Goal: Task Accomplishment & Management: Use online tool/utility

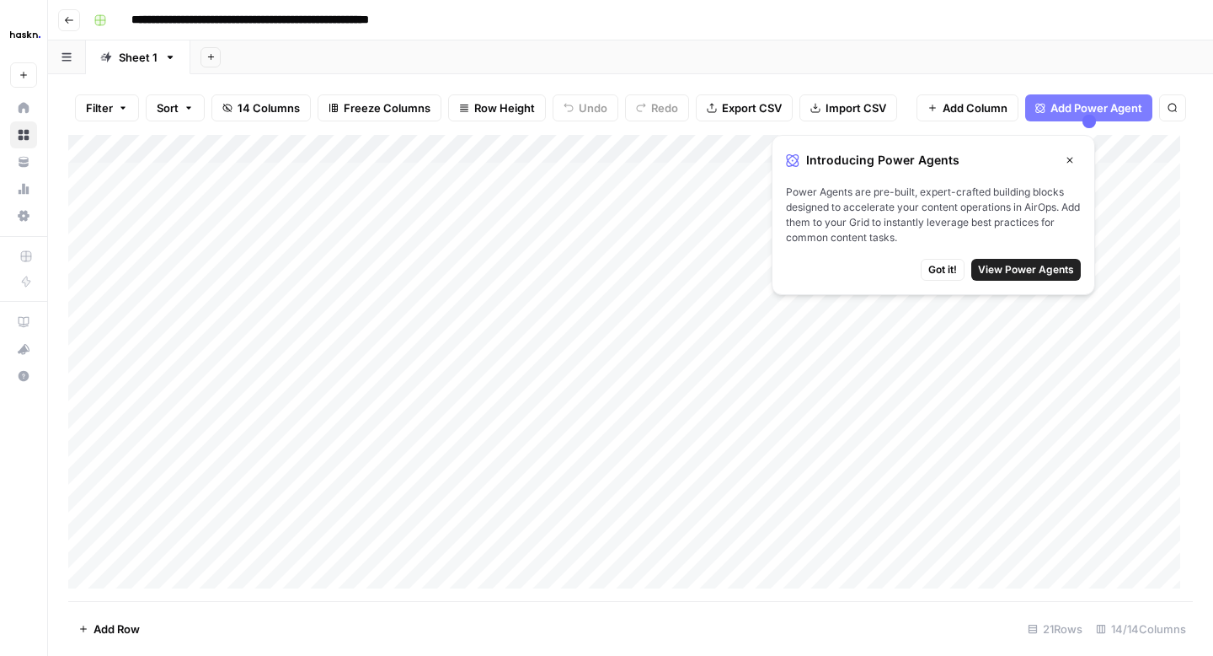
click at [67, 17] on icon "button" at bounding box center [69, 20] width 10 height 10
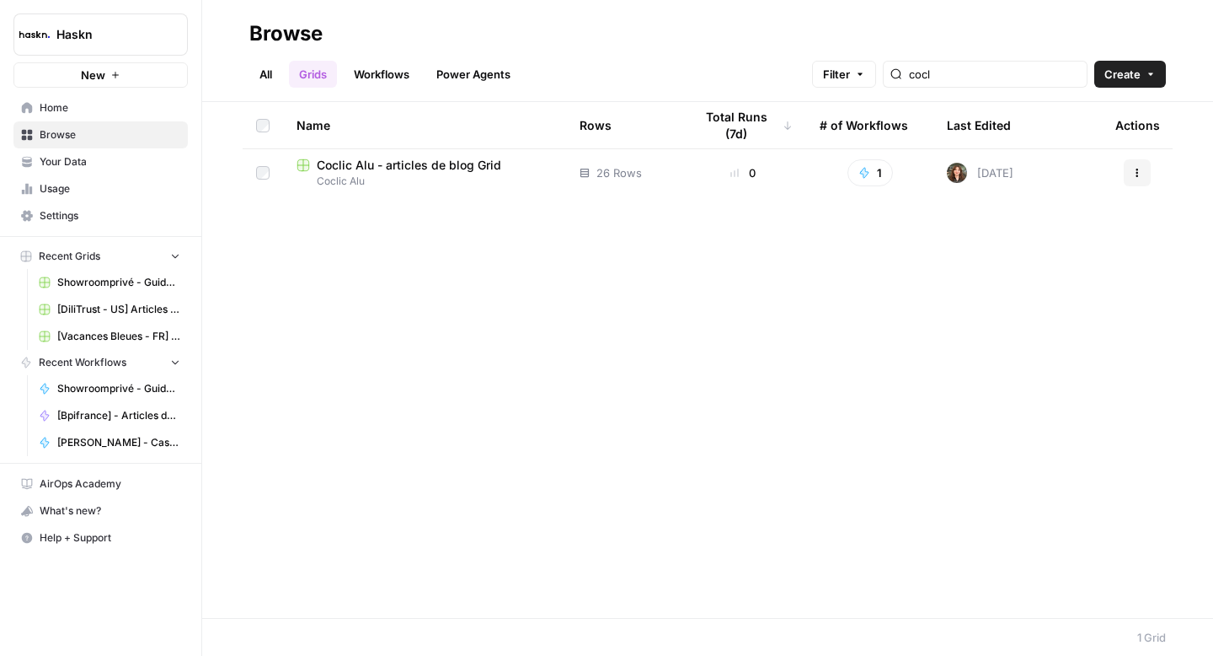
drag, startPoint x: 271, startPoint y: 74, endPoint x: 297, endPoint y: 68, distance: 26.0
click at [271, 74] on link "All" at bounding box center [265, 74] width 33 height 27
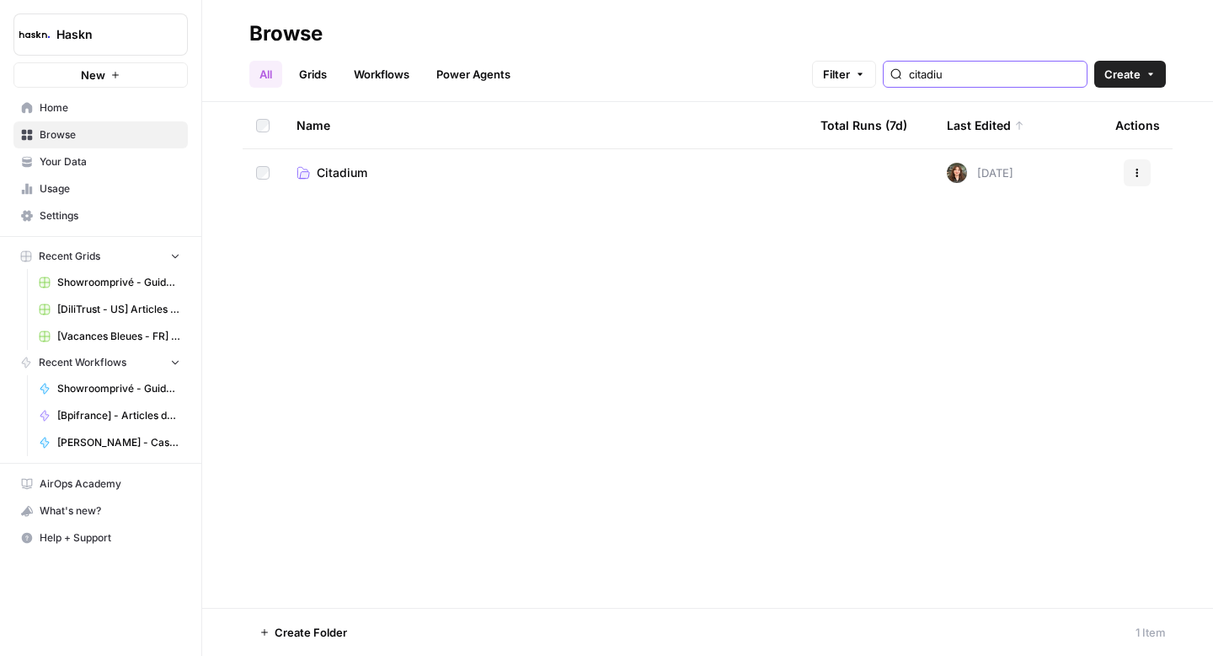
click at [974, 80] on input "citadiu" at bounding box center [994, 74] width 171 height 17
type input "[PERSON_NAME]"
click at [422, 173] on span "[PERSON_NAME] & [PERSON_NAME]" at bounding box center [421, 172] width 208 height 17
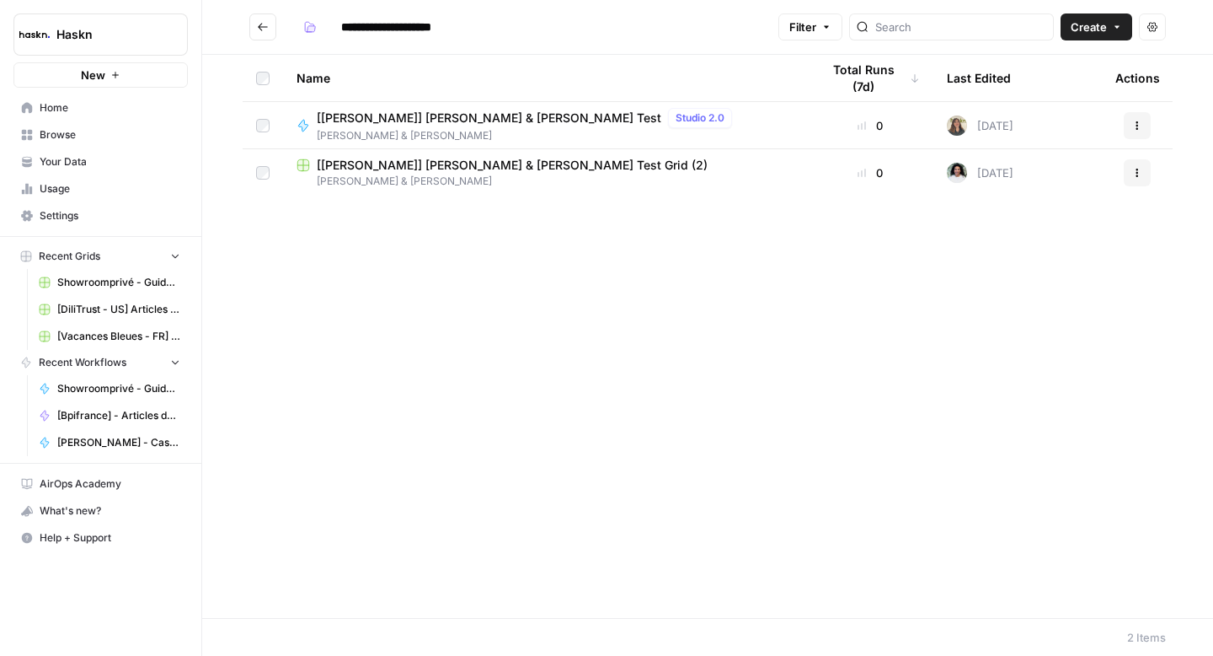
click at [474, 18] on input "**********" at bounding box center [407, 26] width 147 height 27
click at [468, 24] on input "**********" at bounding box center [407, 26] width 147 height 27
click at [471, 23] on input "**********" at bounding box center [407, 26] width 147 height 27
type input "**********"
click at [505, 227] on div "Name Total Runs (7d) Last Edited Actions [[PERSON_NAME]] [PERSON_NAME] & [PERSO…" at bounding box center [707, 336] width 1011 height 563
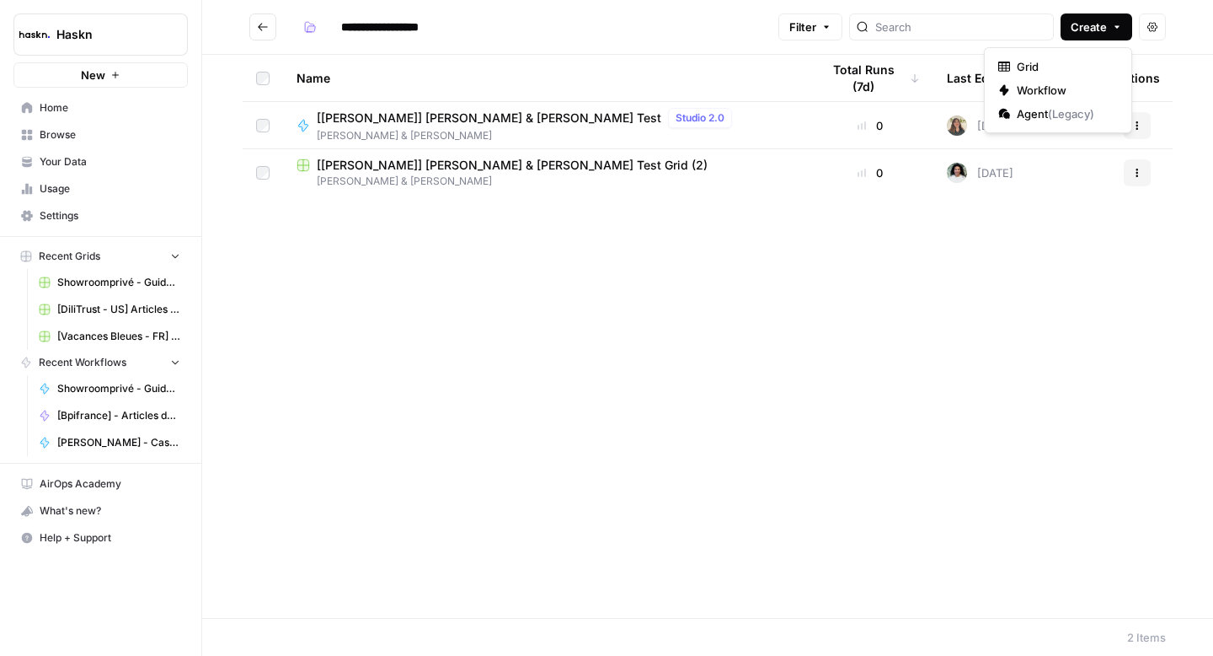
click at [1079, 29] on span "Create" at bounding box center [1089, 27] width 36 height 17
click at [1043, 93] on span "Workflow" at bounding box center [1064, 90] width 94 height 17
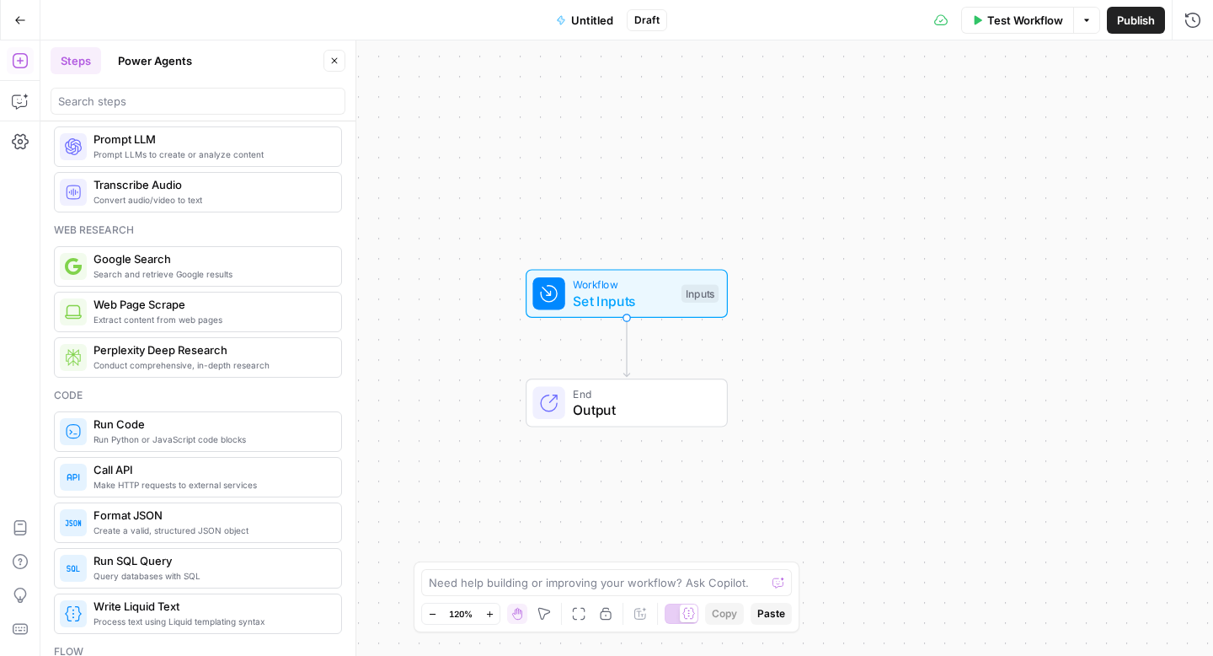
scroll to position [29, 0]
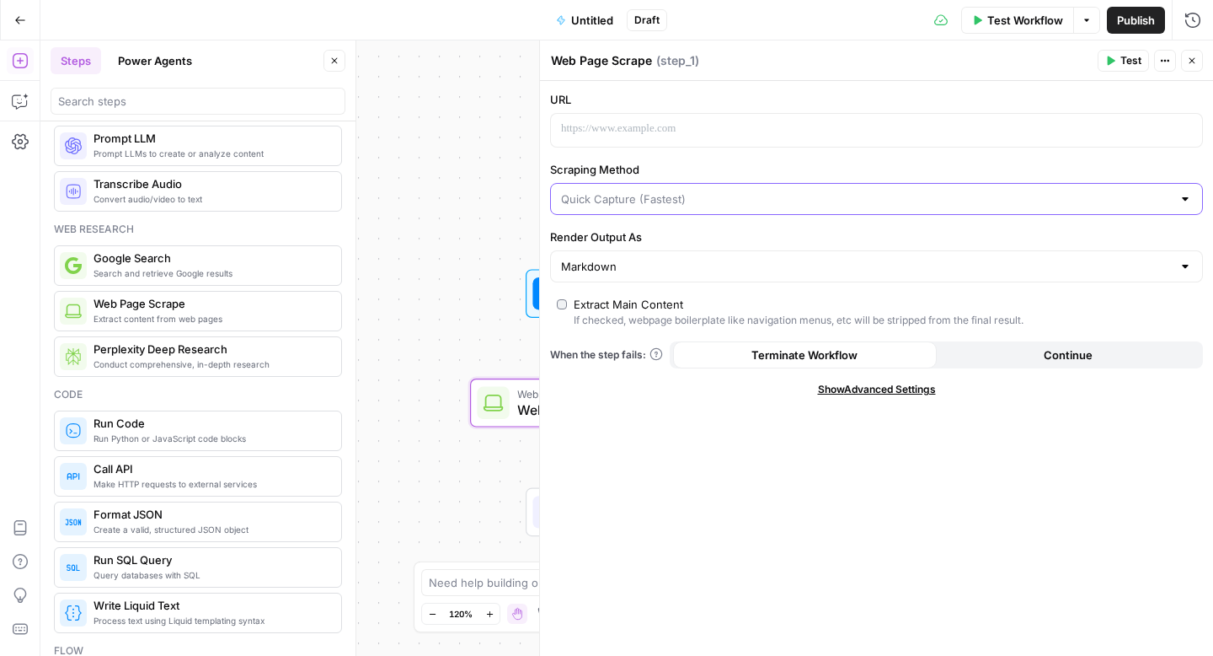
click at [709, 195] on input "Scraping Method" at bounding box center [866, 198] width 611 height 17
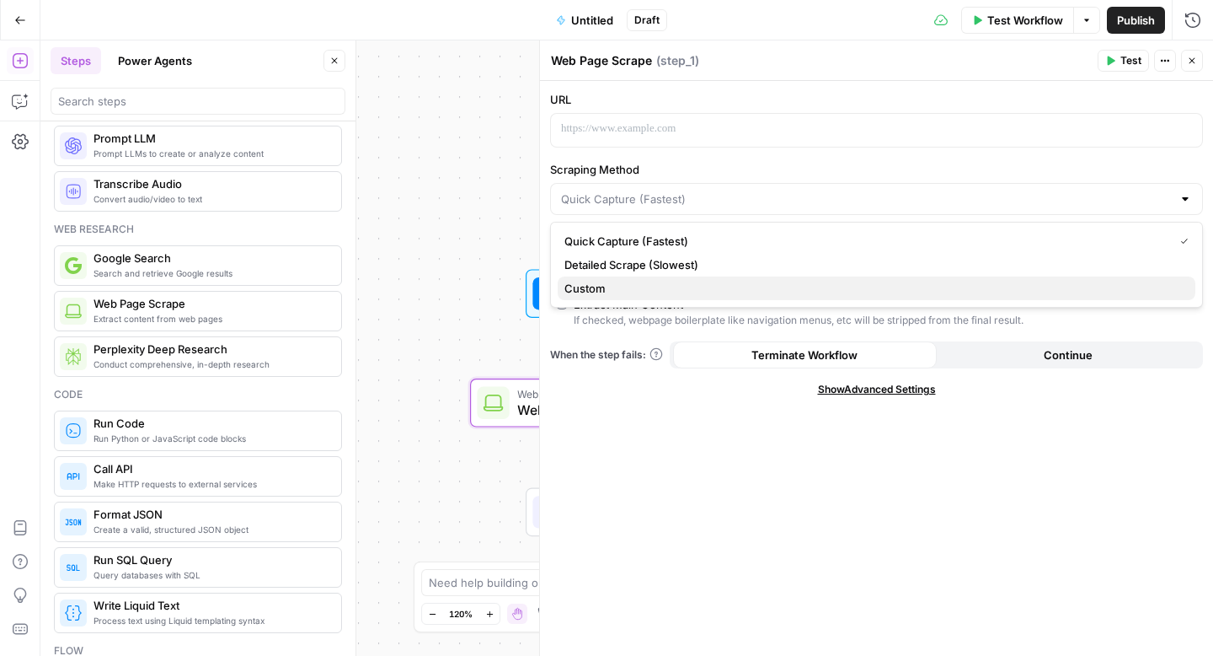
click at [648, 283] on span "Custom" at bounding box center [874, 288] width 618 height 17
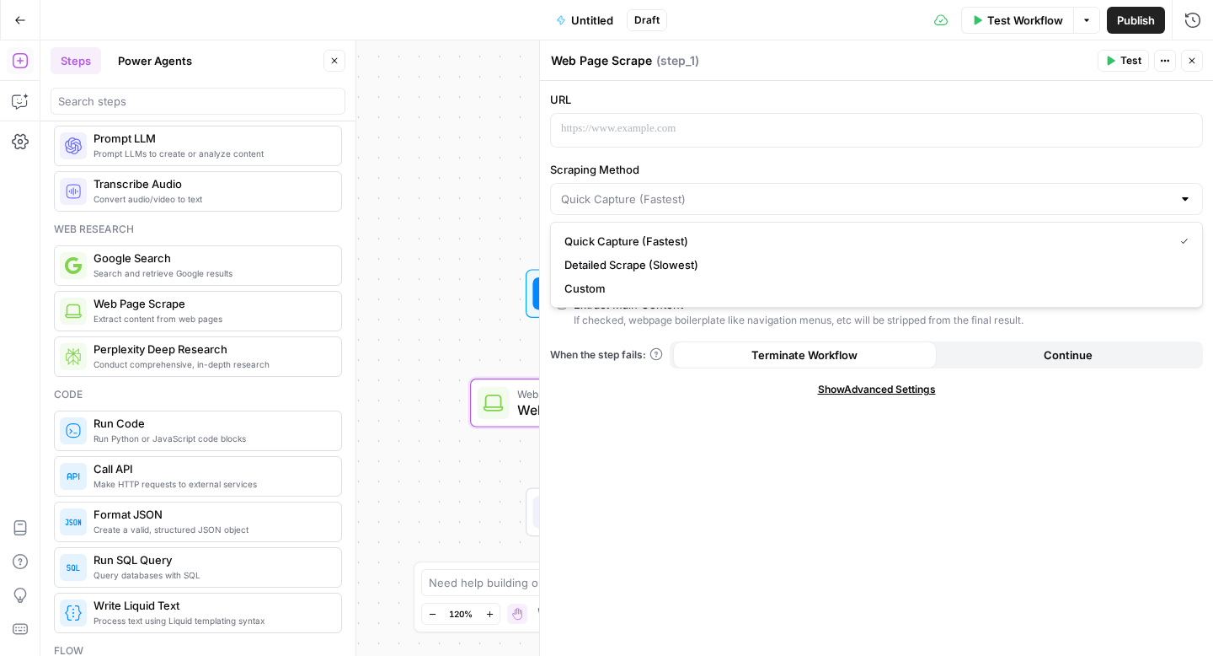
type input "Custom"
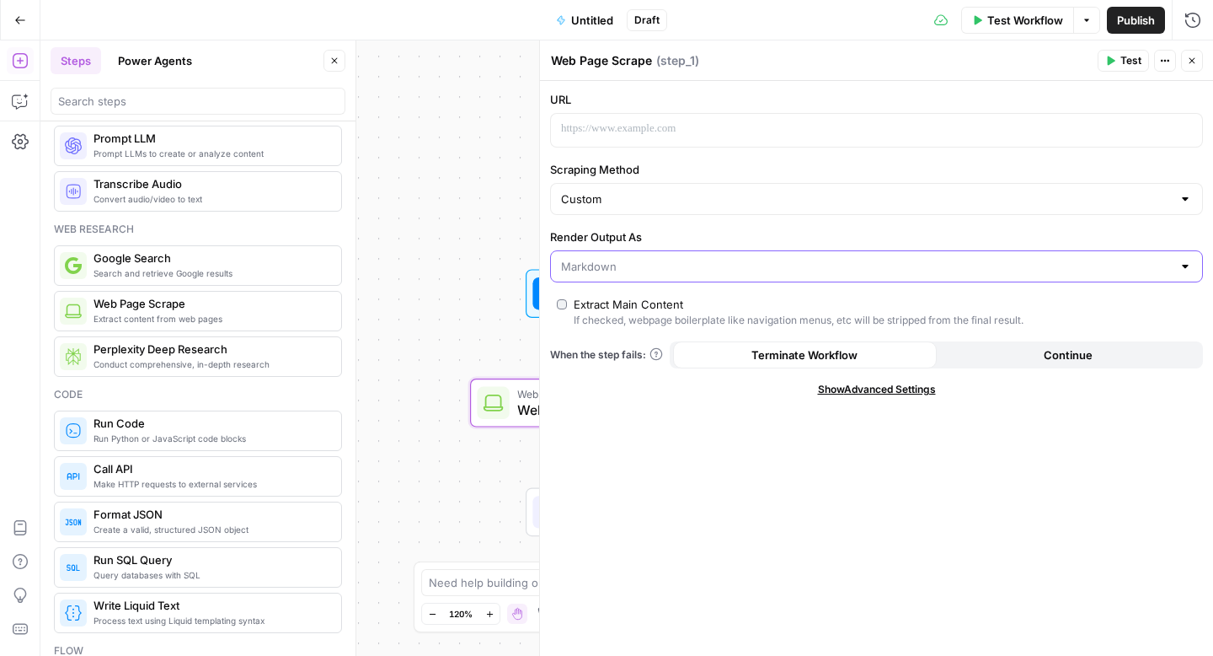
click at [650, 270] on input "Render Output As" at bounding box center [866, 266] width 611 height 17
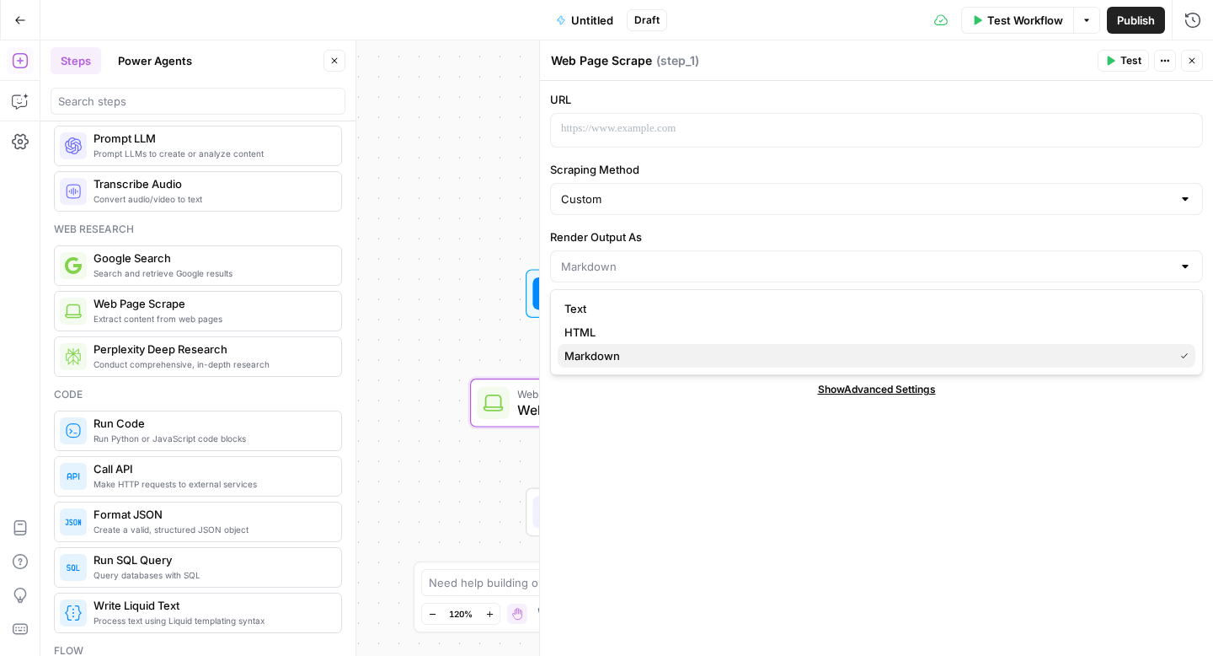
click at [619, 350] on span "Markdown" at bounding box center [866, 355] width 602 height 17
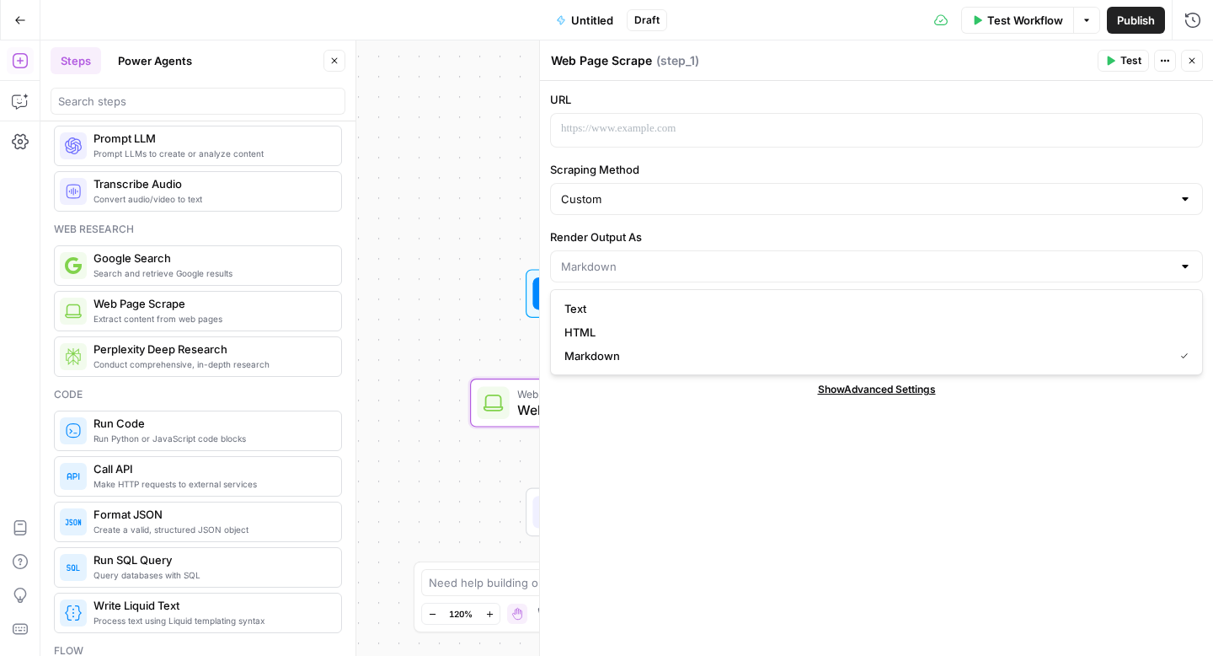
type input "Markdown"
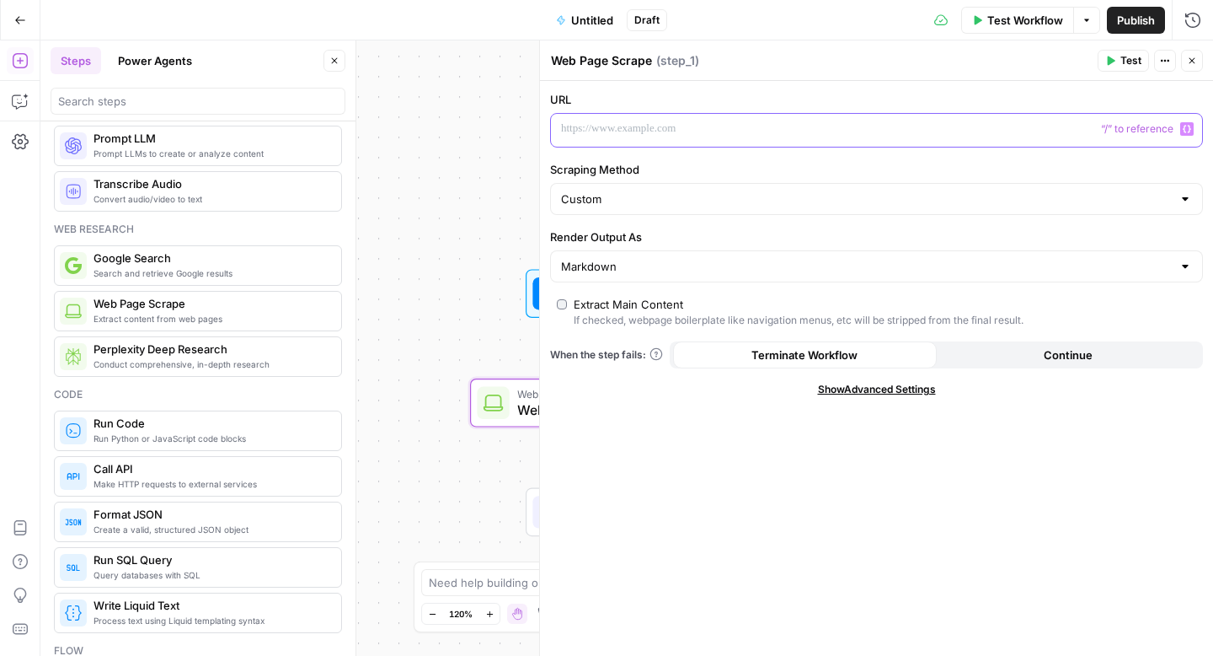
click at [655, 129] on p at bounding box center [863, 128] width 604 height 17
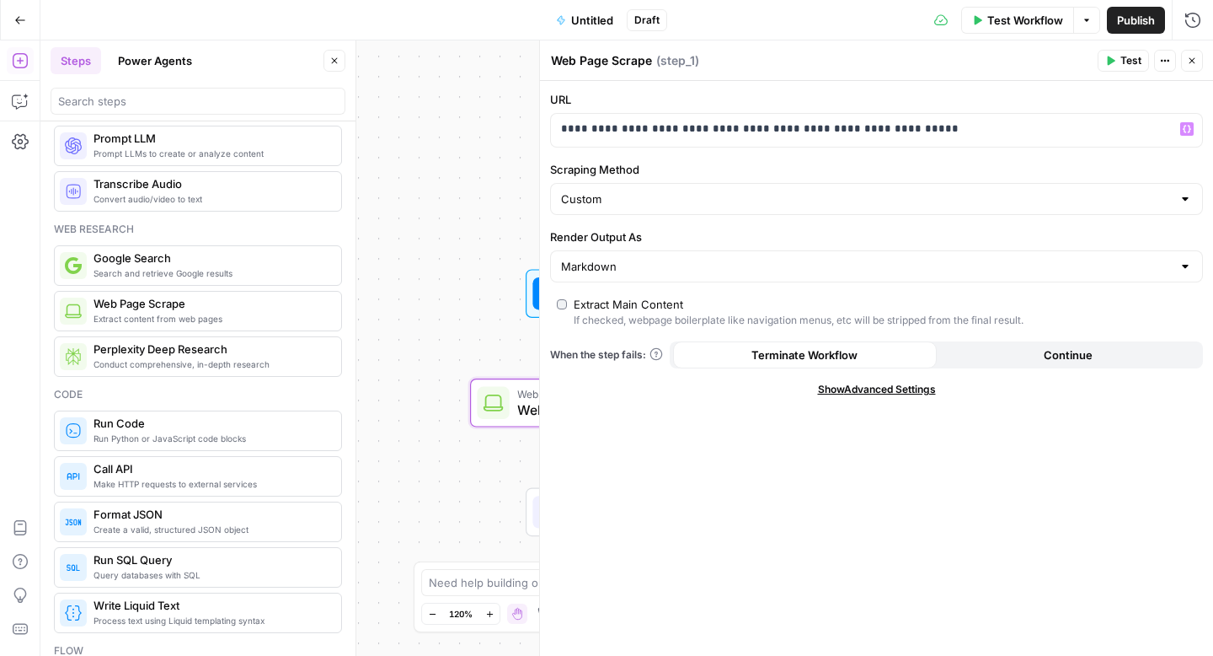
click at [1202, 64] on button "Close" at bounding box center [1192, 61] width 22 height 22
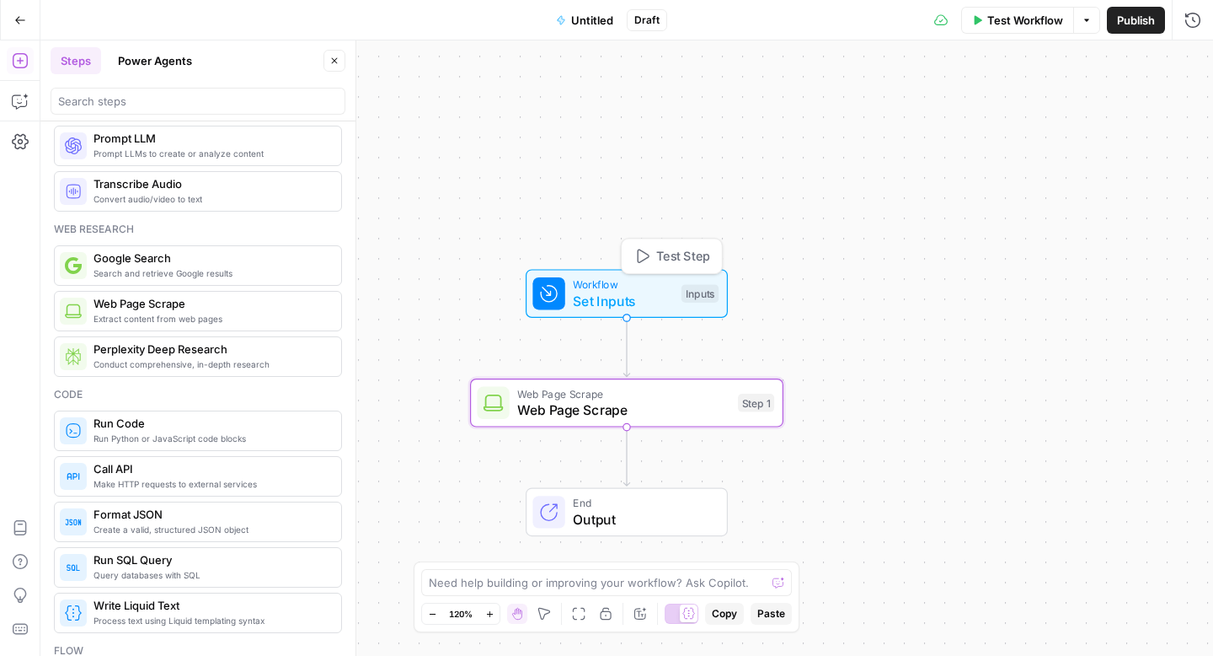
click at [616, 287] on span "Workflow" at bounding box center [623, 284] width 100 height 16
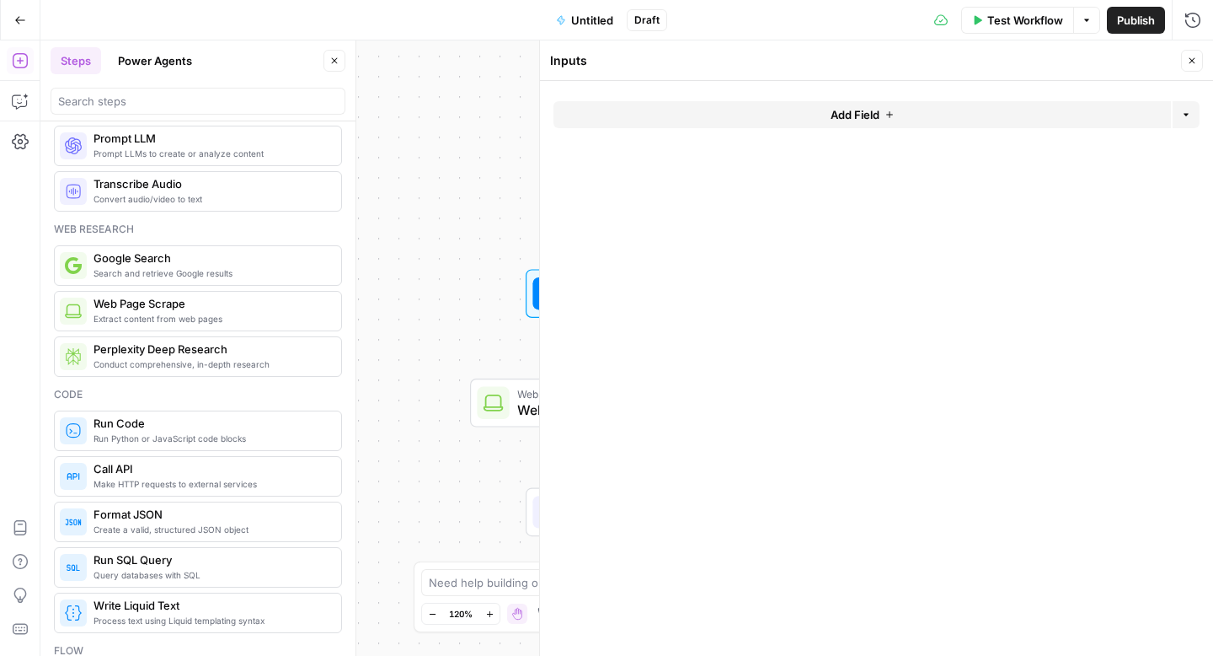
click at [797, 101] on button "Add Field" at bounding box center [863, 114] width 618 height 27
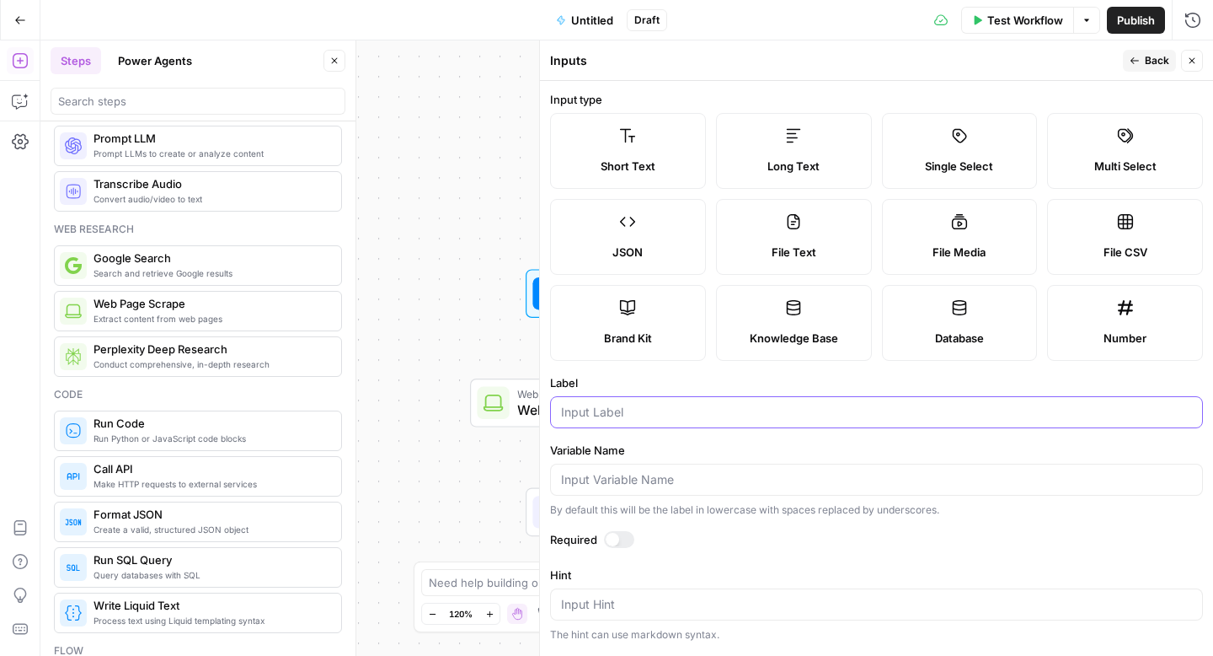
click at [586, 412] on input "Label" at bounding box center [876, 412] width 631 height 17
type input "URL"
click at [580, 487] on input "Variable Name" at bounding box center [876, 479] width 631 height 17
type input "url"
click at [618, 535] on div at bounding box center [612, 538] width 13 height 13
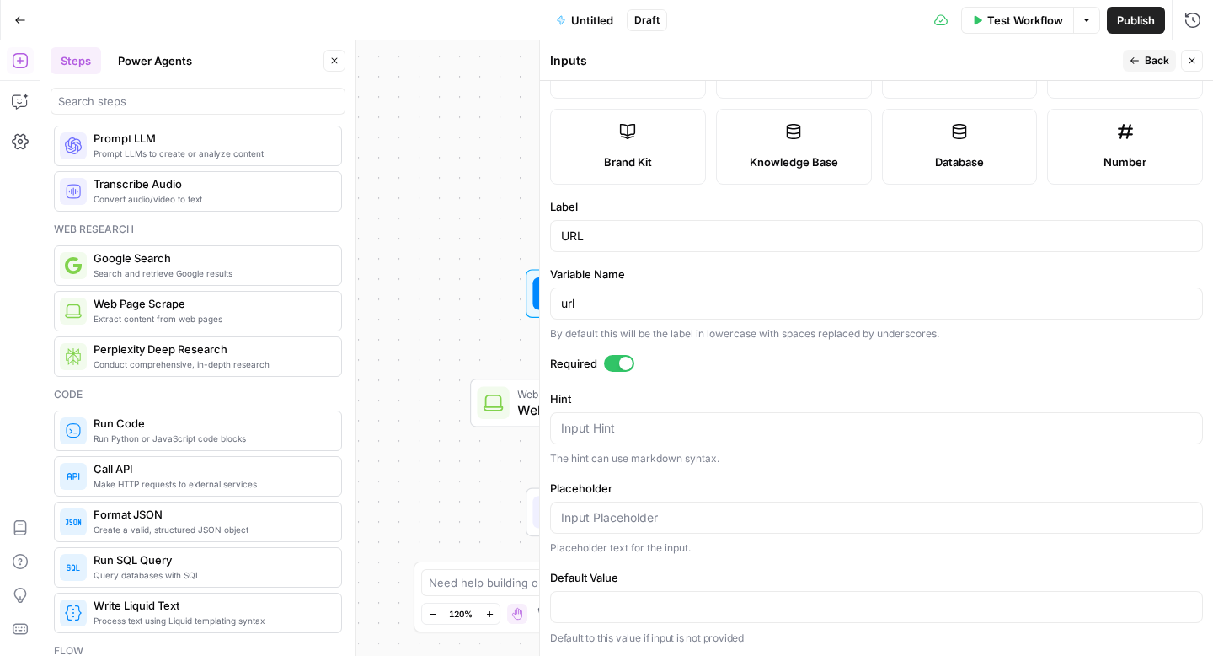
scroll to position [0, 0]
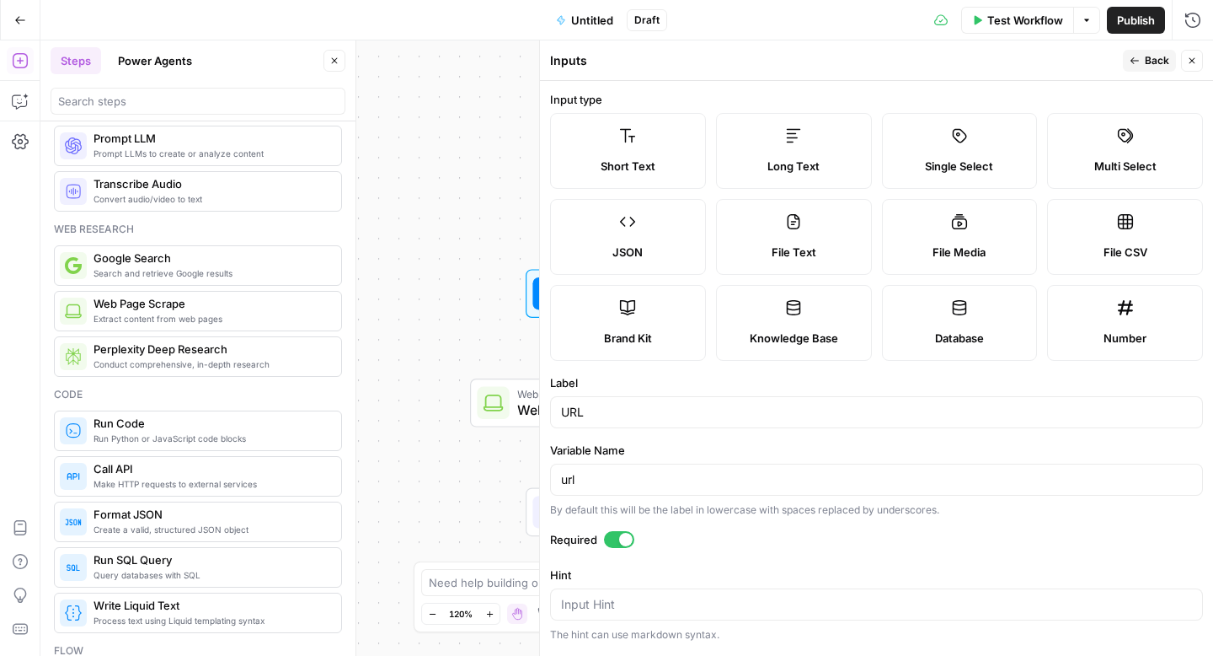
click at [1146, 59] on span "Back" at bounding box center [1157, 60] width 24 height 15
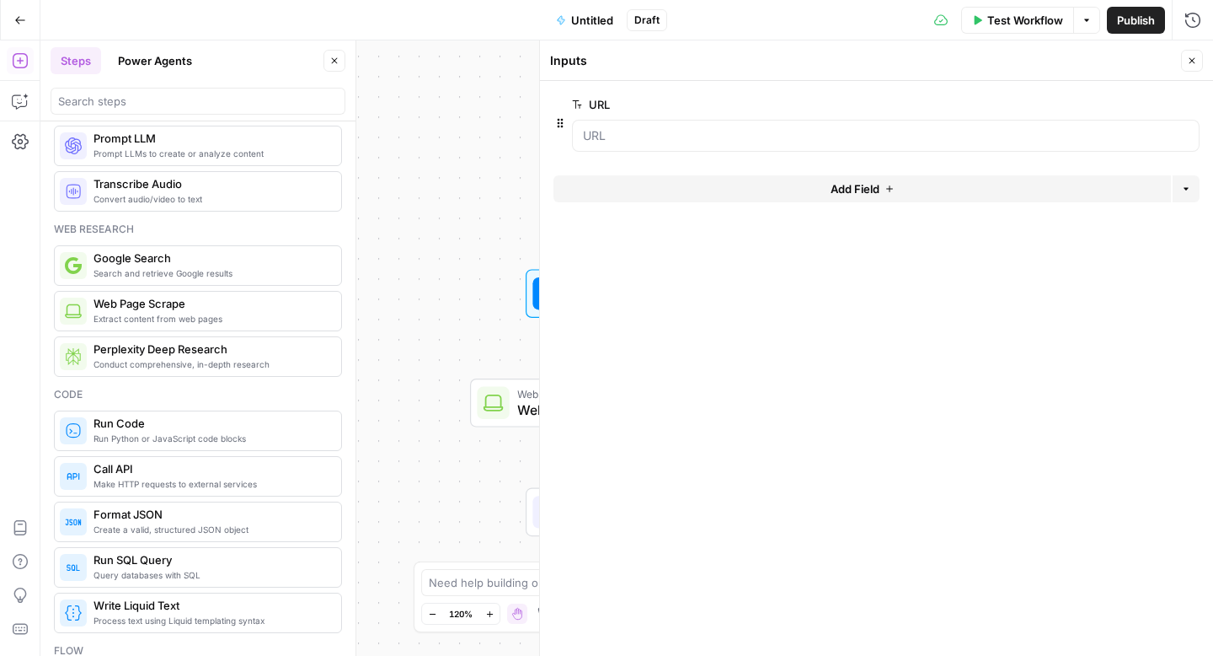
click at [767, 190] on button "Add Field" at bounding box center [863, 188] width 618 height 27
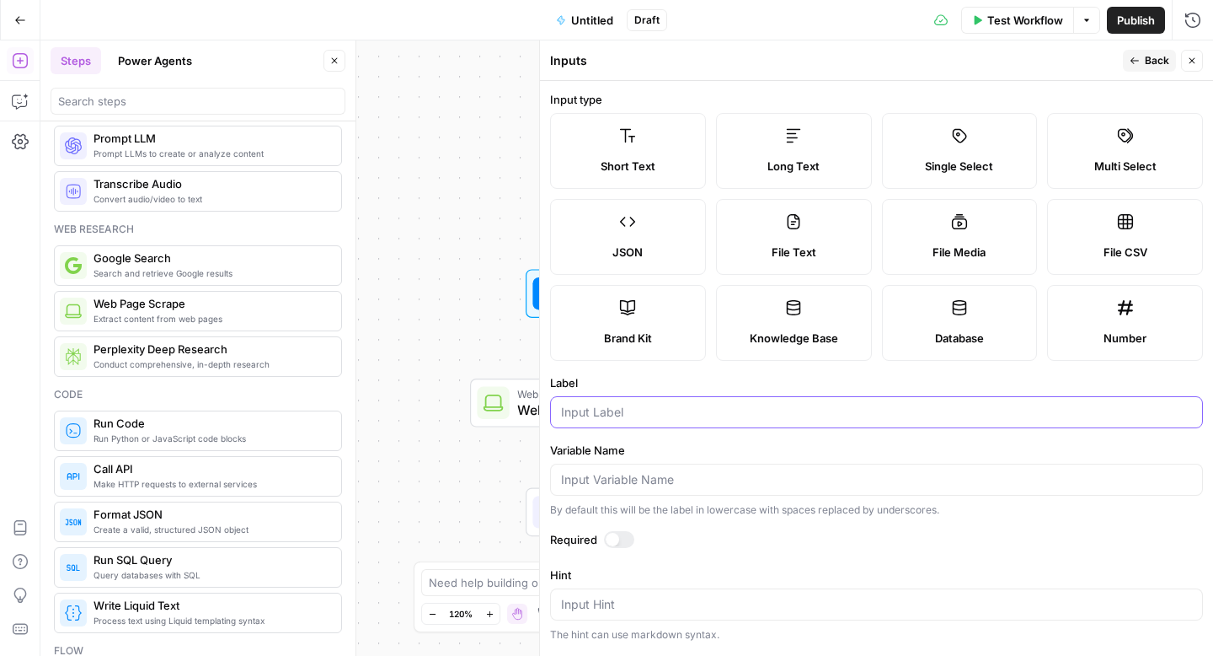
click at [756, 410] on input "Label" at bounding box center [876, 412] width 631 height 17
type input "ID"
click at [734, 468] on div at bounding box center [876, 479] width 653 height 32
click at [732, 472] on input "Variable Name" at bounding box center [876, 479] width 631 height 17
type input "id"
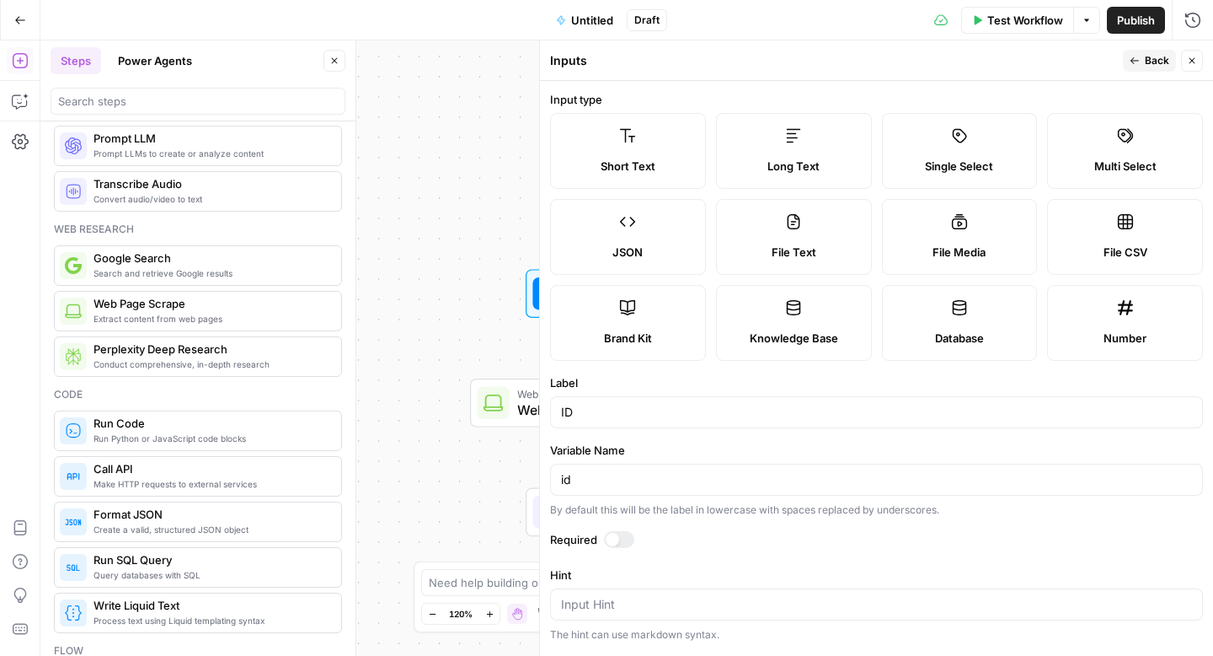
click at [629, 542] on div at bounding box center [619, 539] width 30 height 17
click at [1149, 62] on span "Back" at bounding box center [1157, 60] width 24 height 15
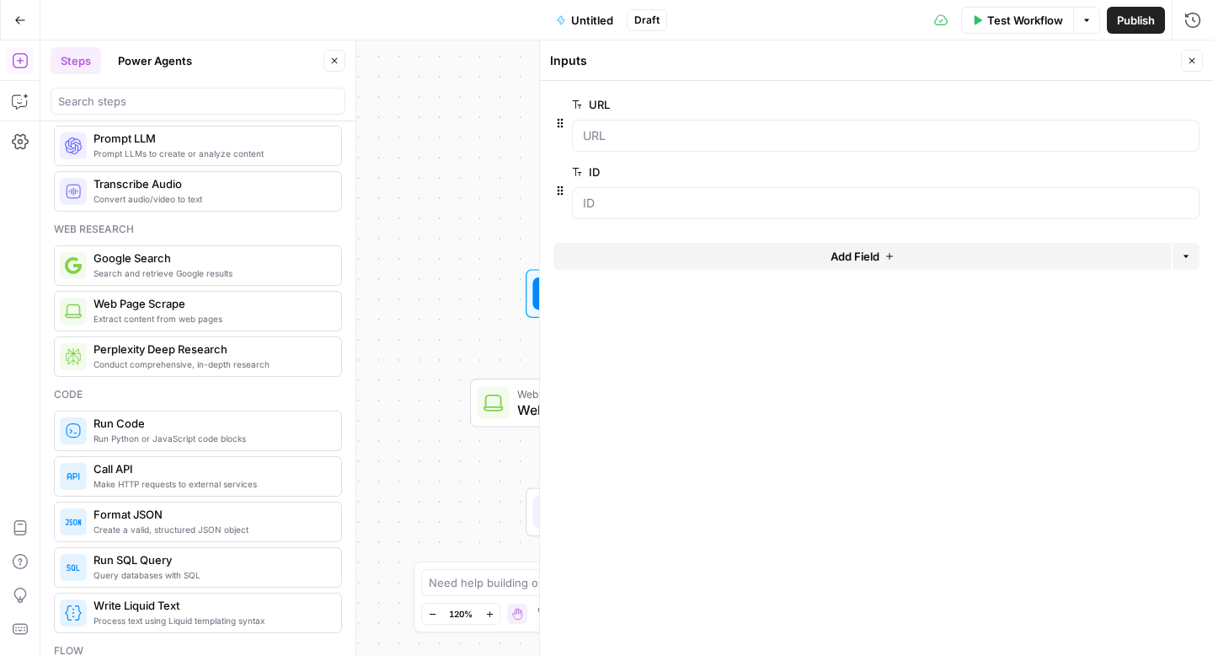
click at [1017, 254] on button "Add Field" at bounding box center [863, 256] width 618 height 27
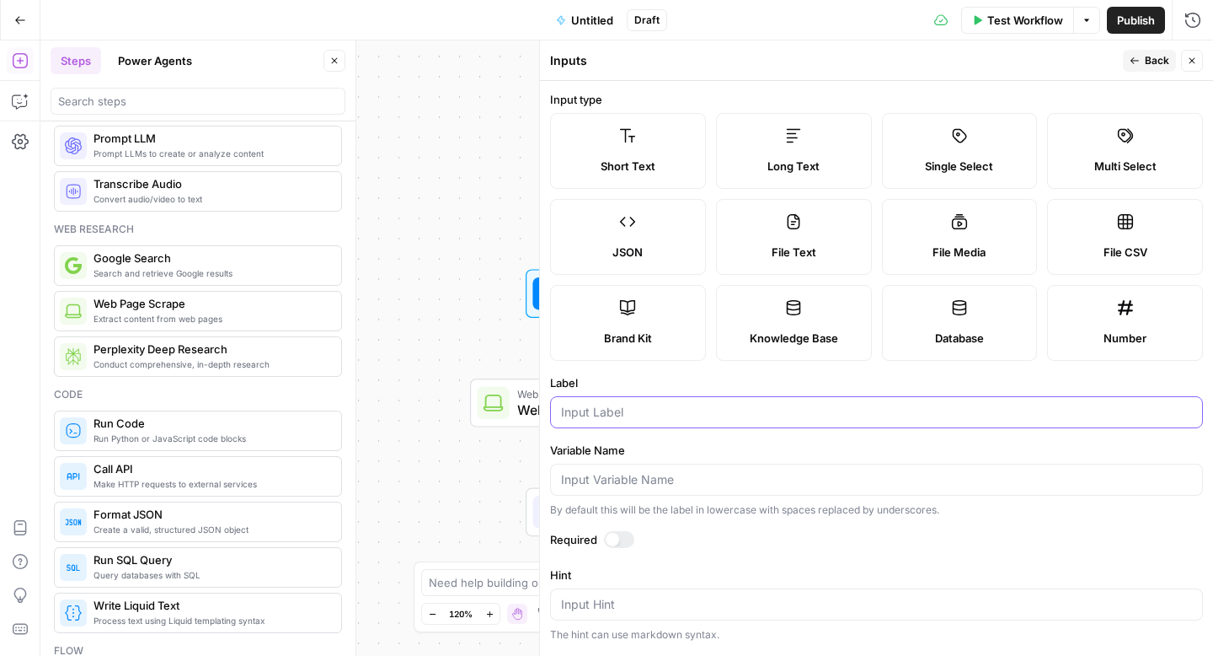
click at [772, 409] on input "Label" at bounding box center [876, 412] width 631 height 17
type input "Keyword"
click at [716, 476] on input "Variable Name" at bounding box center [876, 479] width 631 height 17
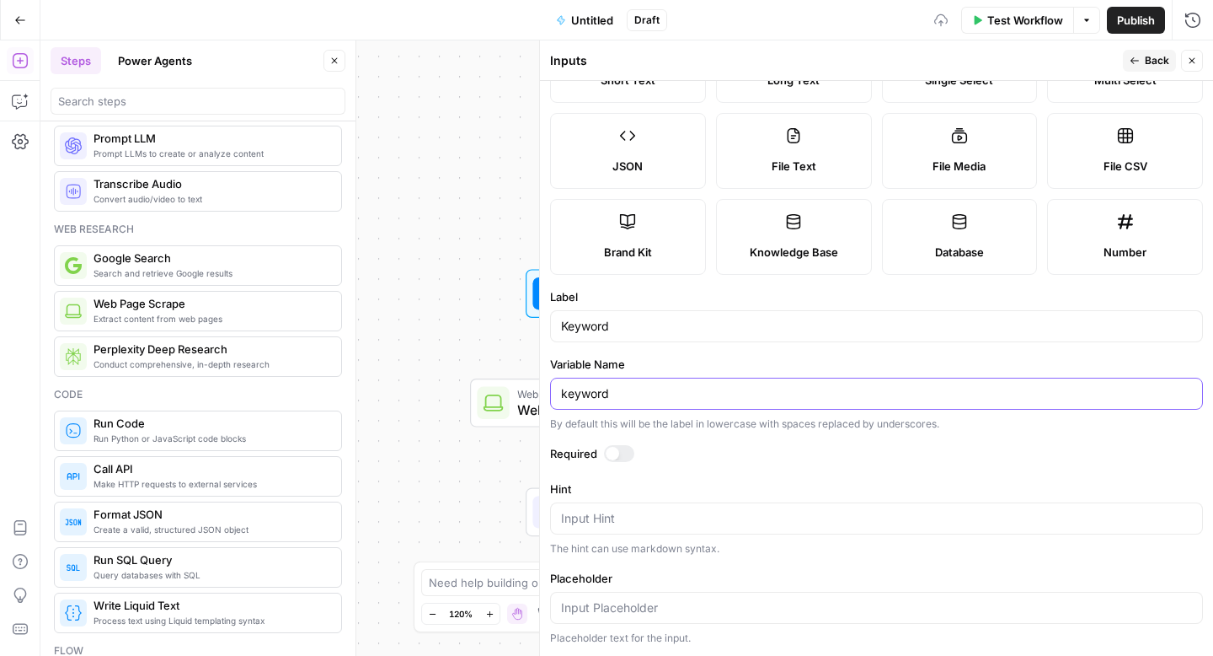
scroll to position [176, 0]
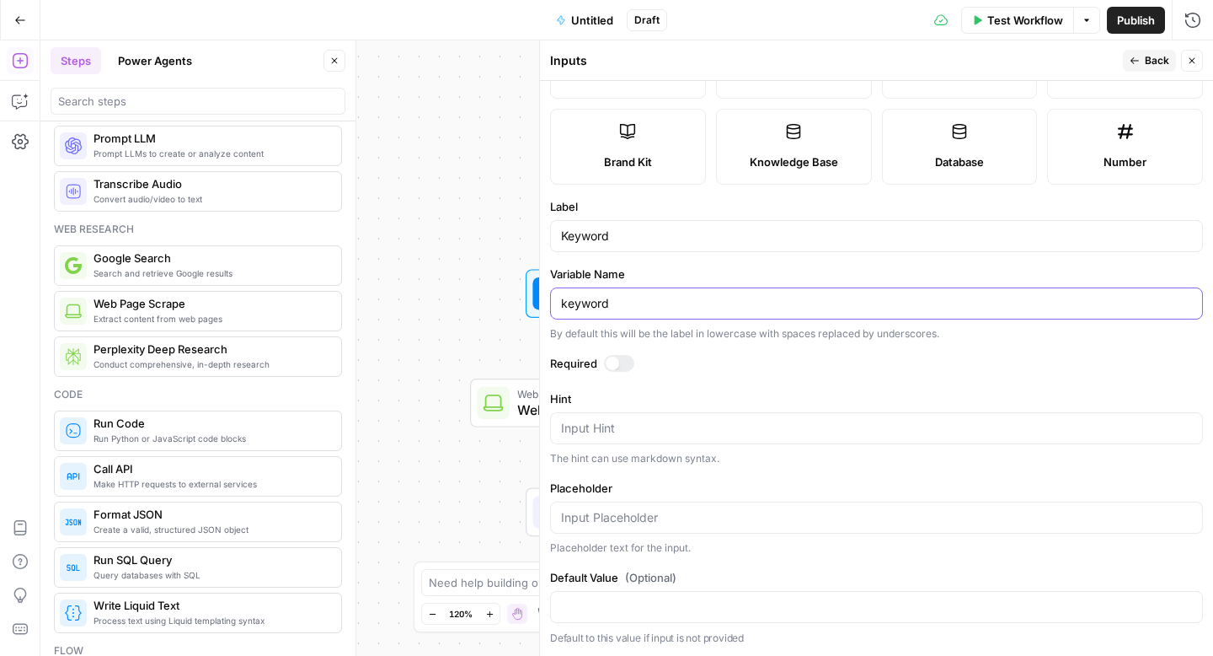
type input "keyword"
click at [623, 361] on div at bounding box center [619, 363] width 30 height 17
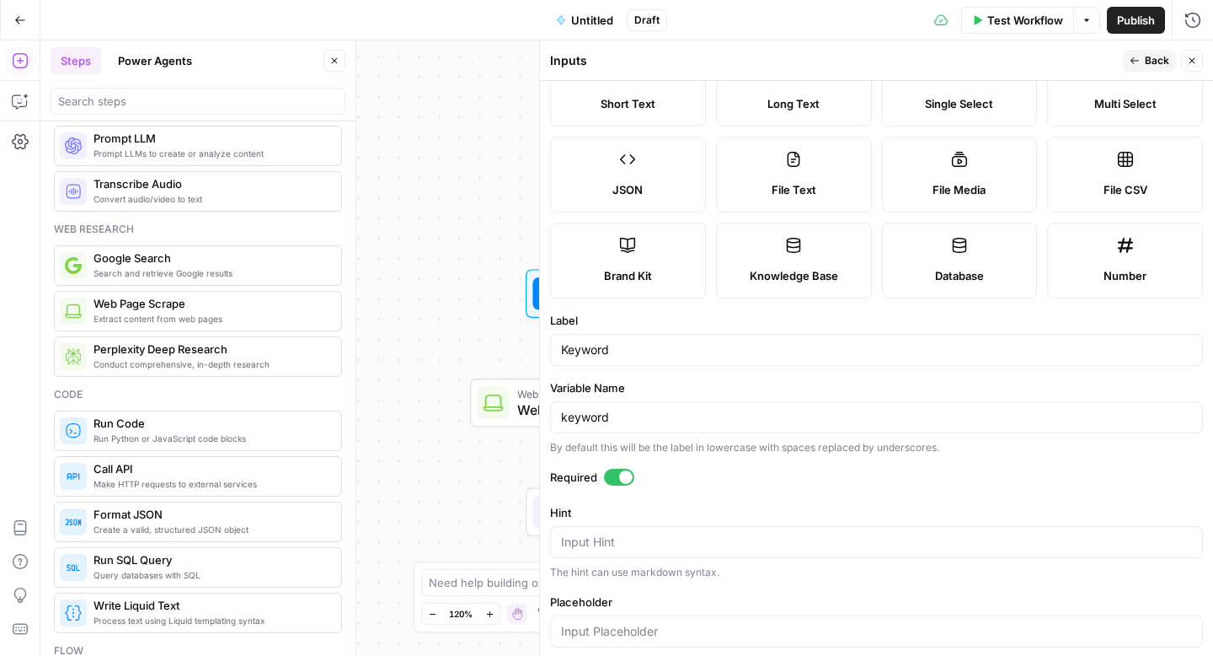
scroll to position [0, 0]
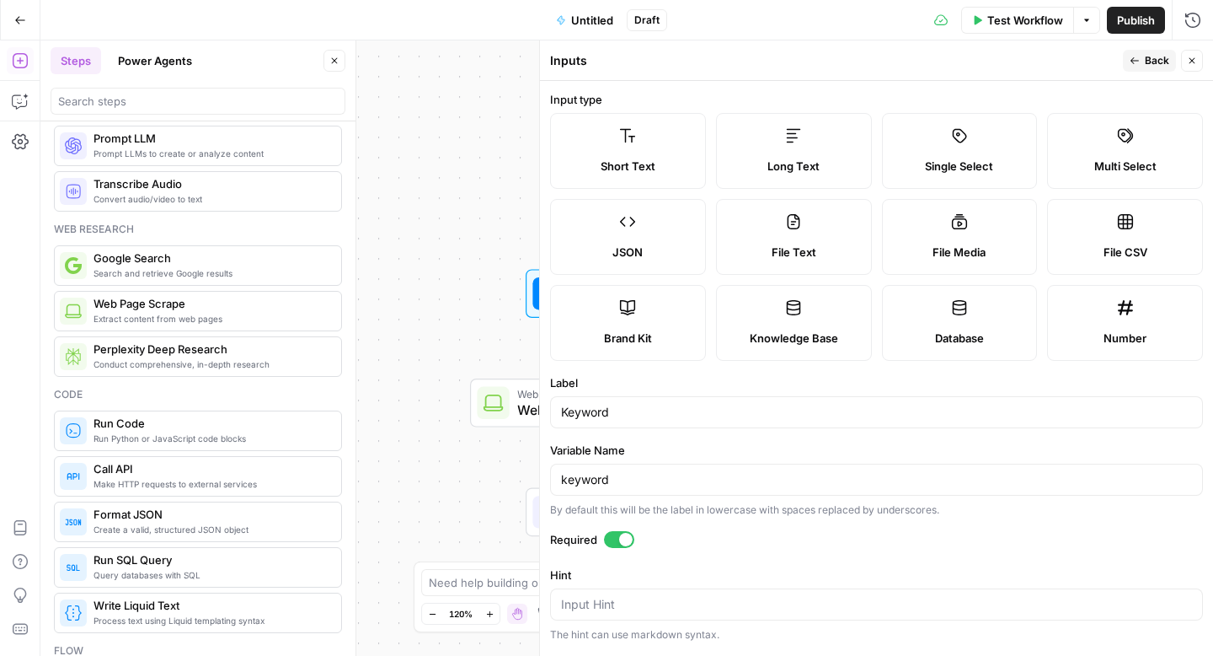
click at [1136, 65] on icon "button" at bounding box center [1135, 61] width 10 height 10
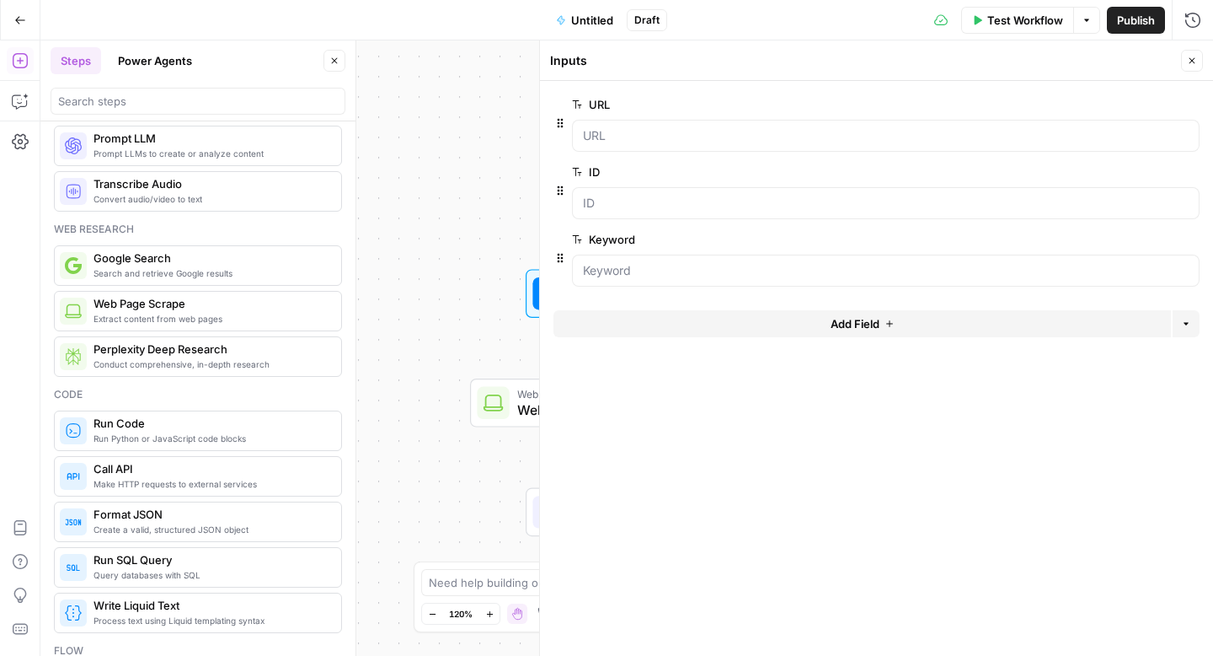
click at [999, 317] on button "Add Field" at bounding box center [863, 323] width 618 height 27
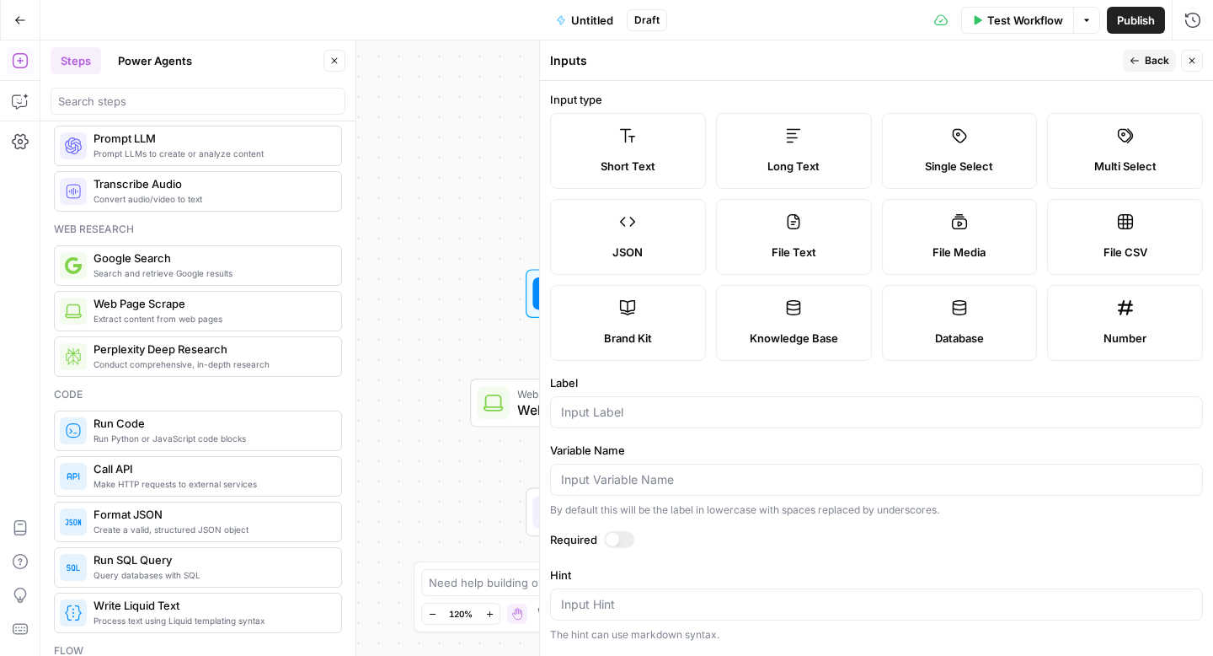
click at [806, 165] on span "Long Text" at bounding box center [794, 166] width 52 height 17
click at [714, 412] on input "Label" at bounding box center [876, 412] width 631 height 17
type input "Special Brief"
click at [720, 483] on input "Variable Name" at bounding box center [876, 479] width 631 height 17
type input "special_brief"
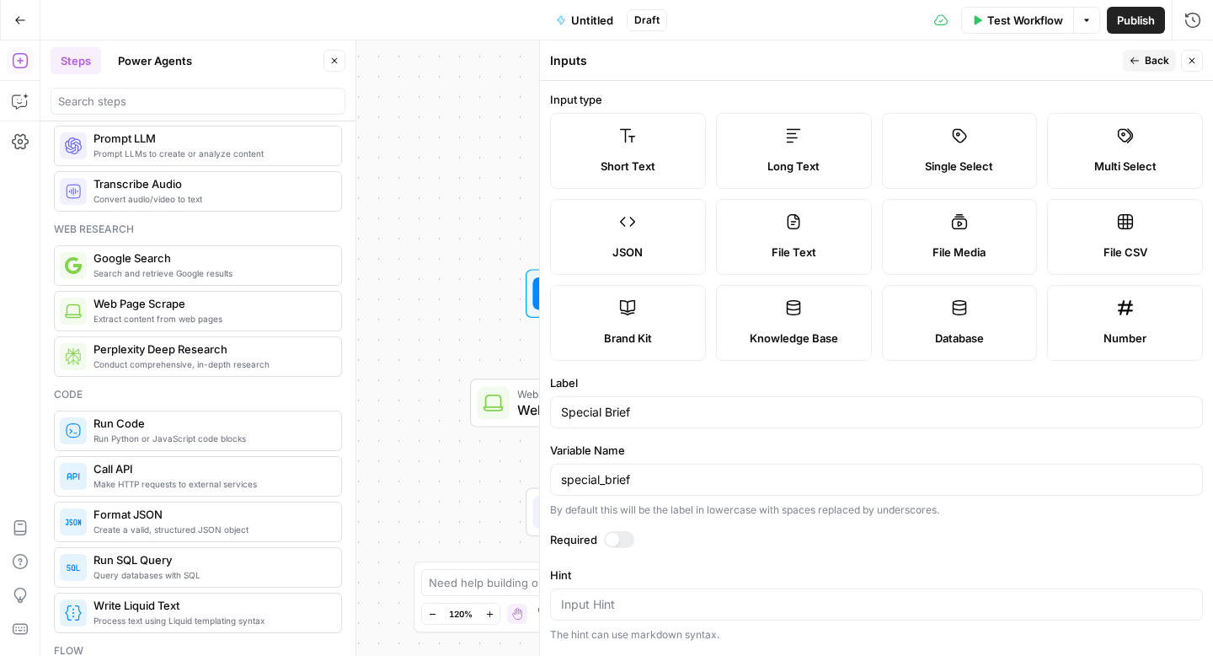
click at [619, 525] on form "Input type Short Text Long Text Single Select Multi Select JSON File Text File …" at bounding box center [876, 368] width 673 height 575
click at [619, 533] on div at bounding box center [619, 539] width 30 height 17
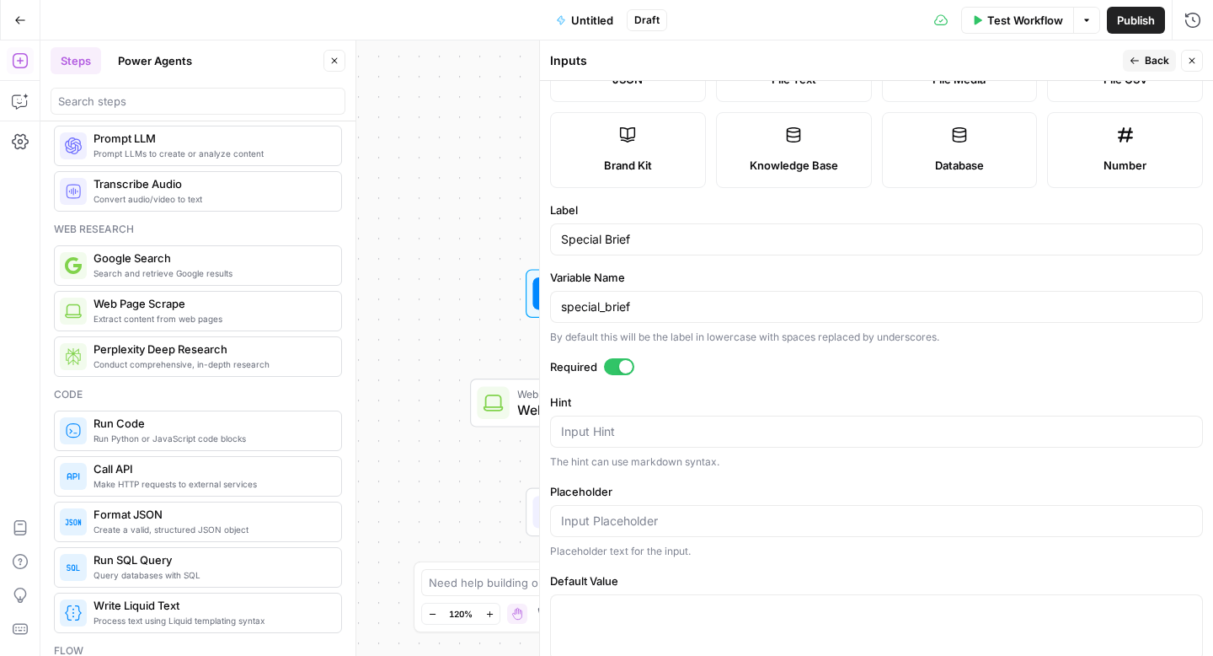
click at [1138, 61] on icon "button" at bounding box center [1135, 61] width 10 height 10
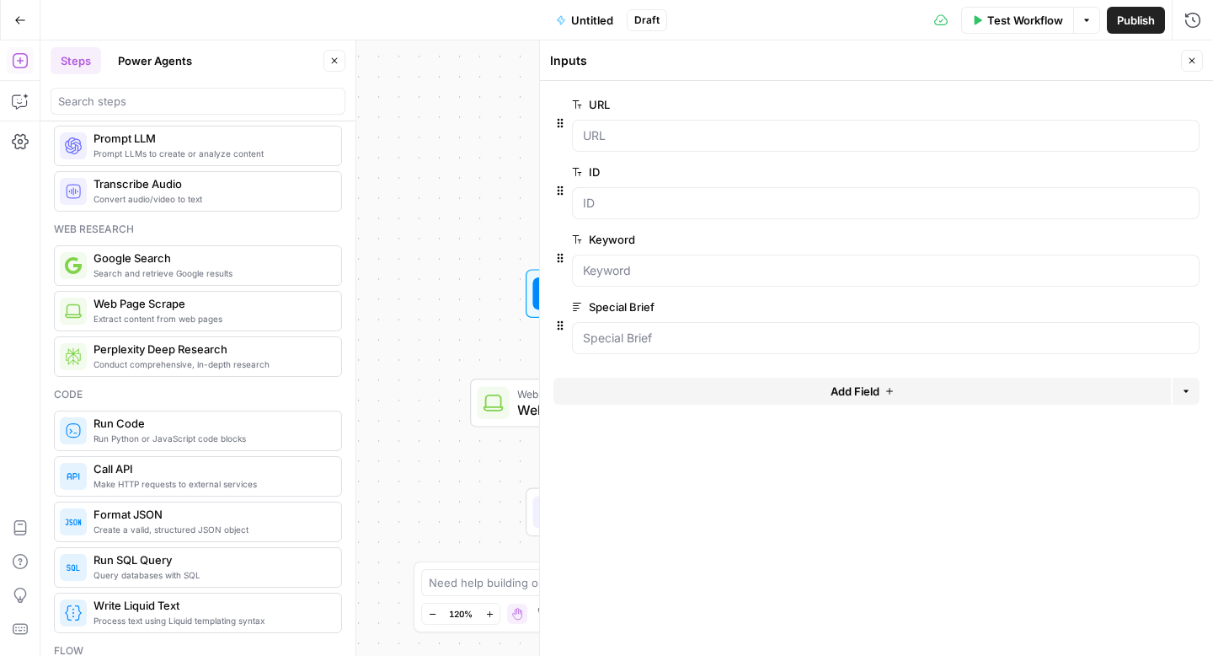
click at [934, 393] on button "Add Field" at bounding box center [863, 390] width 618 height 27
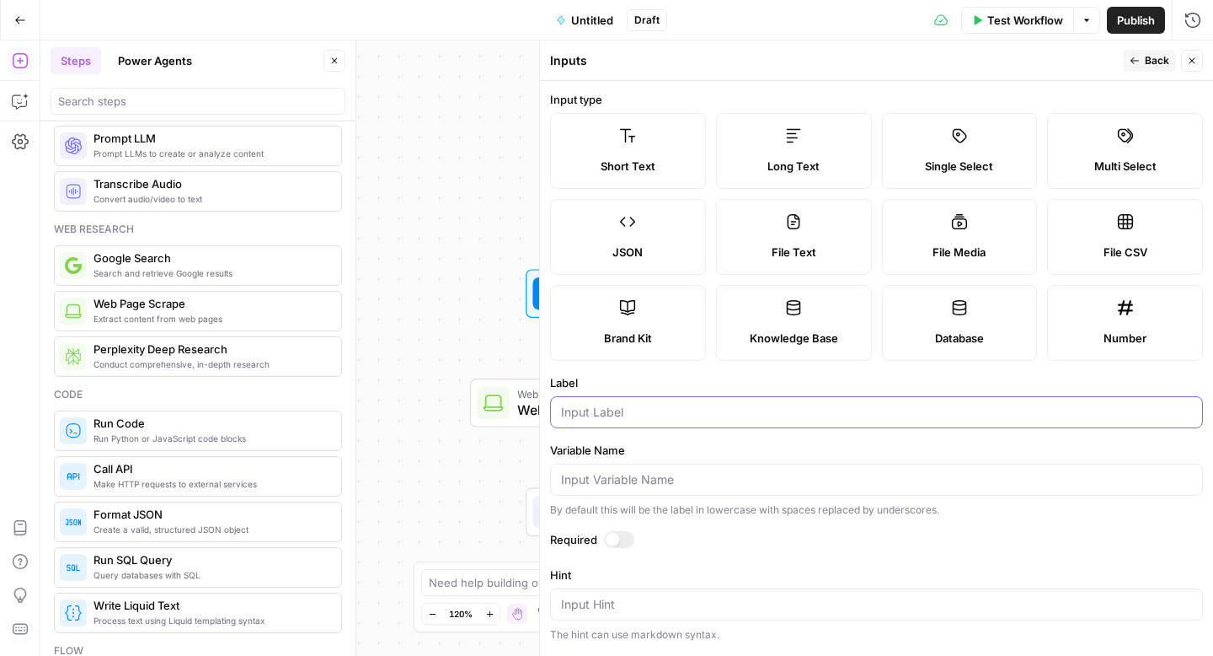
click at [870, 415] on input "Label" at bounding box center [876, 412] width 631 height 17
type input "Secondary Keywords"
click at [659, 482] on input "Variable Name" at bounding box center [876, 479] width 631 height 17
click at [627, 479] on input "secondary-keywords" at bounding box center [876, 479] width 631 height 17
type input "secondary_keywords"
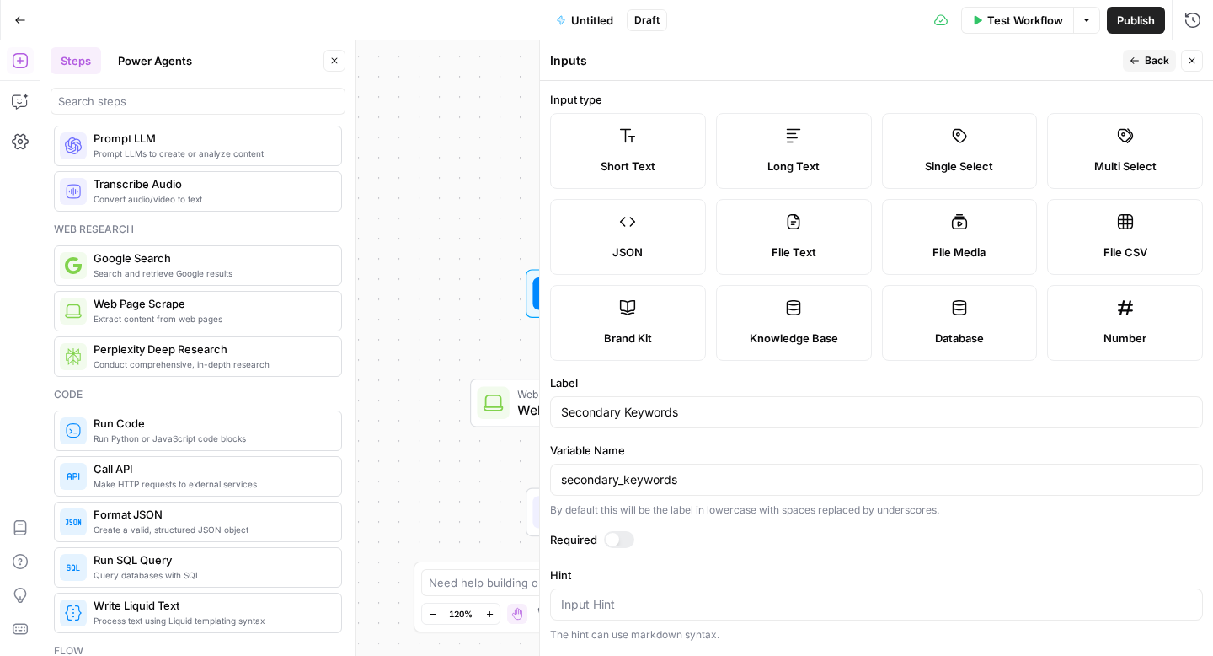
click at [631, 540] on div at bounding box center [619, 539] width 30 height 17
click at [1138, 58] on icon "button" at bounding box center [1135, 61] width 10 height 10
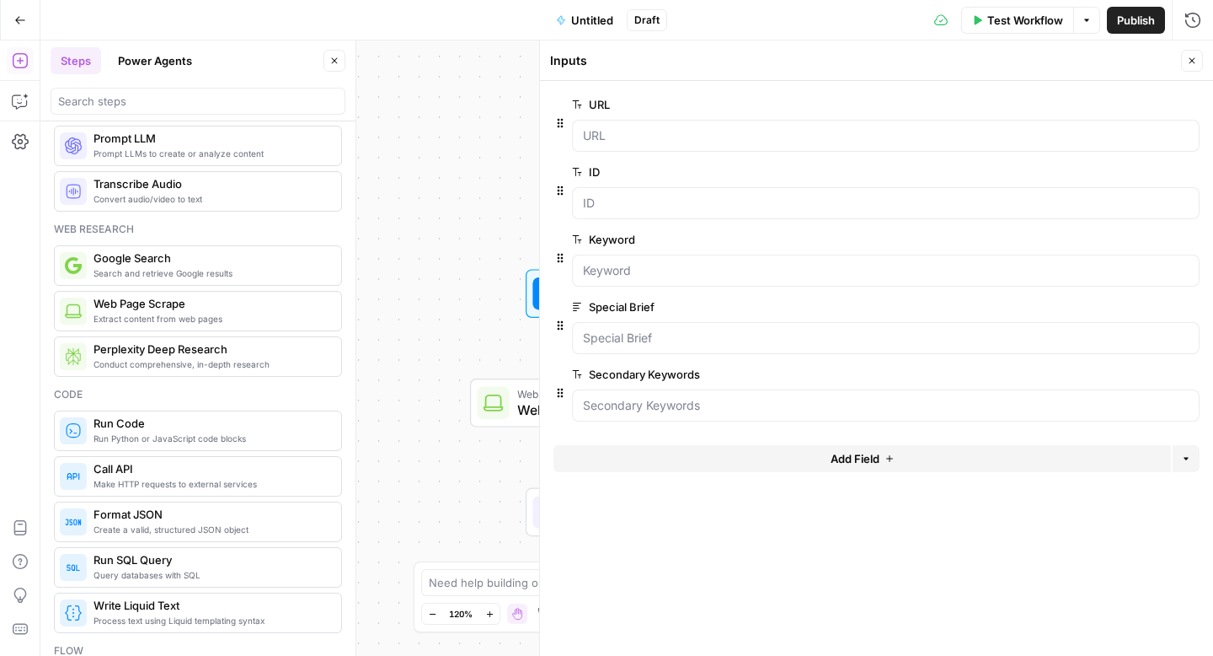
click at [721, 461] on button "Add Field" at bounding box center [863, 458] width 618 height 27
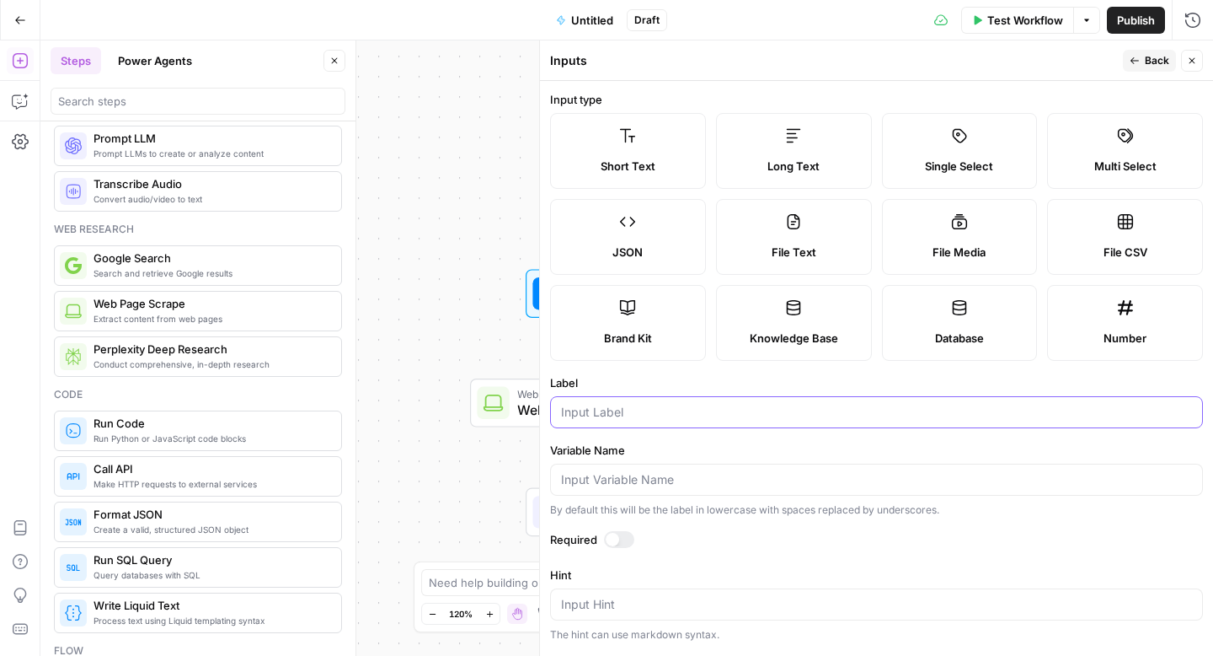
click at [722, 409] on input "Label" at bounding box center [876, 412] width 631 height 17
type input "H1"
click at [720, 487] on input "Variable Name" at bounding box center [876, 479] width 631 height 17
type input "h1"
click at [620, 544] on div at bounding box center [619, 539] width 30 height 17
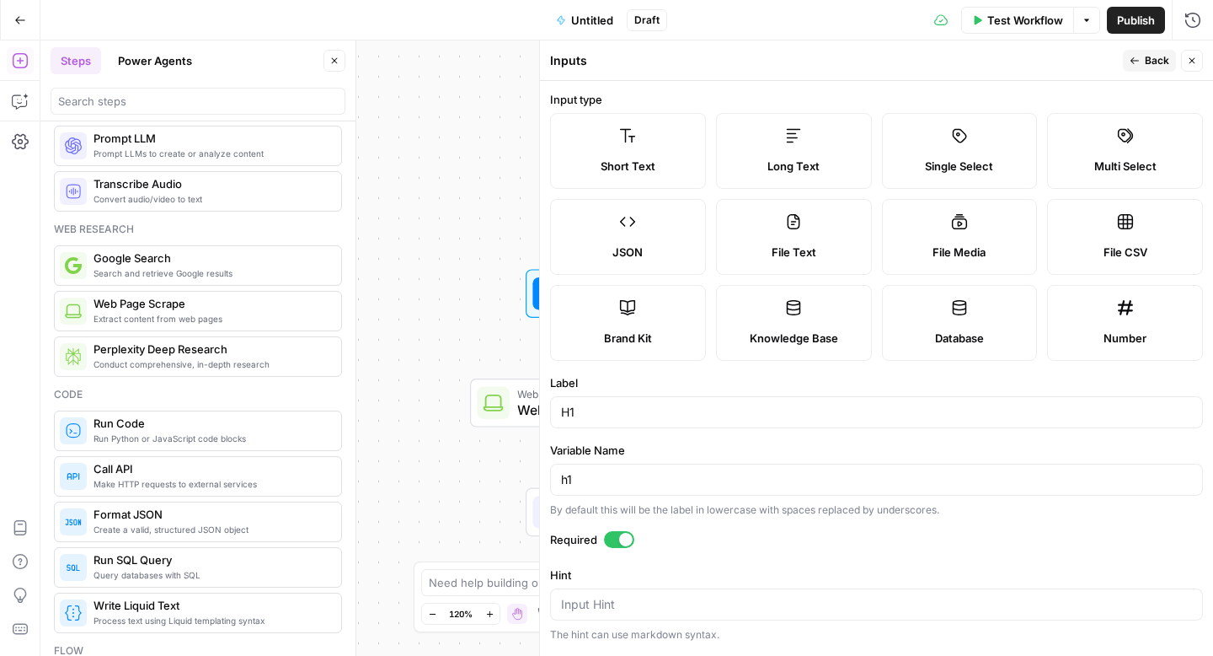
click at [1151, 63] on span "Back" at bounding box center [1157, 60] width 24 height 15
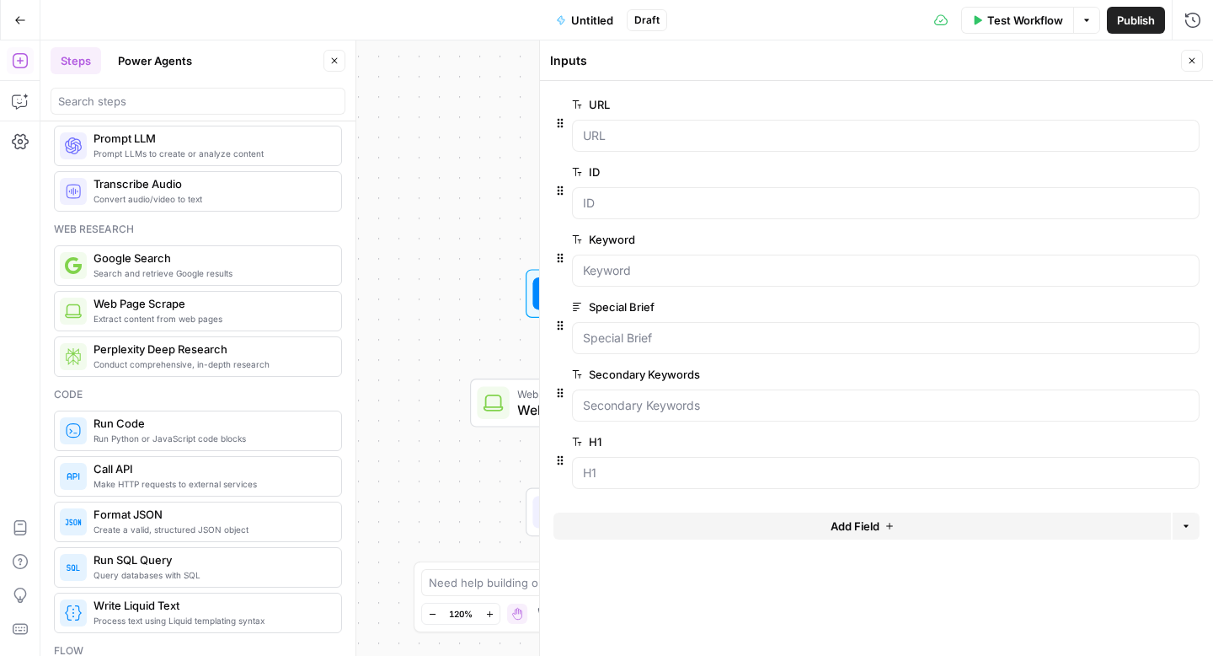
click at [648, 525] on button "Add Field" at bounding box center [863, 525] width 618 height 27
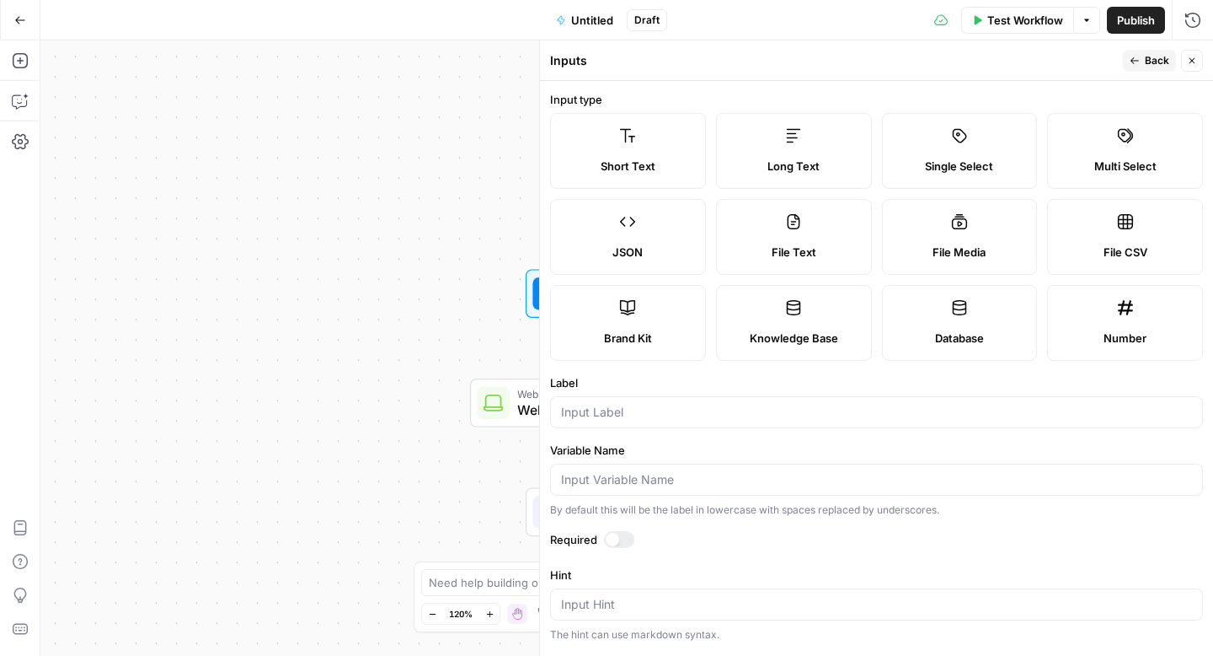
click at [830, 133] on label "Long Text" at bounding box center [794, 151] width 156 height 76
click at [644, 412] on input "Label" at bounding box center [876, 412] width 631 height 17
type input "Occurrences"
click at [665, 480] on input "Variable Name" at bounding box center [876, 479] width 631 height 17
type input "occurrences"
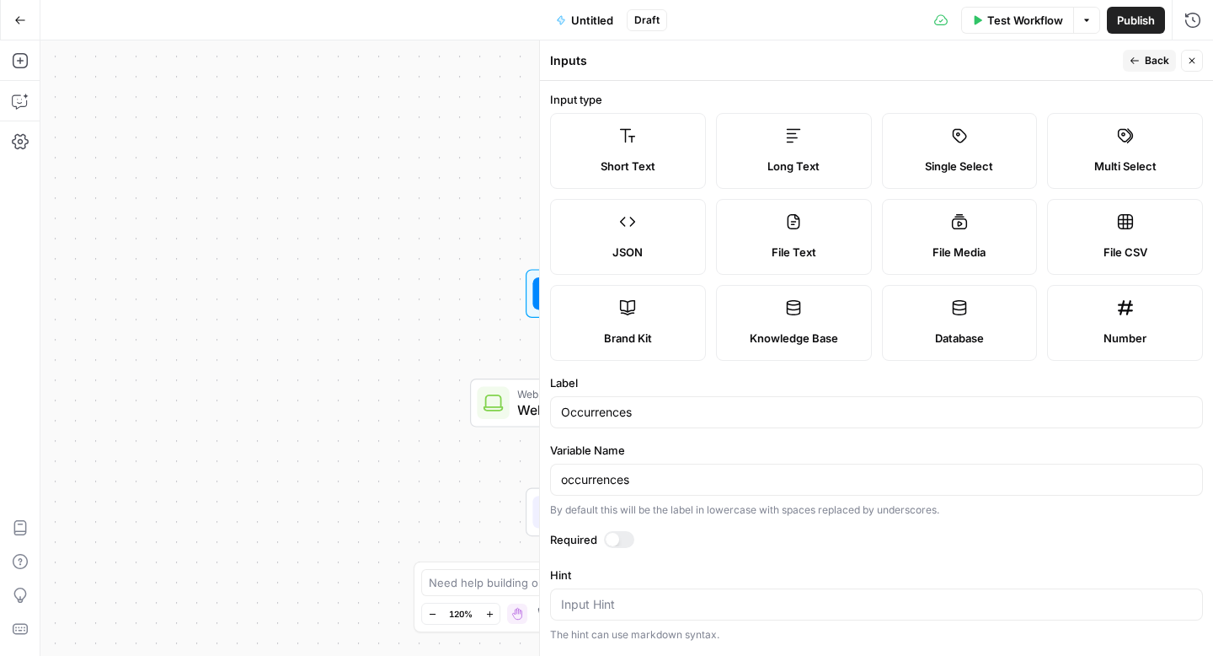
drag, startPoint x: 1142, startPoint y: 57, endPoint x: 1120, endPoint y: 79, distance: 31.0
click at [1142, 57] on button "Back" at bounding box center [1149, 61] width 53 height 22
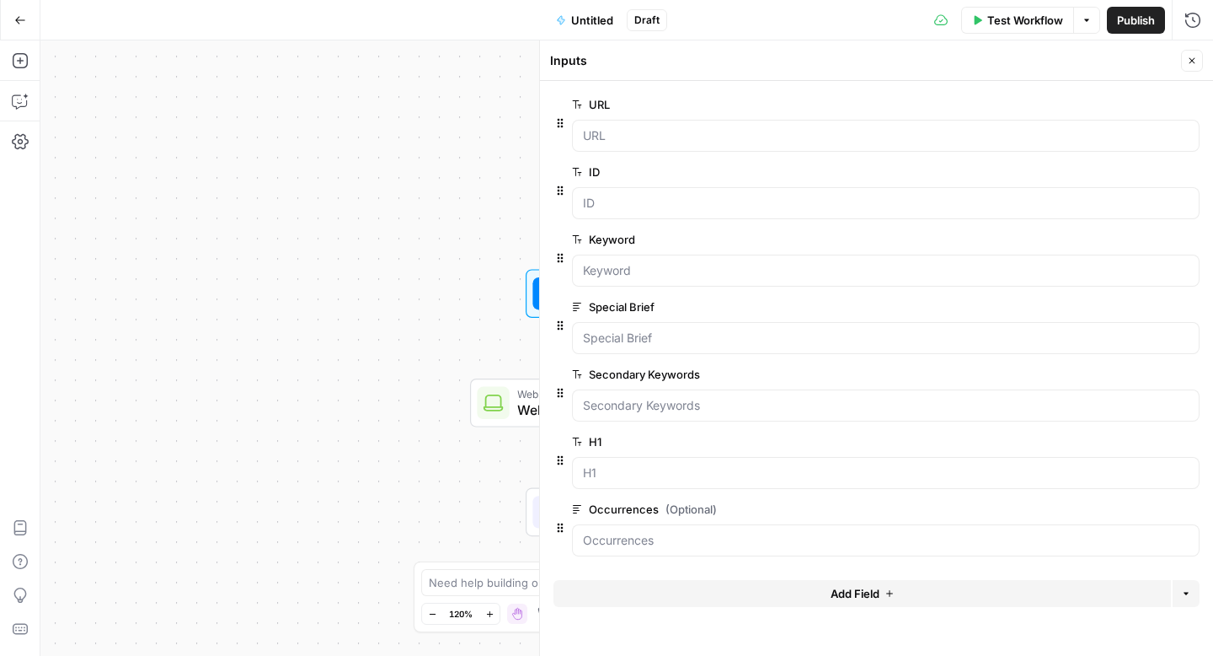
click at [1120, 374] on button "edit field" at bounding box center [1143, 374] width 65 height 20
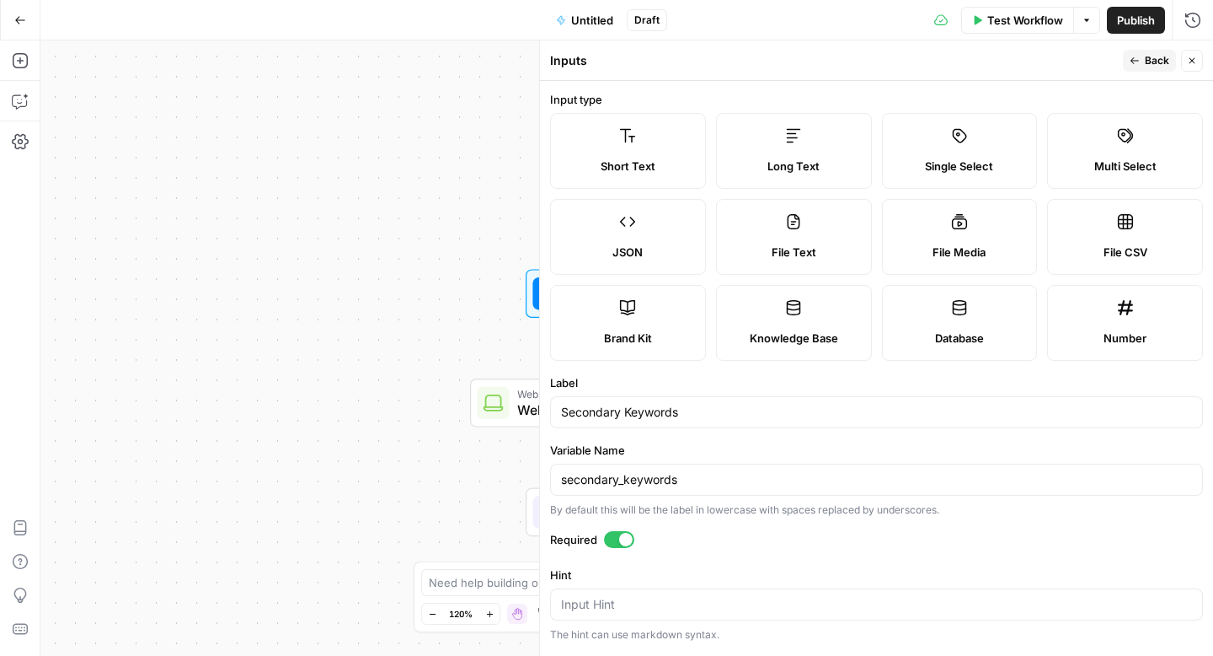
click at [778, 158] on span "Long Text" at bounding box center [794, 166] width 52 height 17
click at [1162, 52] on button "Back" at bounding box center [1149, 61] width 53 height 22
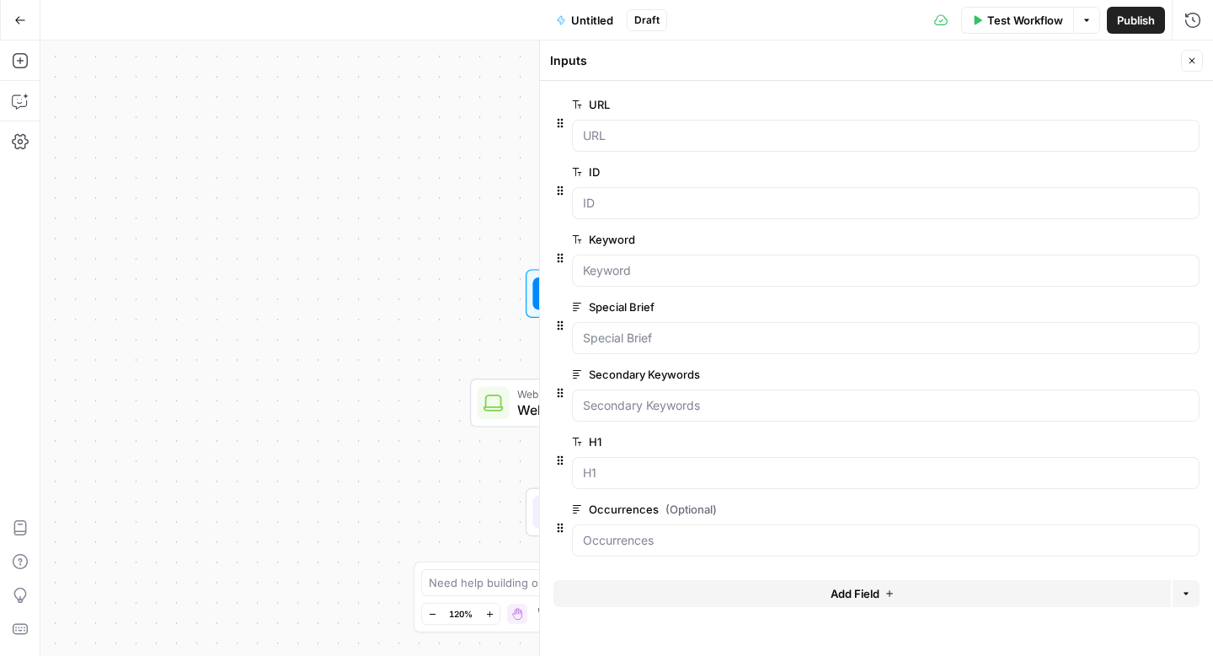
click at [1144, 372] on span "edit field" at bounding box center [1136, 373] width 37 height 13
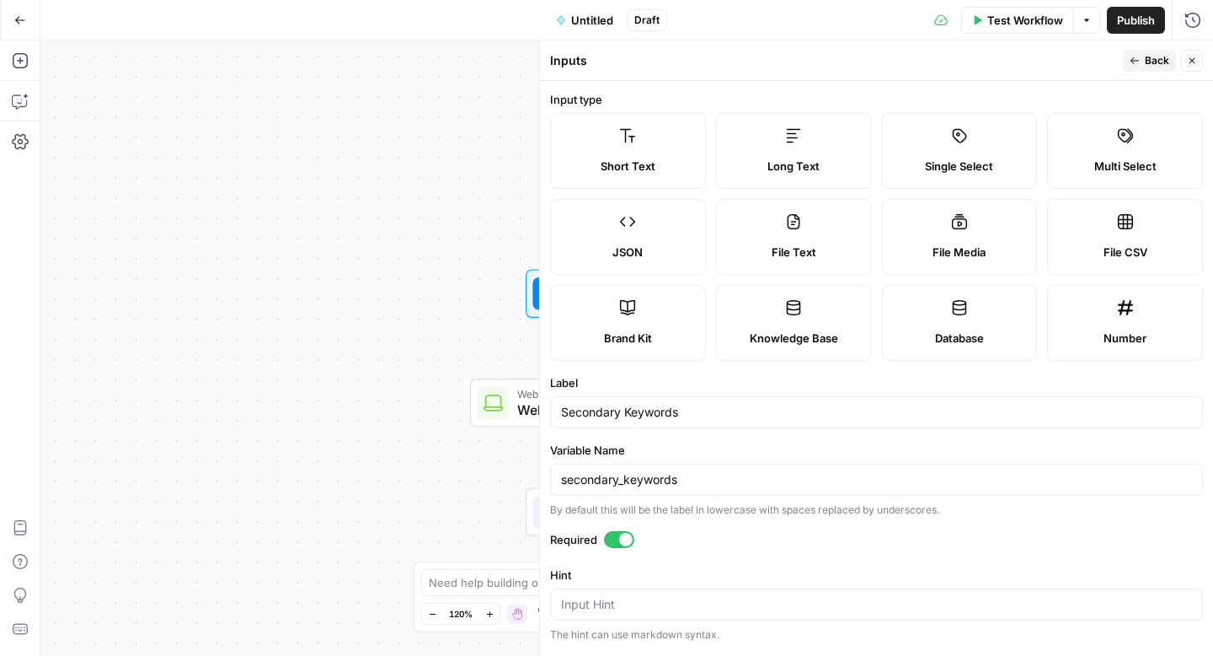
click at [614, 542] on div at bounding box center [619, 539] width 30 height 17
drag, startPoint x: 1143, startPoint y: 56, endPoint x: 1110, endPoint y: 77, distance: 38.3
click at [1143, 56] on button "Back" at bounding box center [1149, 61] width 53 height 22
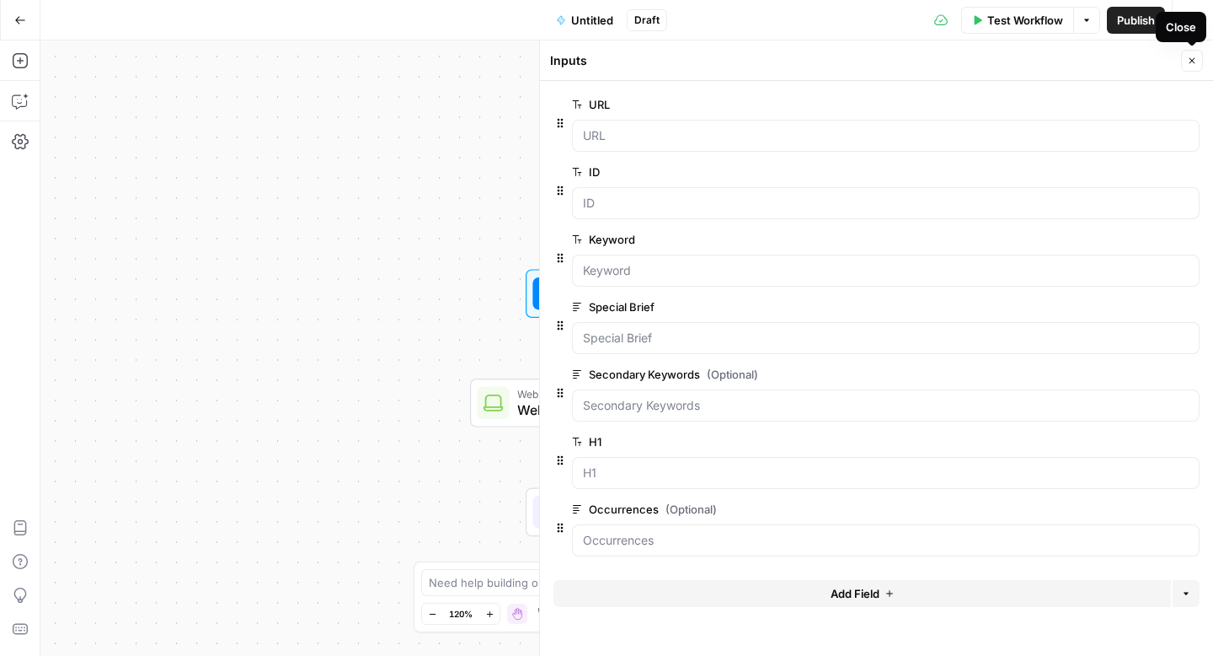
click at [1194, 58] on icon "button" at bounding box center [1193, 61] width 6 height 6
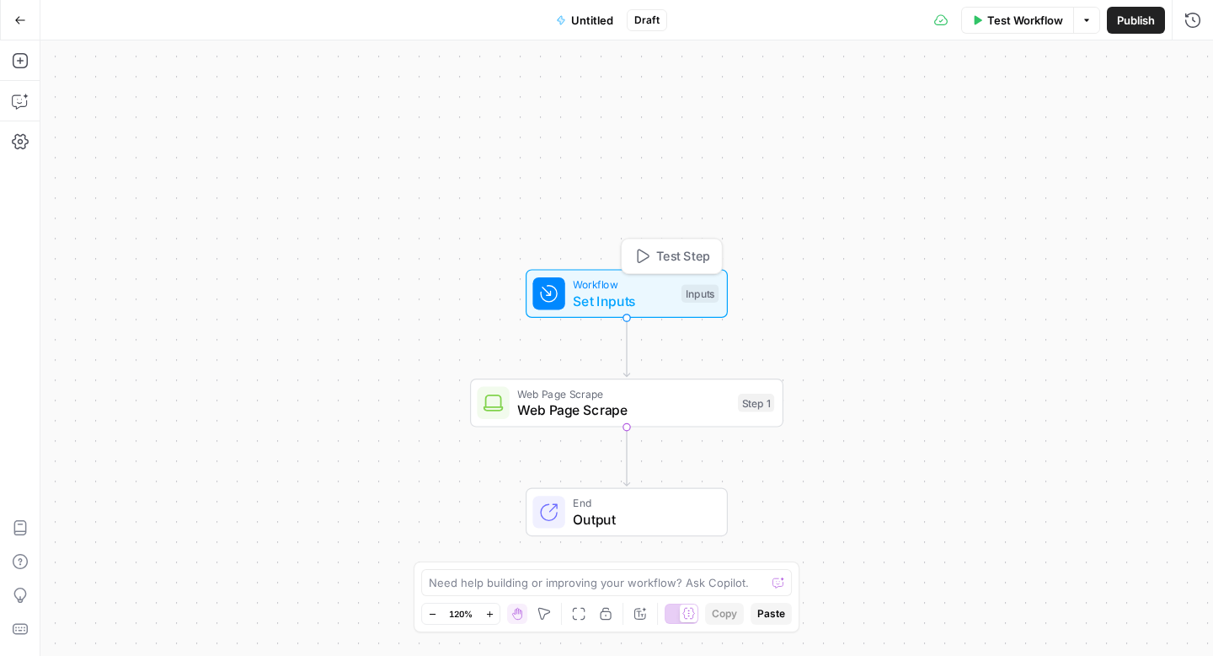
click at [672, 260] on span "Test Step" at bounding box center [683, 256] width 54 height 19
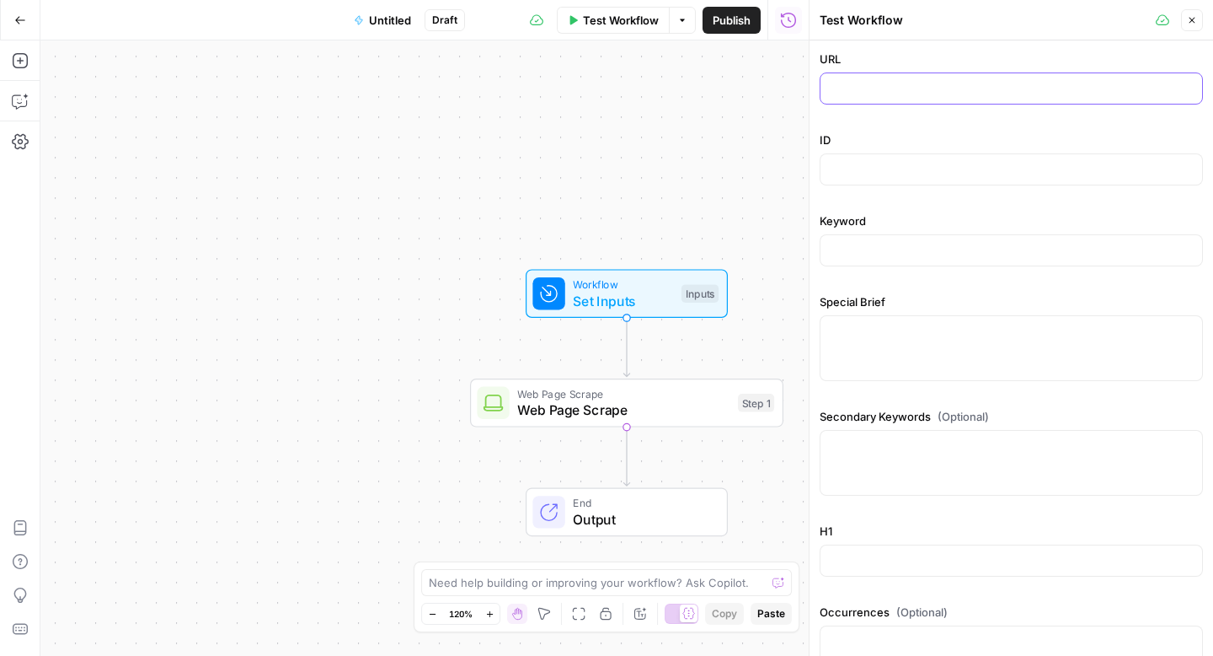
click at [849, 92] on input "URL" at bounding box center [1011, 88] width 361 height 17
paste input "[URL][DOMAIN_NAME]"
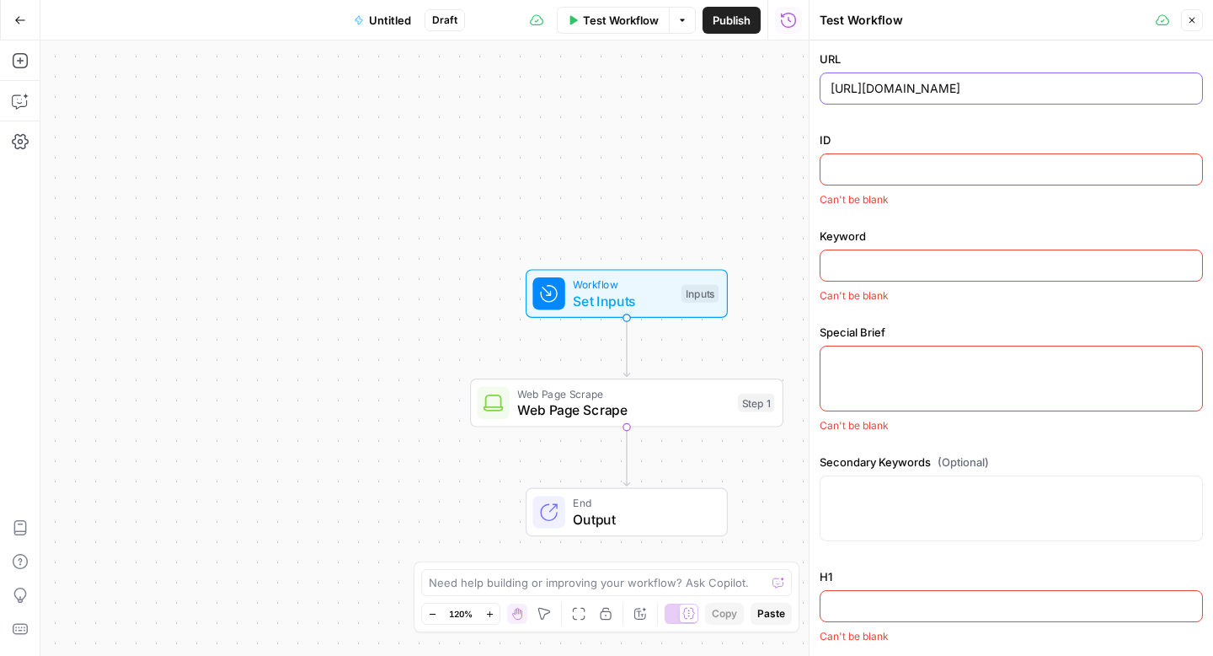
type input "[URL][DOMAIN_NAME]"
click at [854, 163] on input "ID" at bounding box center [1011, 169] width 361 height 17
paste input "PA_4"
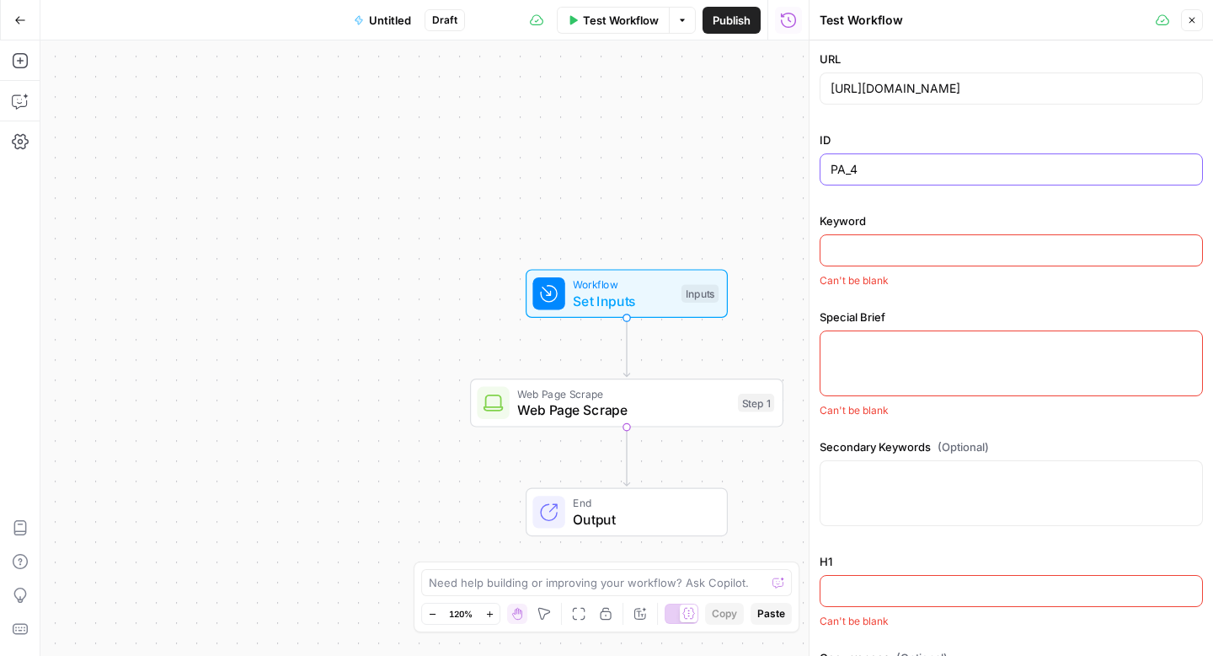
type input "PA_4"
click at [886, 247] on input "Keyword" at bounding box center [1011, 250] width 361 height 17
paste input "houston truck accident lawyer"
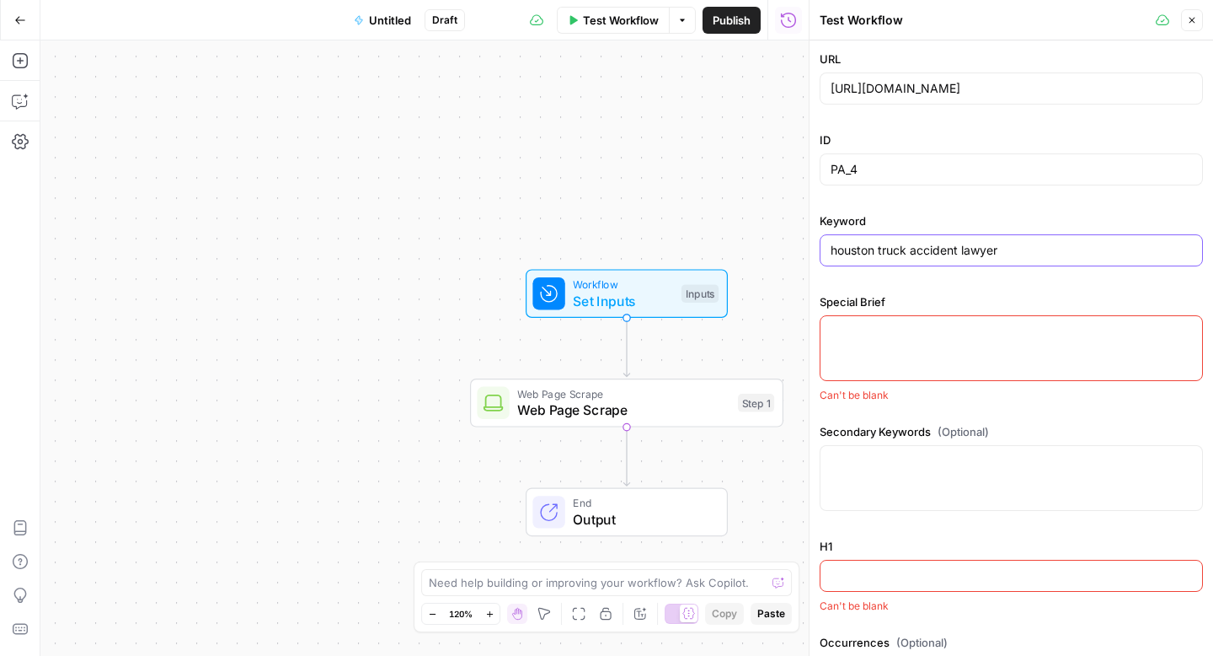
click at [891, 249] on input "houston truck accident lawyer" at bounding box center [1011, 250] width 361 height 17
paste input "wrongful death"
click at [836, 249] on input "houston wrongful death lawyer" at bounding box center [1011, 250] width 361 height 17
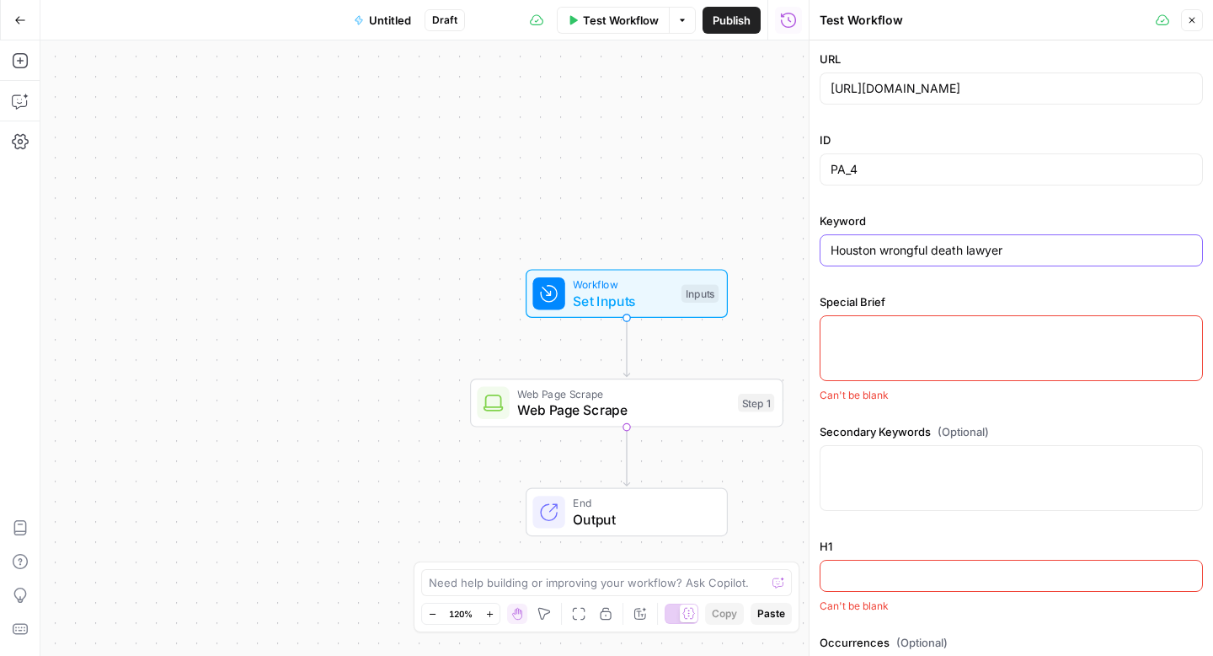
click at [886, 249] on input "Houston wrongful death lawyer" at bounding box center [1011, 250] width 361 height 17
click at [942, 249] on input "Houston Wrongful death lawyer" at bounding box center [1011, 250] width 361 height 17
click at [975, 246] on input "Houston Wrongful Death lawyer" at bounding box center [1011, 250] width 361 height 17
type input "Houston Wrongful Death Lawyer"
click at [848, 471] on div at bounding box center [1011, 478] width 383 height 66
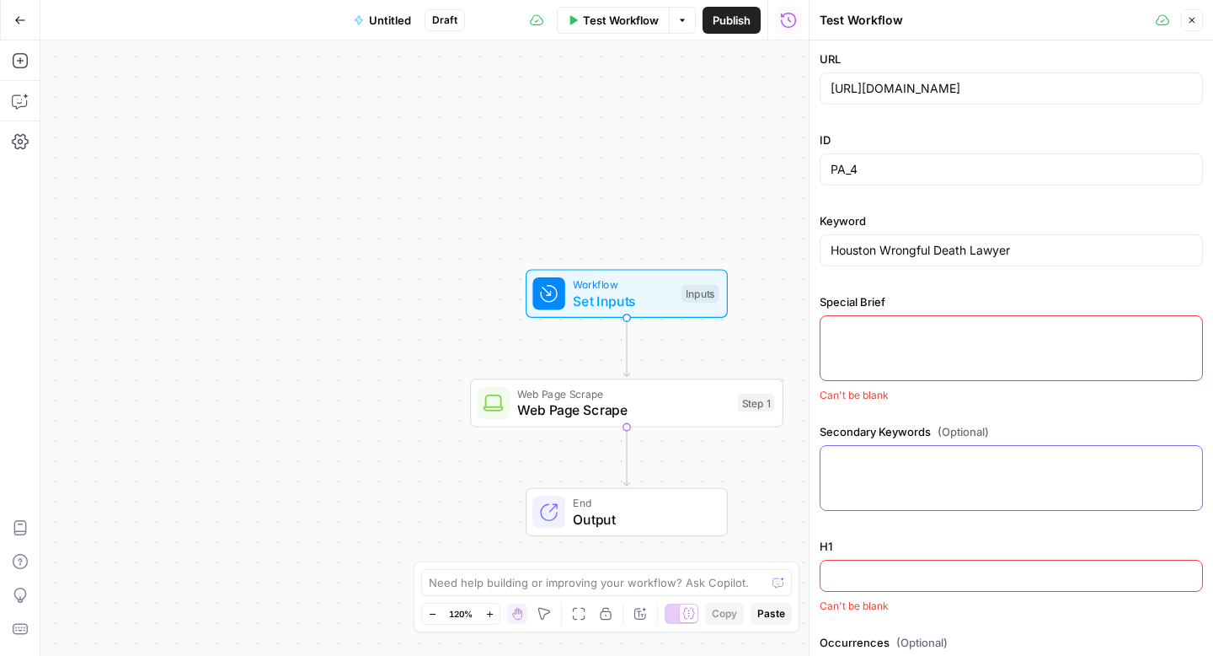
paste textarea "wrongful death lawyer (22,200) | wrongful death attorney (22,200) | wrongful de…"
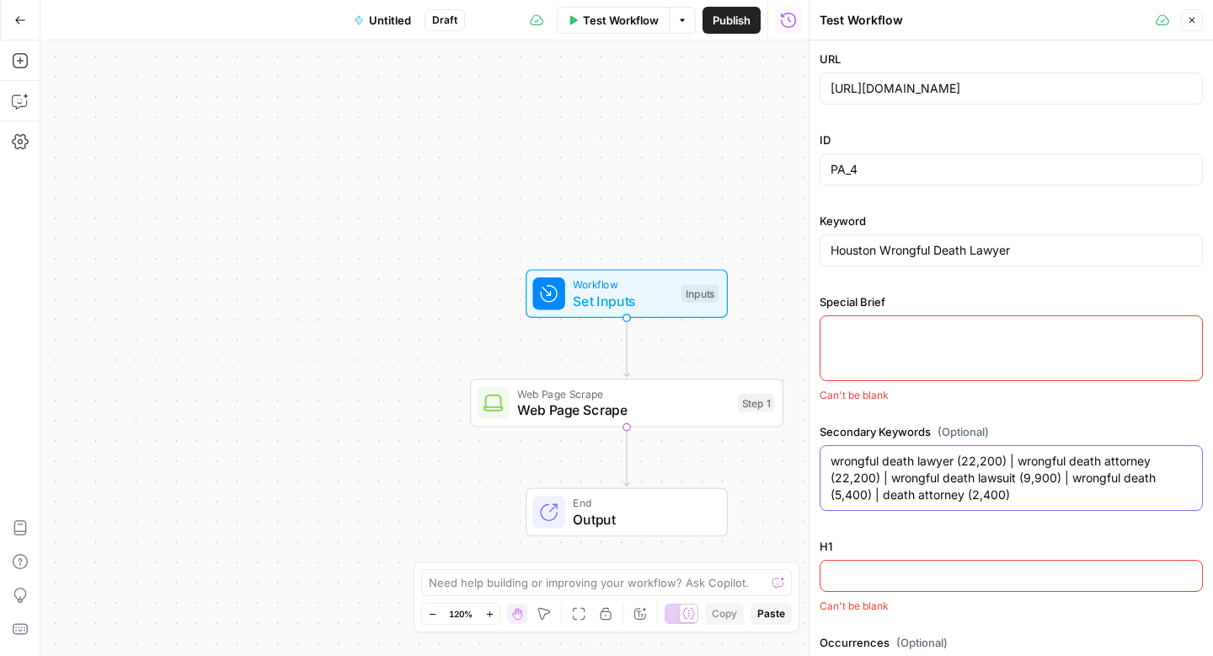
type textarea "wrongful death lawyer (22,200) | wrongful death attorney (22,200) | wrongful de…"
click at [850, 577] on input "H1" at bounding box center [1011, 575] width 361 height 17
paste input "Award-Winning Houston Wrongful Death Lawyer"
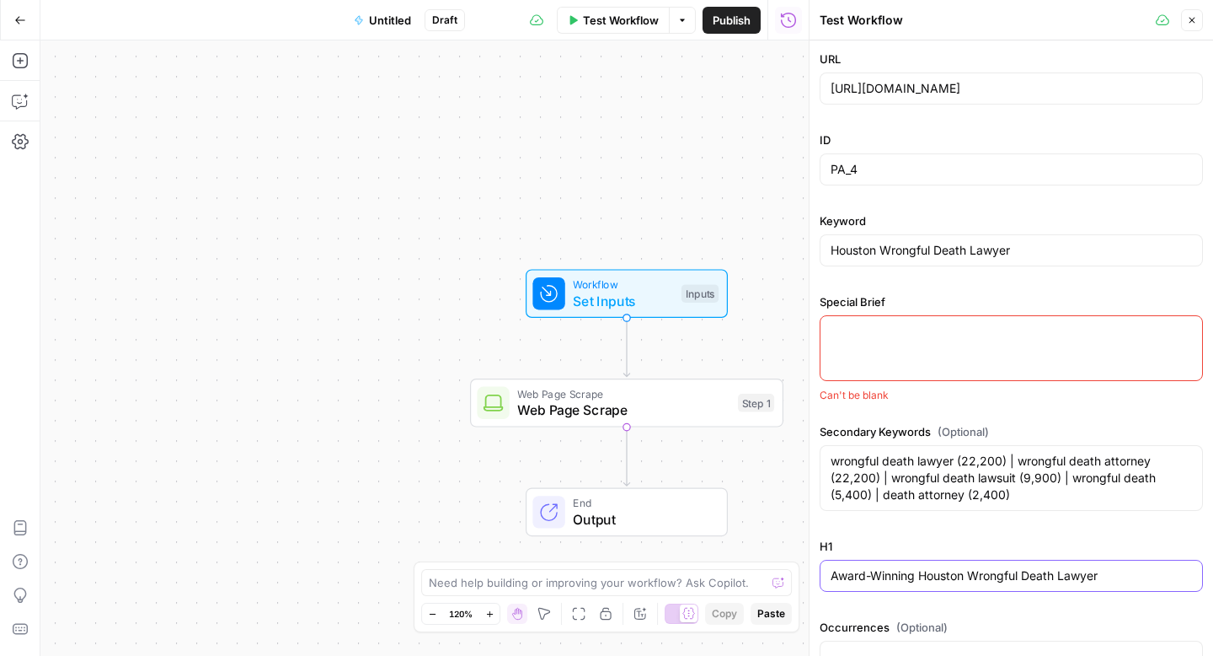
scroll to position [67, 0]
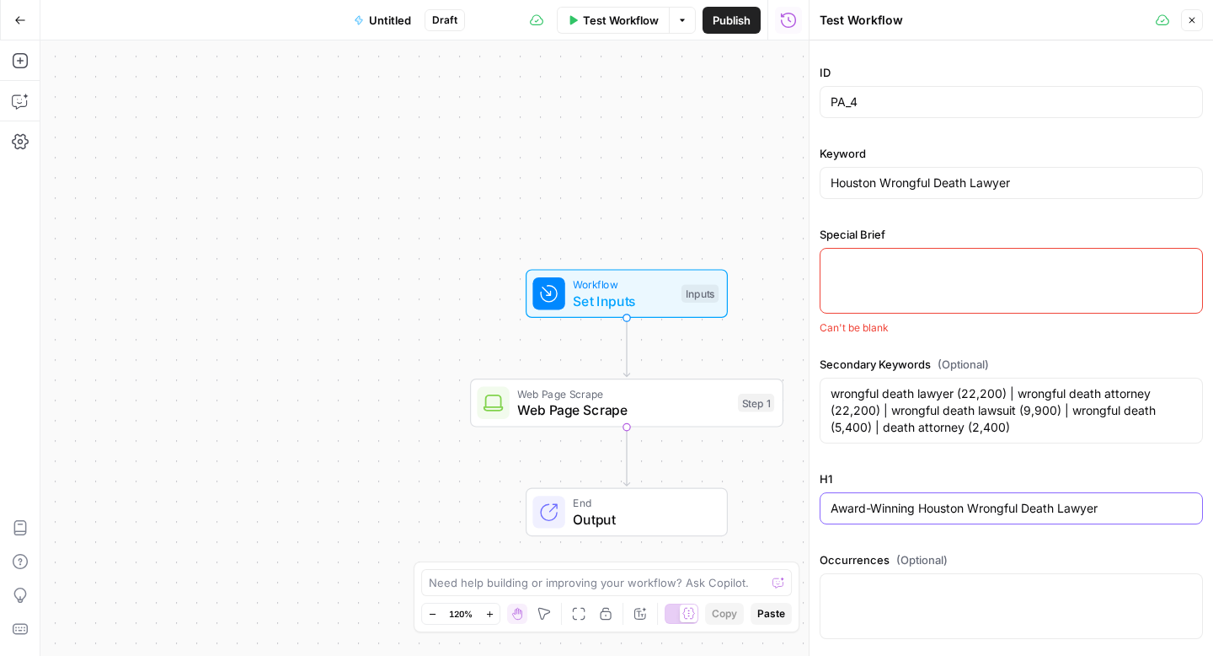
type input "Award-Winning Houston Wrongful Death Lawyer"
click at [864, 285] on div at bounding box center [1011, 281] width 383 height 66
paste textarea "“Loremip Dolorsit Ametc Adipis” Elit Seddoeiusmod Tempo I- Utla’e dolorem al en…"
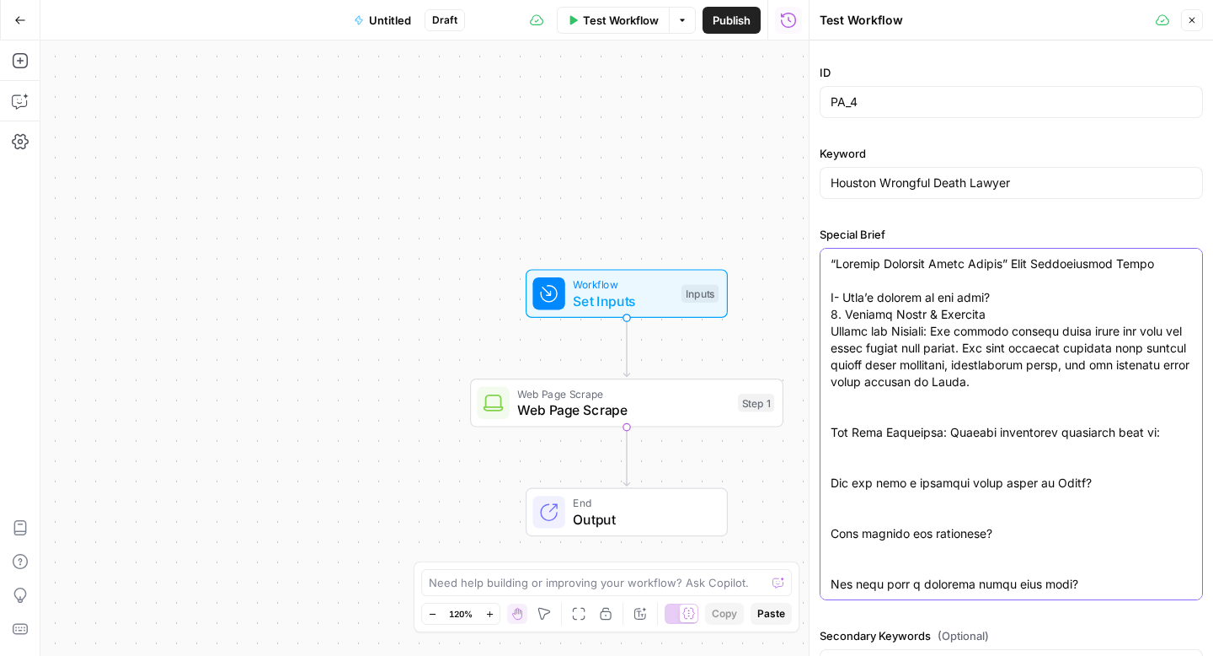
scroll to position [3572, 0]
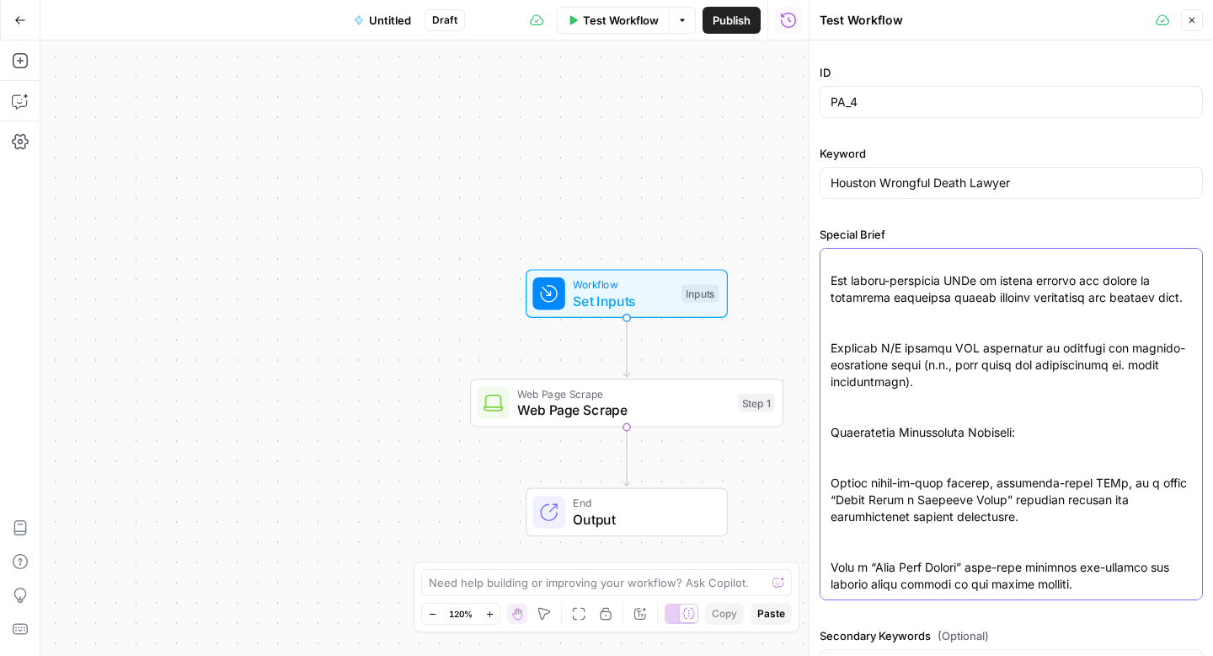
type textarea "“Loremip Dolorsit Ametc Adipis” Elit Seddoeiusmod Tempo I- Utla’e dolorem al en…"
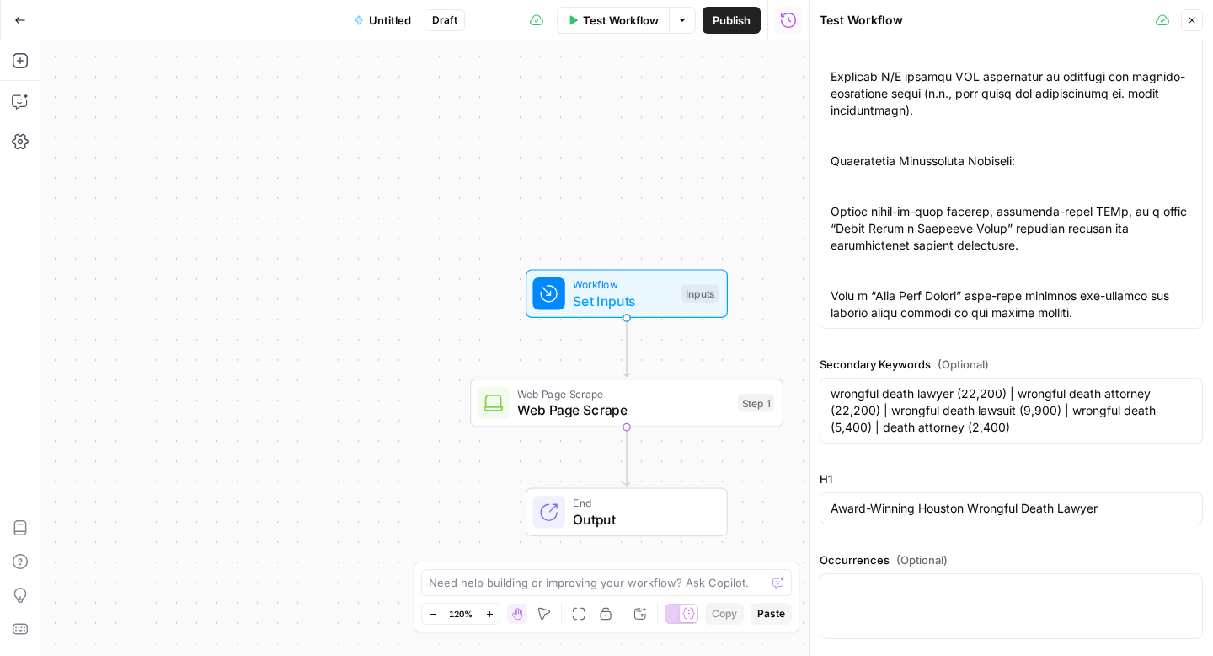
click at [933, 606] on div at bounding box center [1011, 606] width 383 height 66
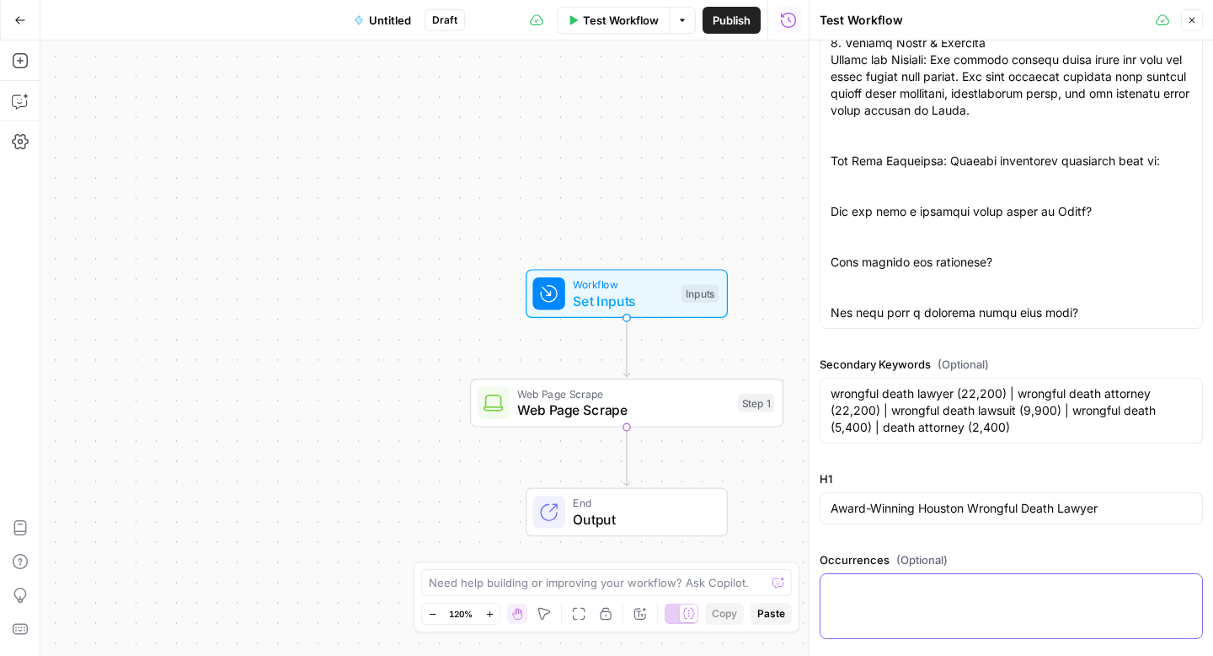
paste textarea "wrongful death attorneys in [GEOGRAPHIC_DATA] [US_STATE] | wrongful death attor…"
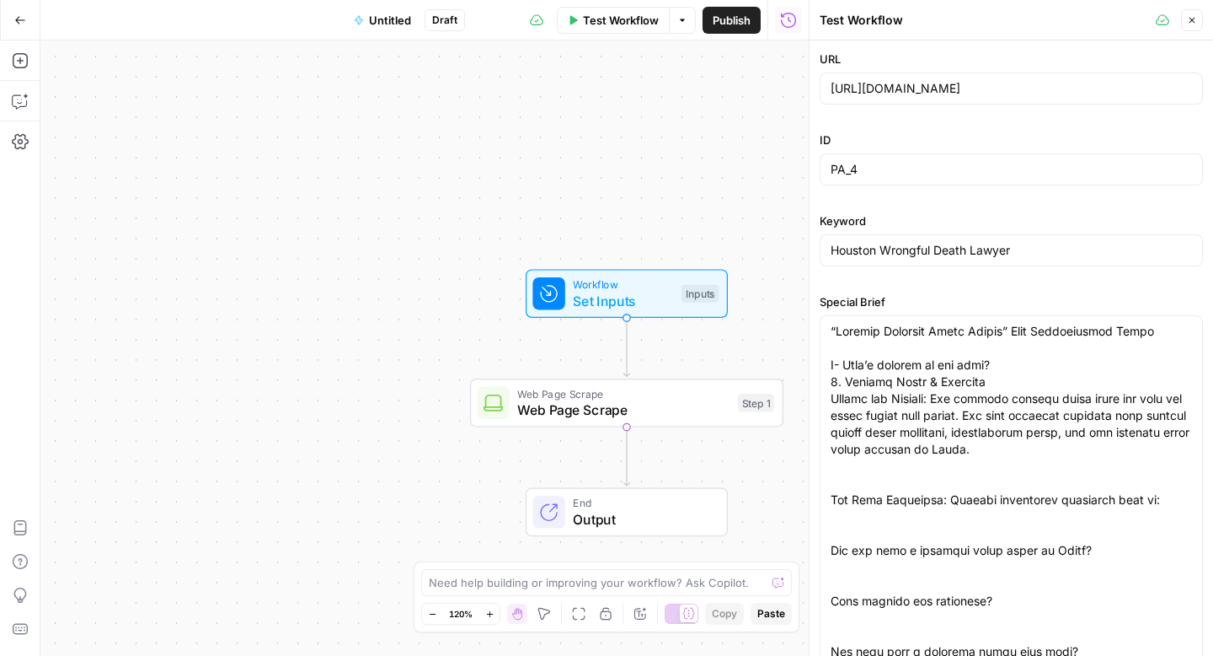
scroll to position [389, 0]
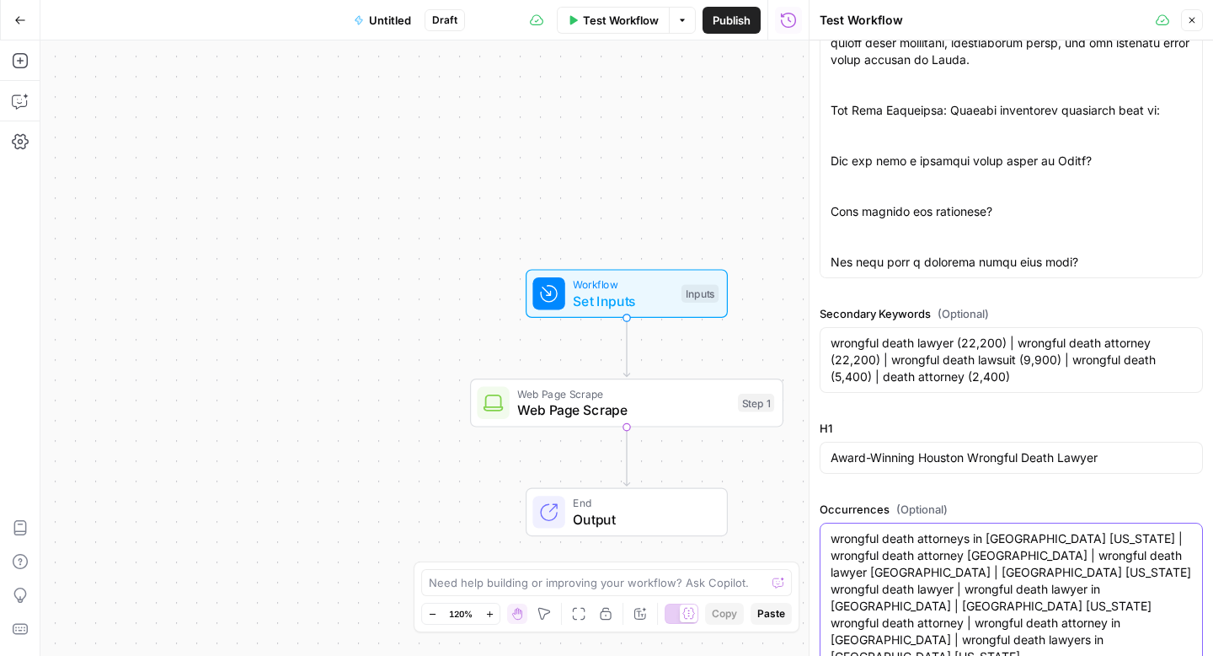
type textarea "wrongful death attorneys in [GEOGRAPHIC_DATA] [US_STATE] | wrongful death attor…"
click at [1195, 15] on icon "button" at bounding box center [1192, 20] width 10 height 10
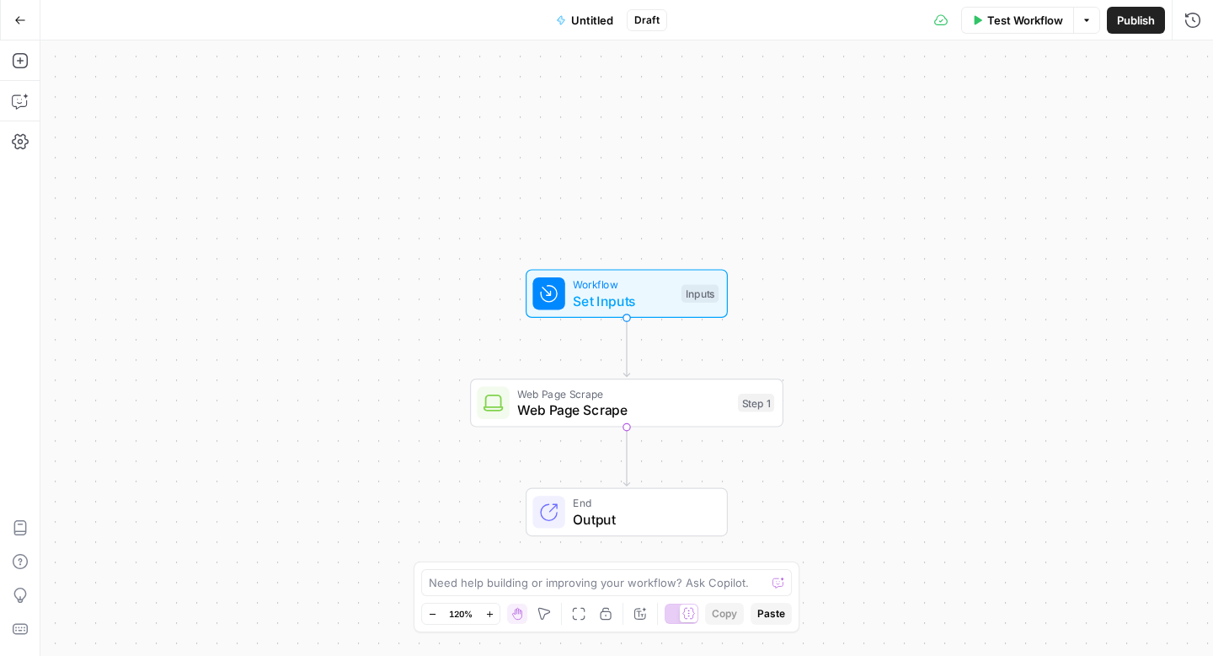
click at [634, 311] on div "Workflow Set Inputs Inputs Test Step" at bounding box center [627, 293] width 202 height 49
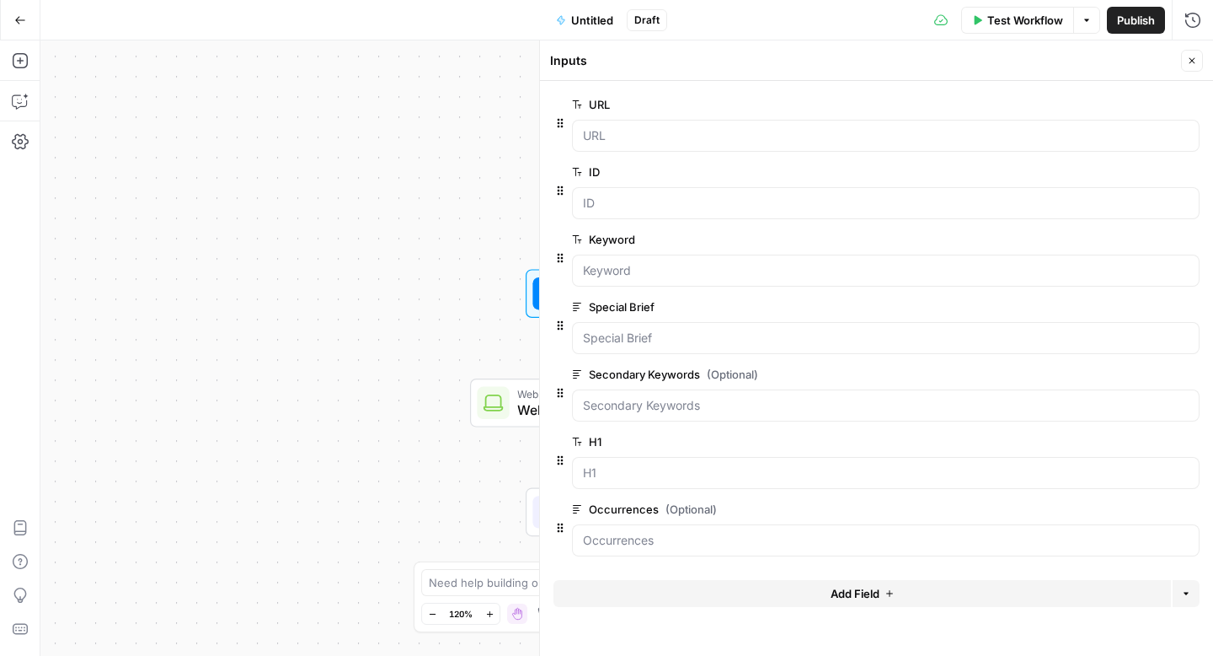
click at [934, 599] on button "Add Field" at bounding box center [863, 593] width 618 height 27
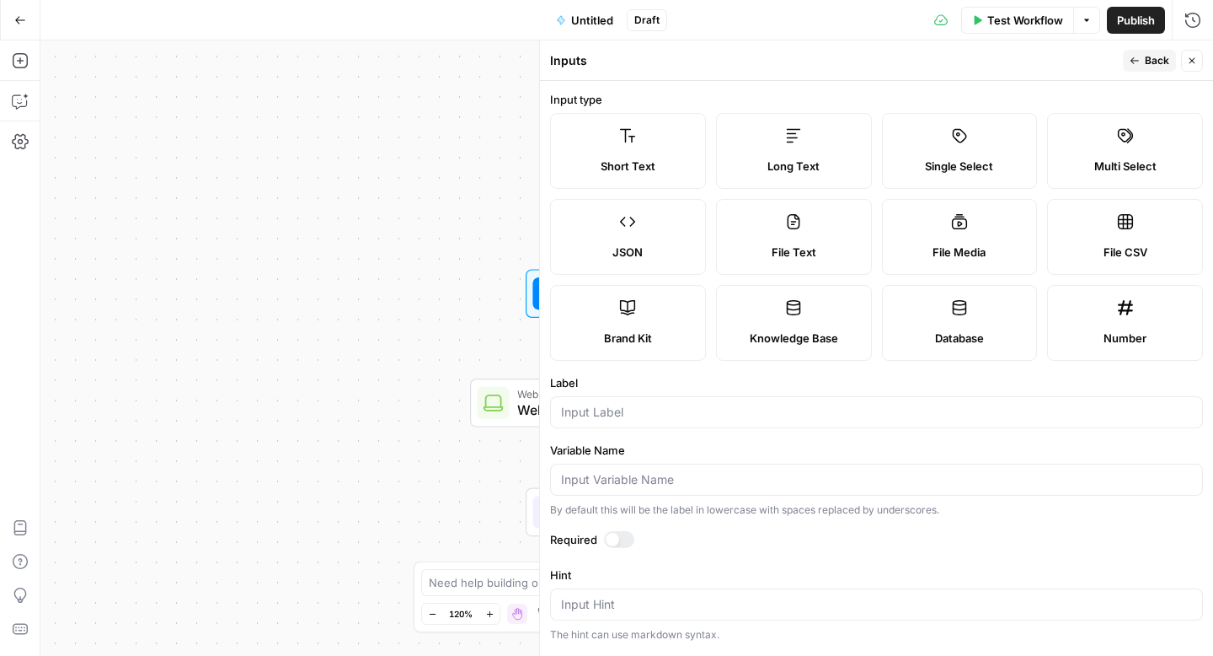
drag, startPoint x: 787, startPoint y: 165, endPoint x: 784, endPoint y: 290, distance: 124.7
click at [787, 165] on span "Long Text" at bounding box center [794, 166] width 52 height 17
click at [773, 415] on input "Label" at bounding box center [876, 412] width 631 height 17
type input "Structure"
click at [748, 477] on input "Variable Name" at bounding box center [876, 479] width 631 height 17
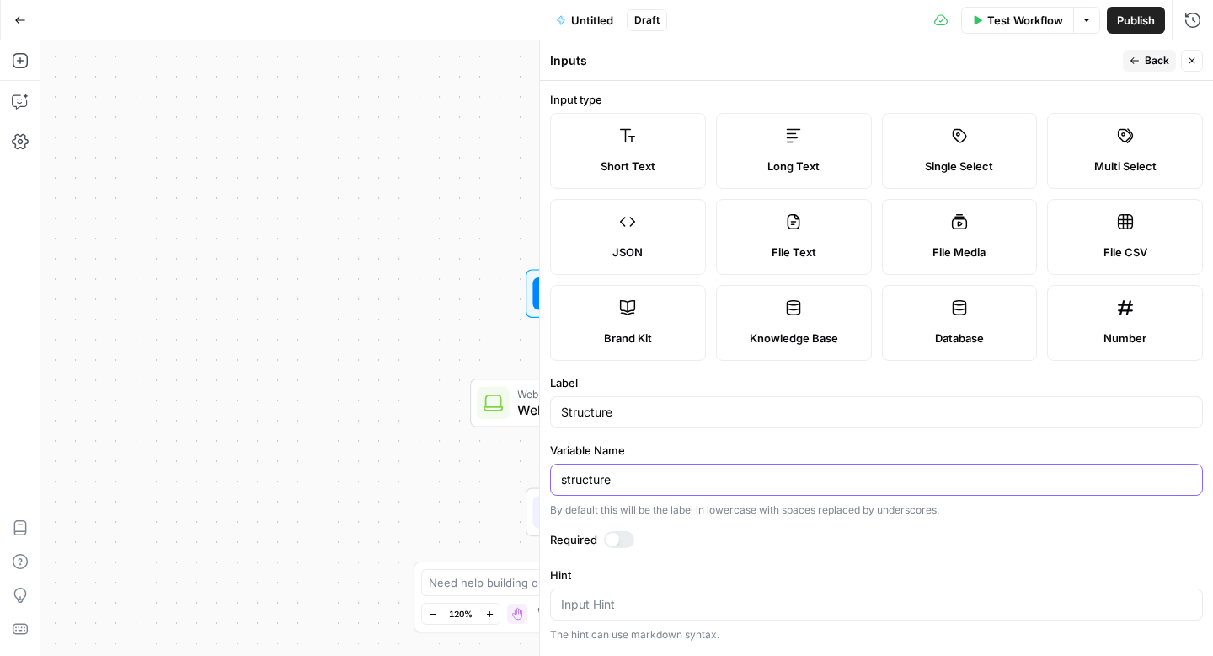
type input "structure"
click at [569, 411] on input "Structure" at bounding box center [876, 412] width 631 height 17
type input "Suggested Structure"
click at [567, 479] on input "structure" at bounding box center [876, 479] width 631 height 17
type input "suggested_structure"
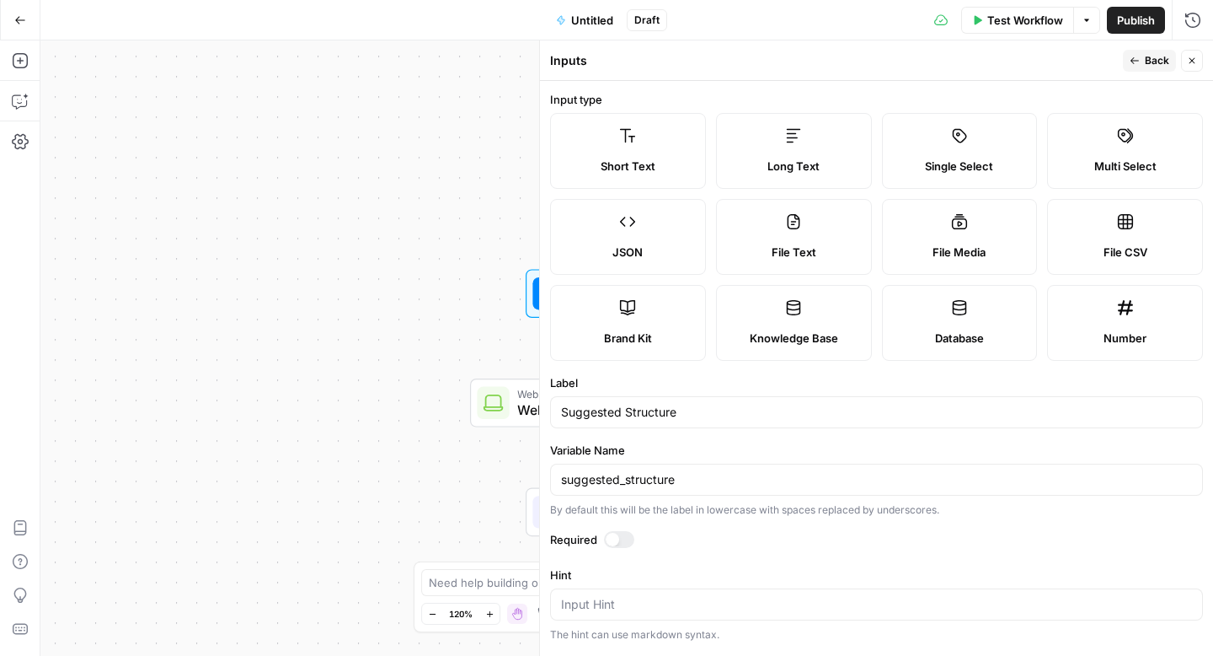
click at [613, 533] on div at bounding box center [612, 538] width 13 height 13
click at [1148, 60] on span "Back" at bounding box center [1157, 60] width 24 height 15
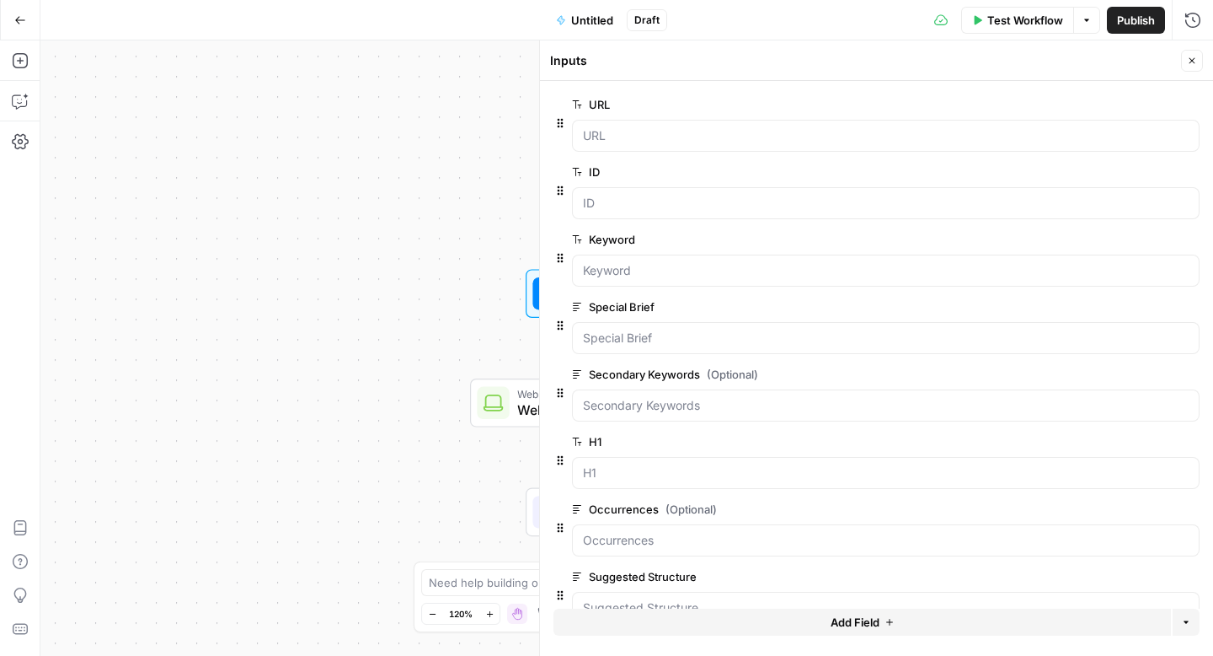
drag, startPoint x: 1197, startPoint y: 61, endPoint x: 1073, endPoint y: 140, distance: 147.0
click at [1197, 61] on button "Close" at bounding box center [1192, 61] width 22 height 22
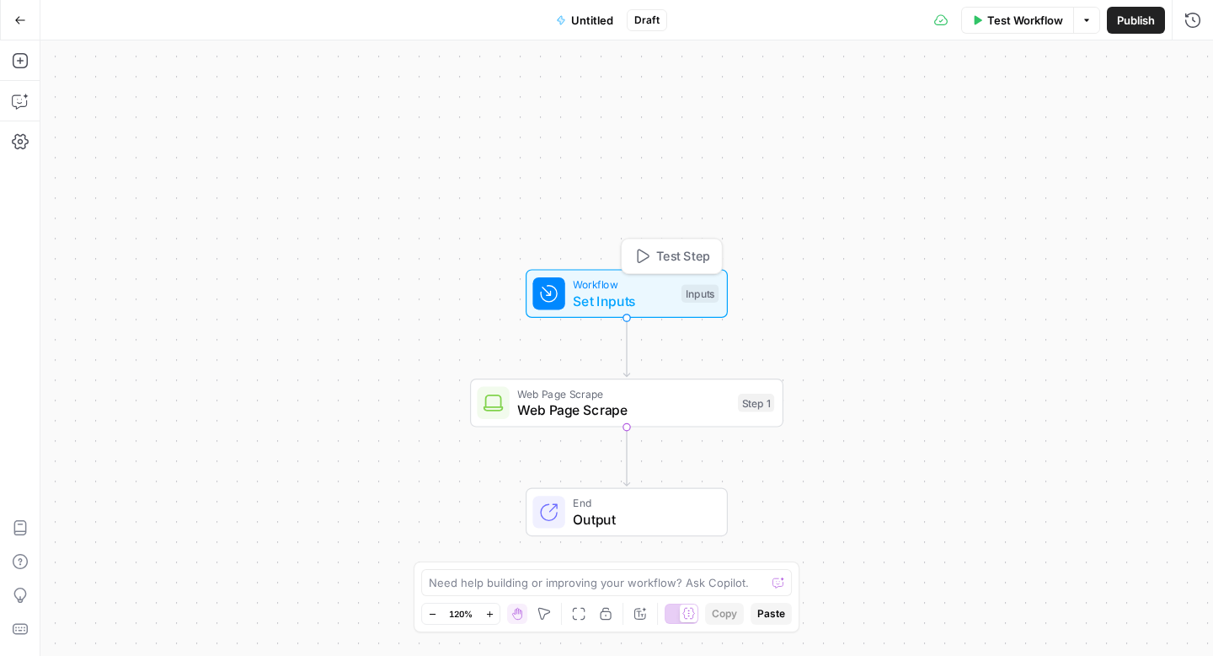
click at [666, 253] on span "Test Step" at bounding box center [683, 256] width 54 height 19
click at [651, 254] on button "Test Step" at bounding box center [671, 256] width 92 height 26
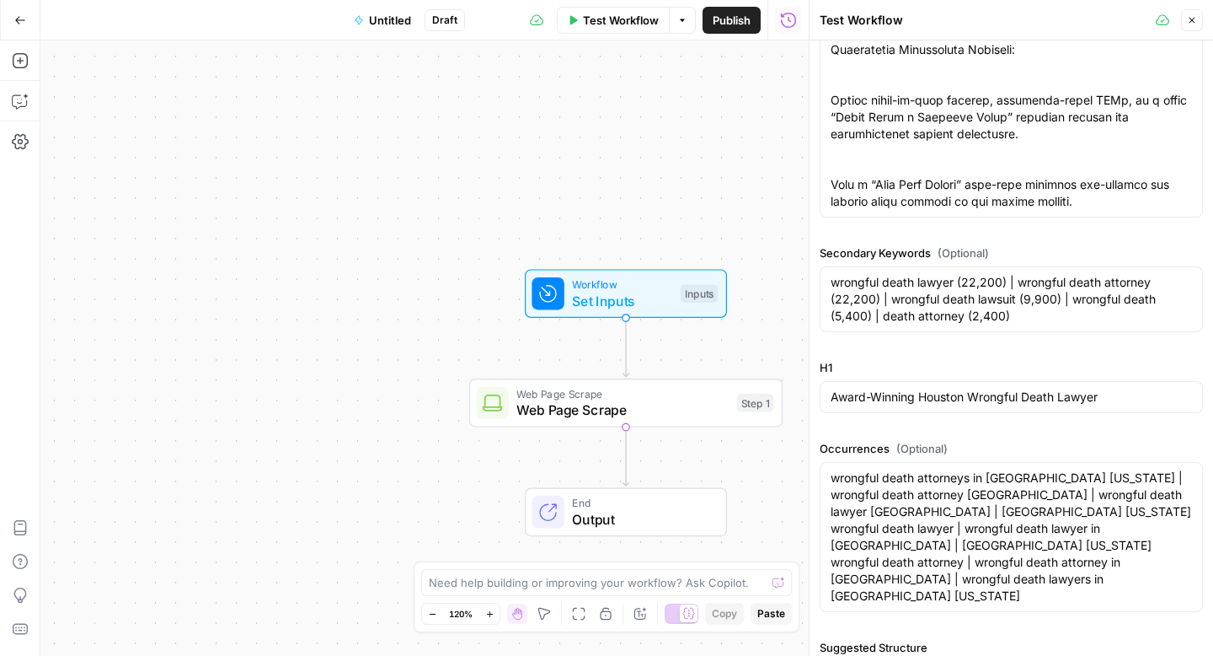
scroll to position [504, 0]
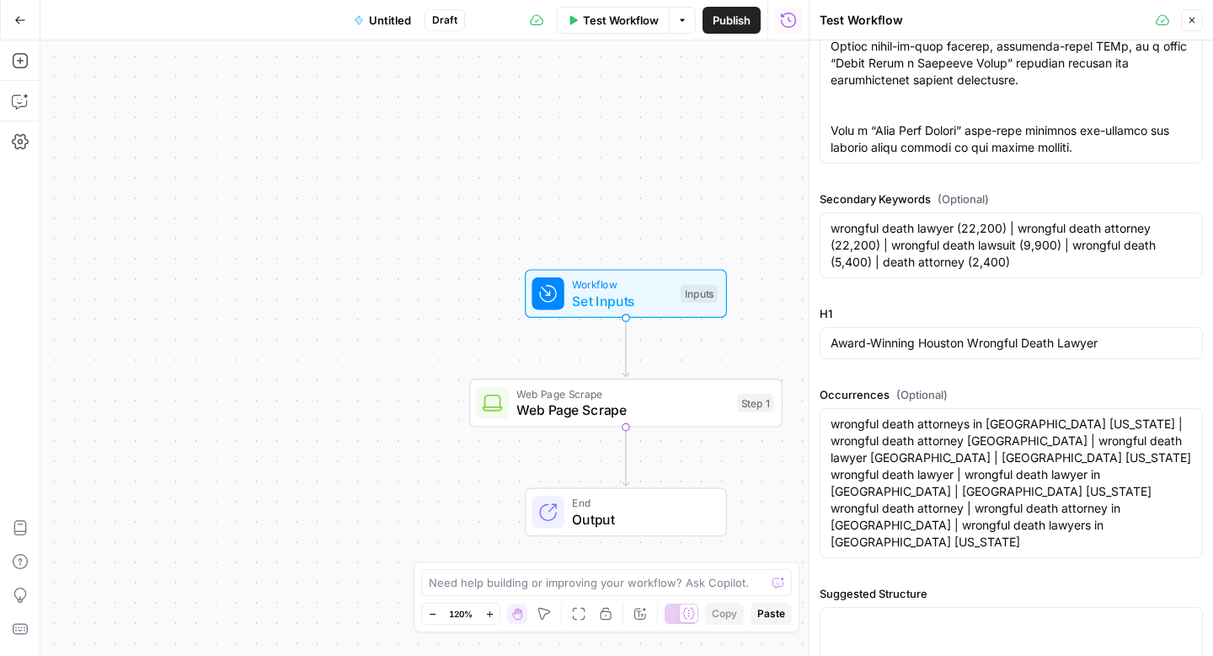
click at [915, 607] on div at bounding box center [1011, 640] width 383 height 66
paste textarea "<H1> Houston Wrongful Death Lawyers <H2>Why Families Trust Us with Wrongful Dea…"
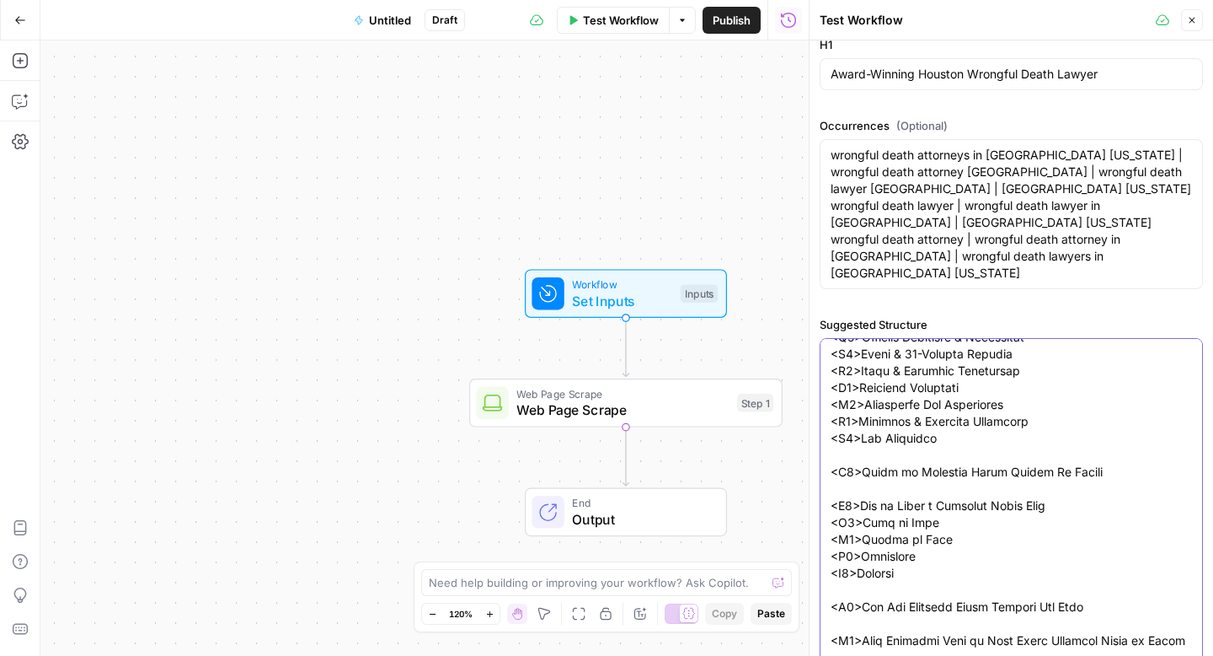
scroll to position [790, 0]
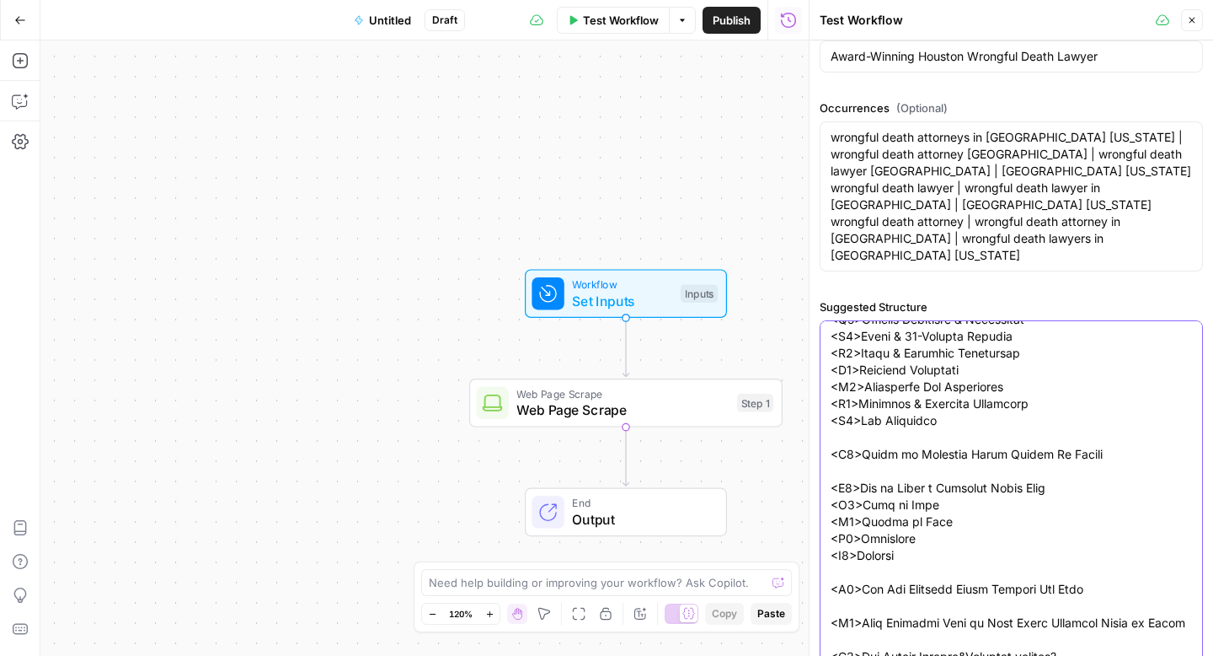
type textarea "<H1> Houston Wrongful Death Lawyers <H2>Why Families Trust Us with Wrongful Dea…"
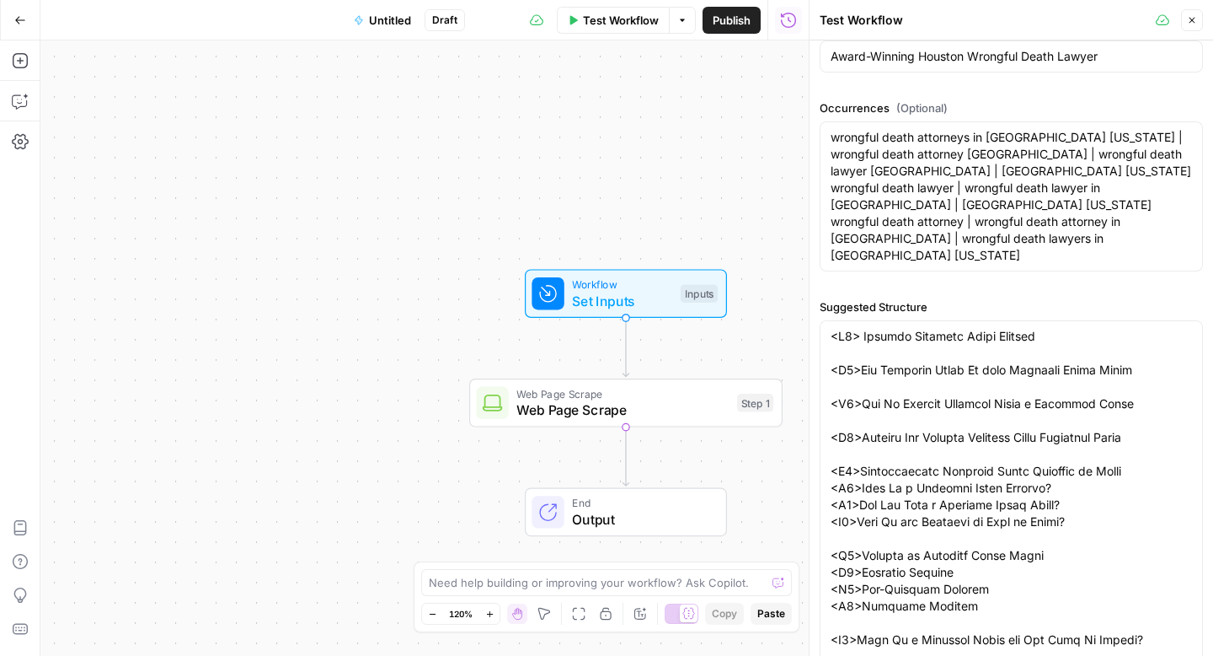
click at [579, 410] on span "Web Page Scrape" at bounding box center [622, 409] width 212 height 20
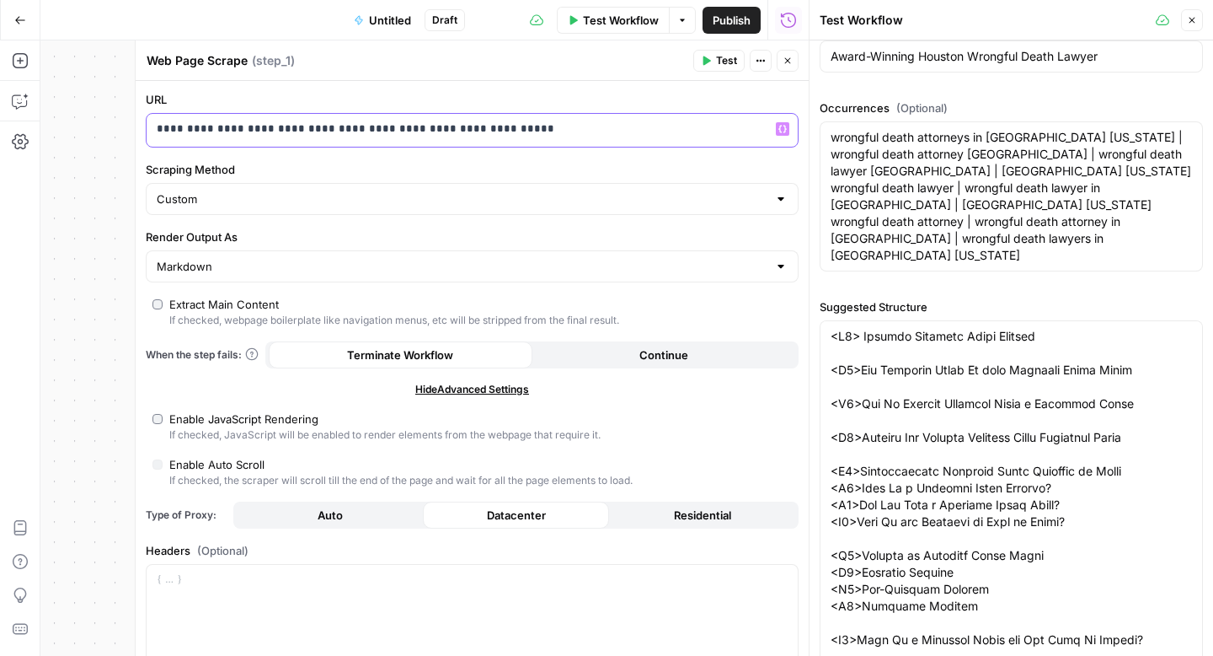
click at [713, 133] on p "**********" at bounding box center [466, 128] width 618 height 17
click at [713, 133] on p "**********" at bounding box center [452, 128] width 591 height 17
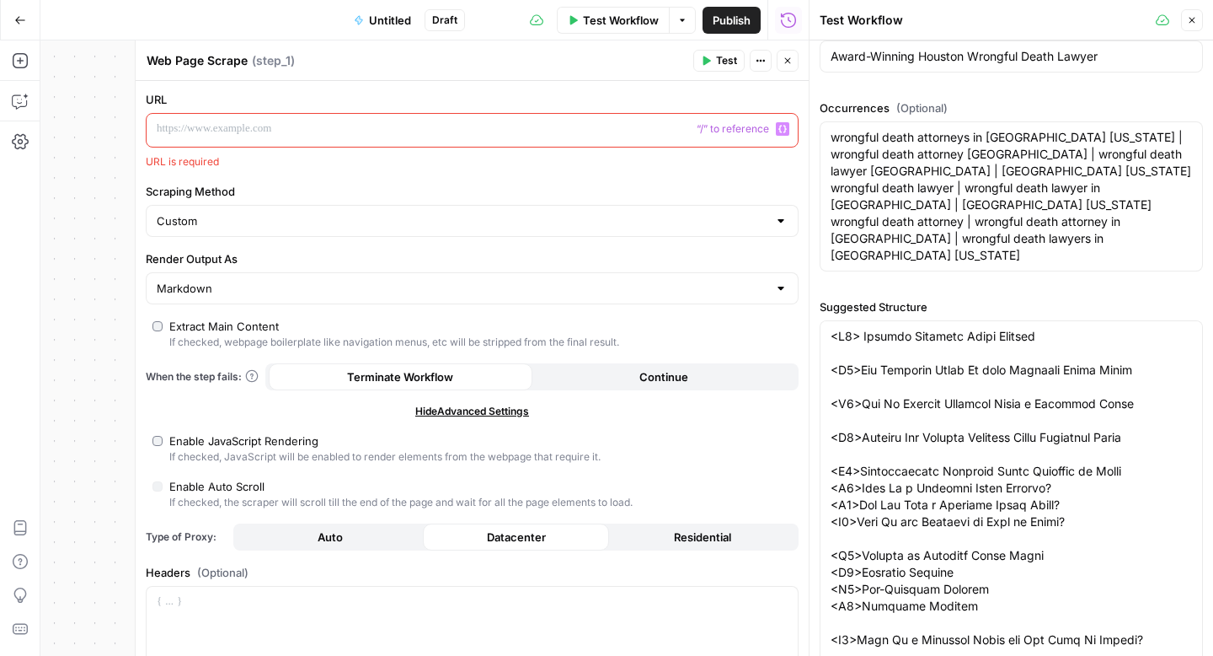
click at [777, 131] on div "“/” to reference Variables Menu" at bounding box center [472, 130] width 651 height 33
click at [779, 131] on icon "button" at bounding box center [783, 130] width 8 height 8
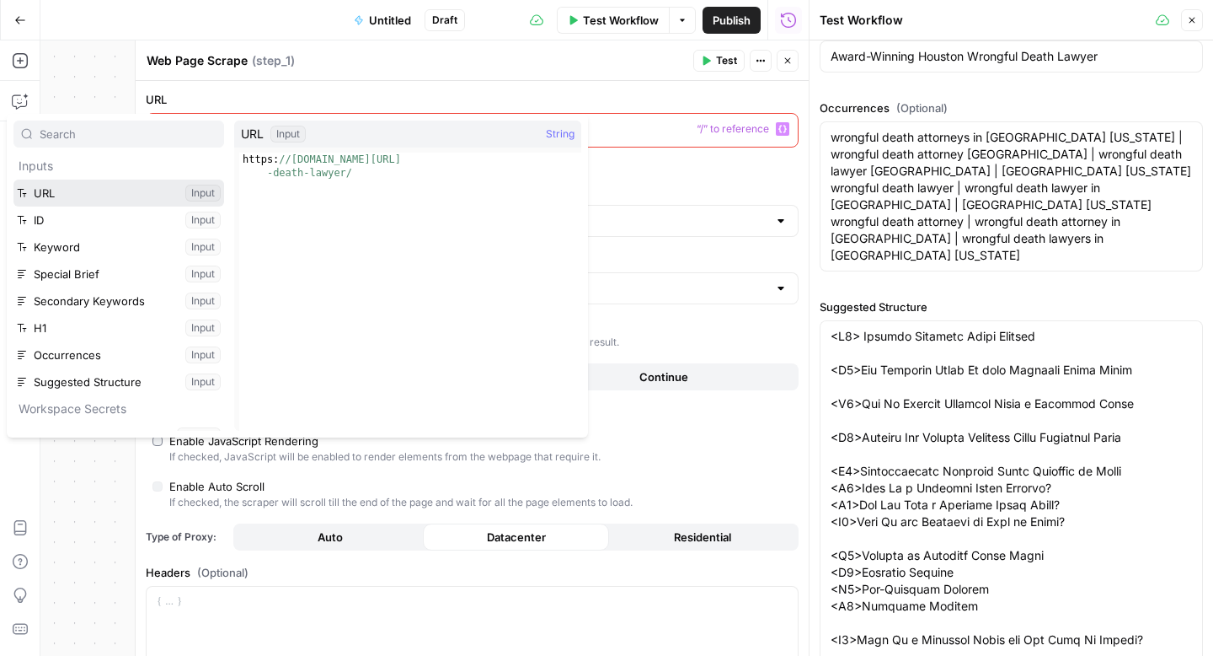
click at [123, 201] on button "Select variable URL" at bounding box center [118, 192] width 211 height 27
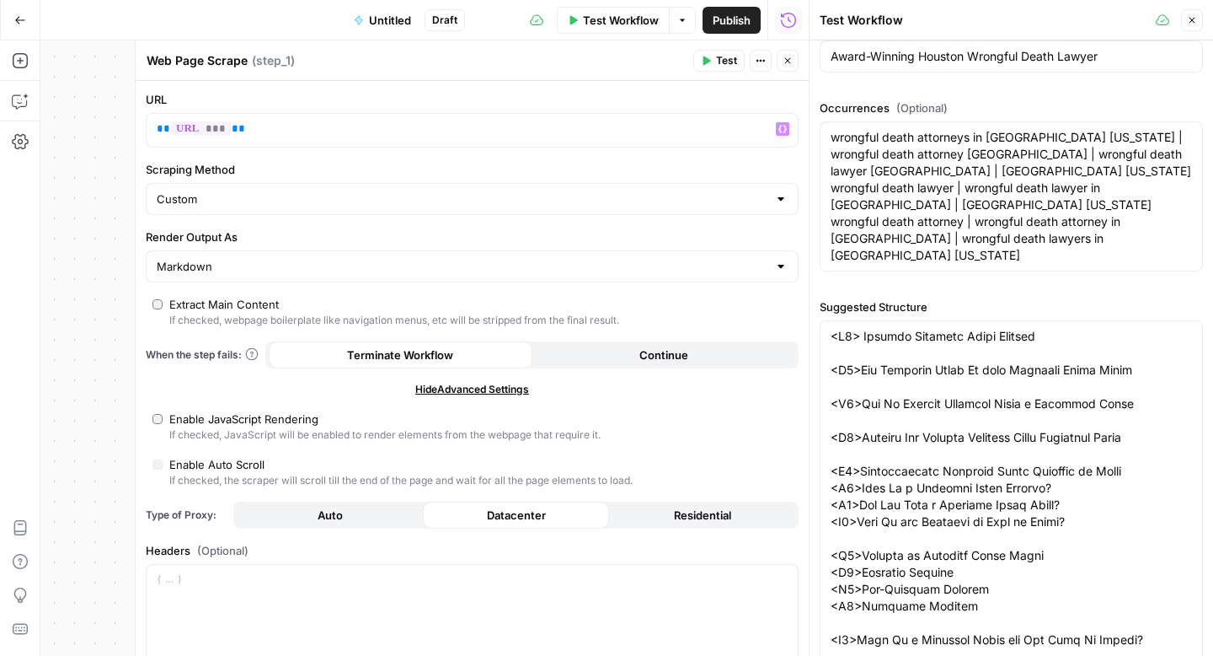
click at [724, 520] on button "Residential" at bounding box center [702, 514] width 186 height 27
click at [710, 63] on icon "button" at bounding box center [706, 61] width 10 height 10
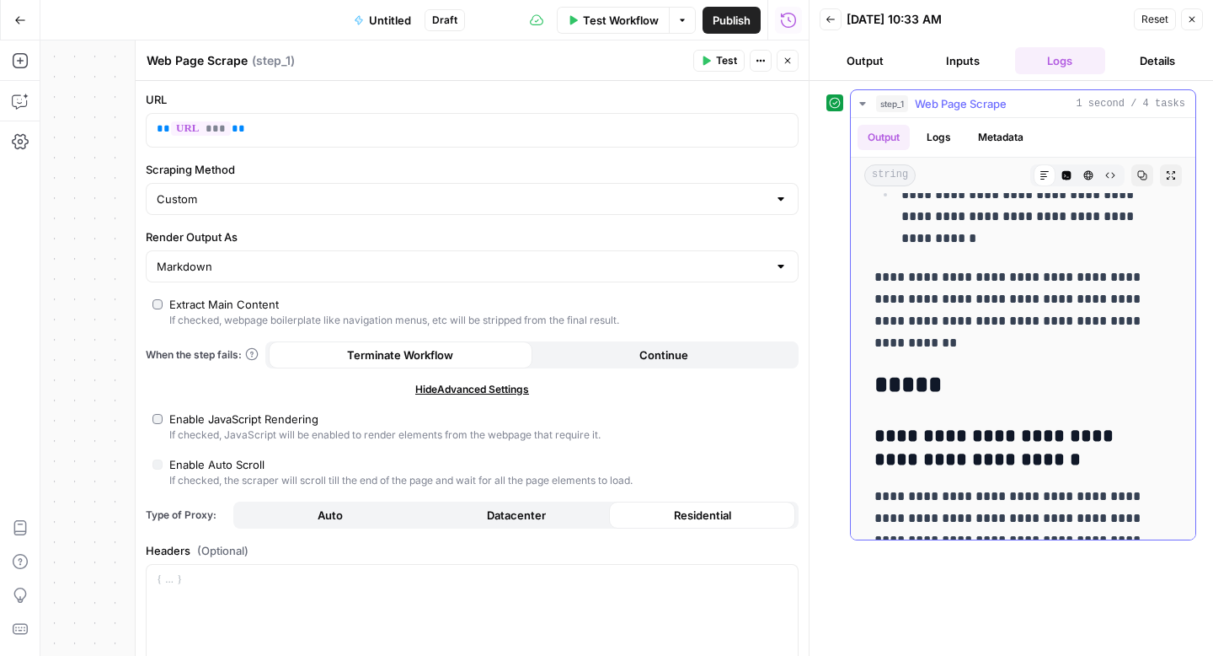
scroll to position [14821, 0]
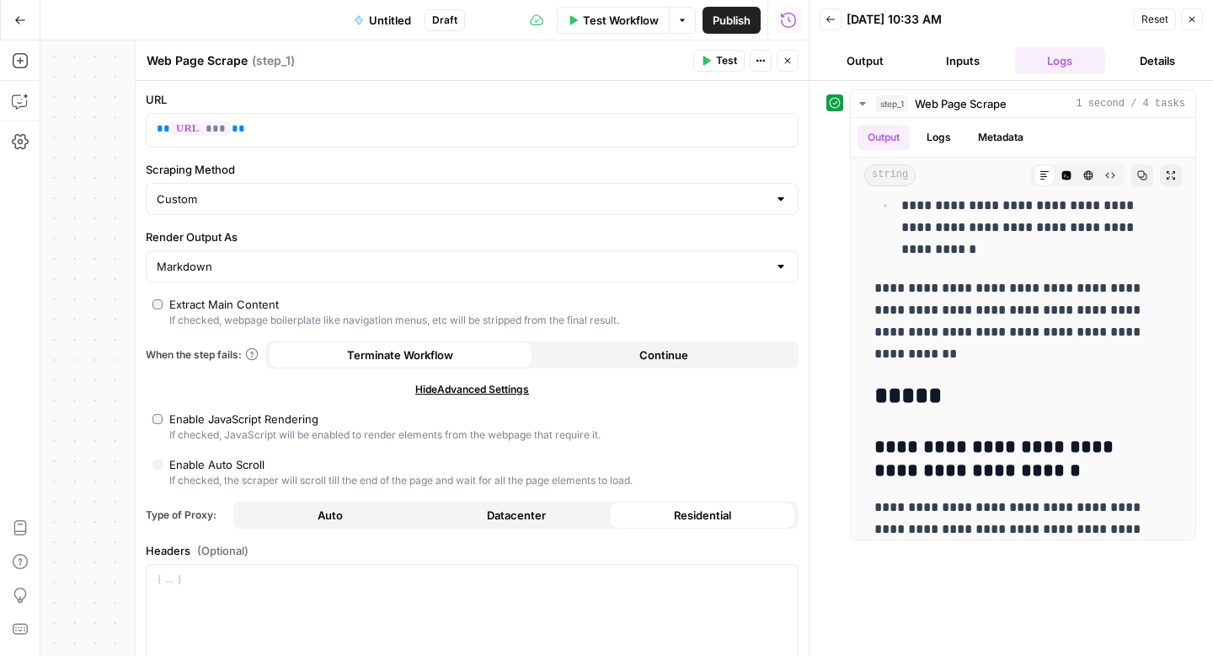
click at [1191, 19] on icon "button" at bounding box center [1193, 20] width 6 height 6
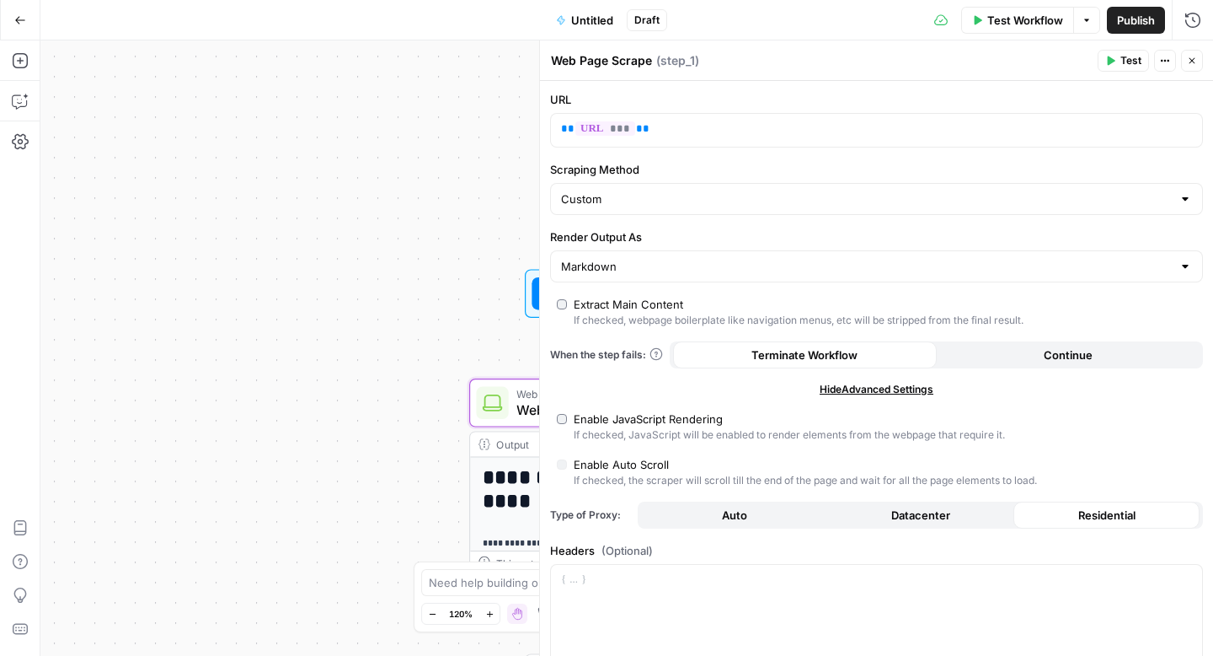
click at [1192, 65] on icon "button" at bounding box center [1192, 61] width 10 height 10
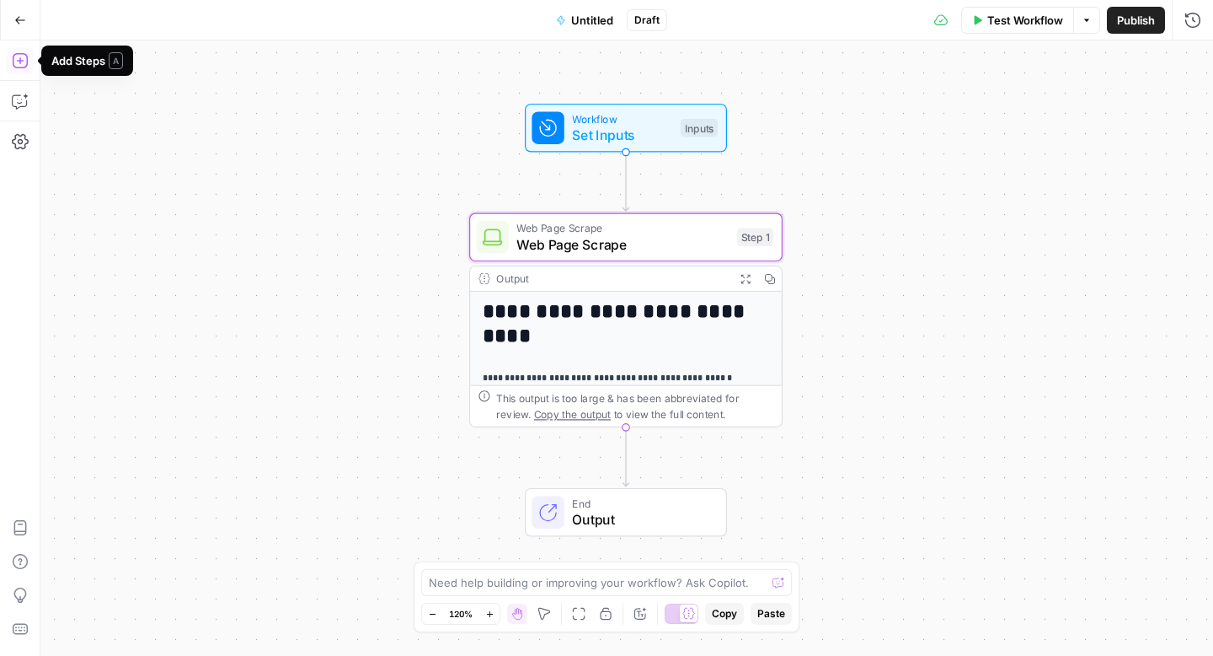
click at [22, 58] on icon "button" at bounding box center [20, 60] width 17 height 17
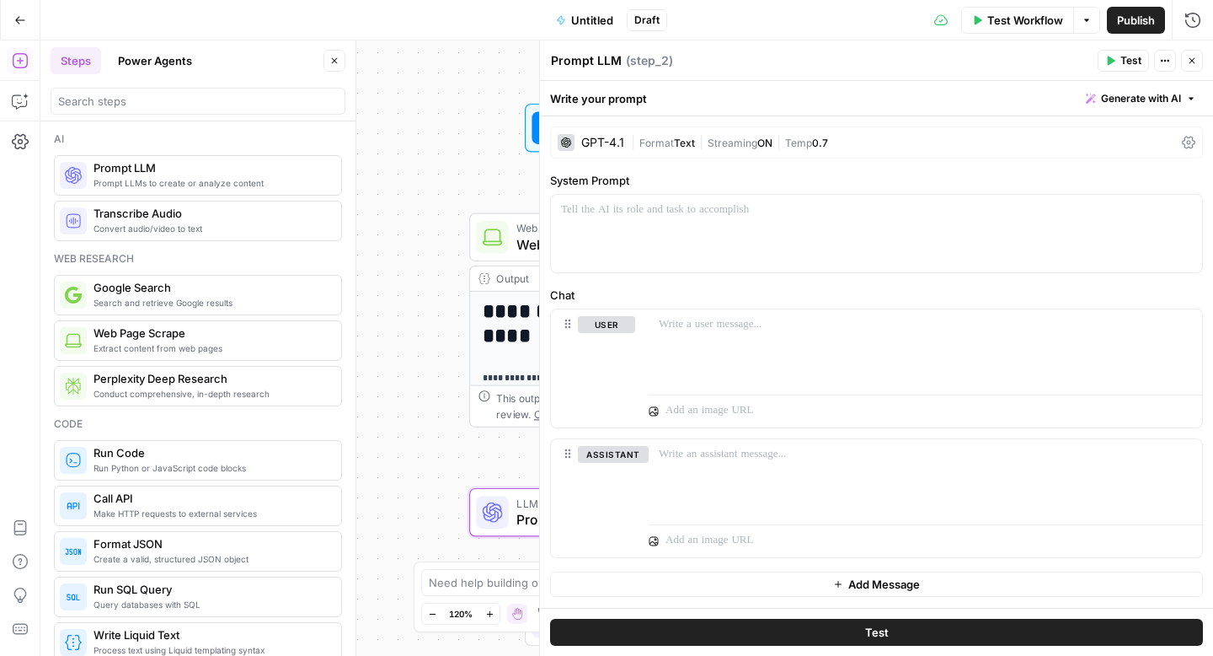
click at [1193, 142] on icon at bounding box center [1188, 142] width 13 height 13
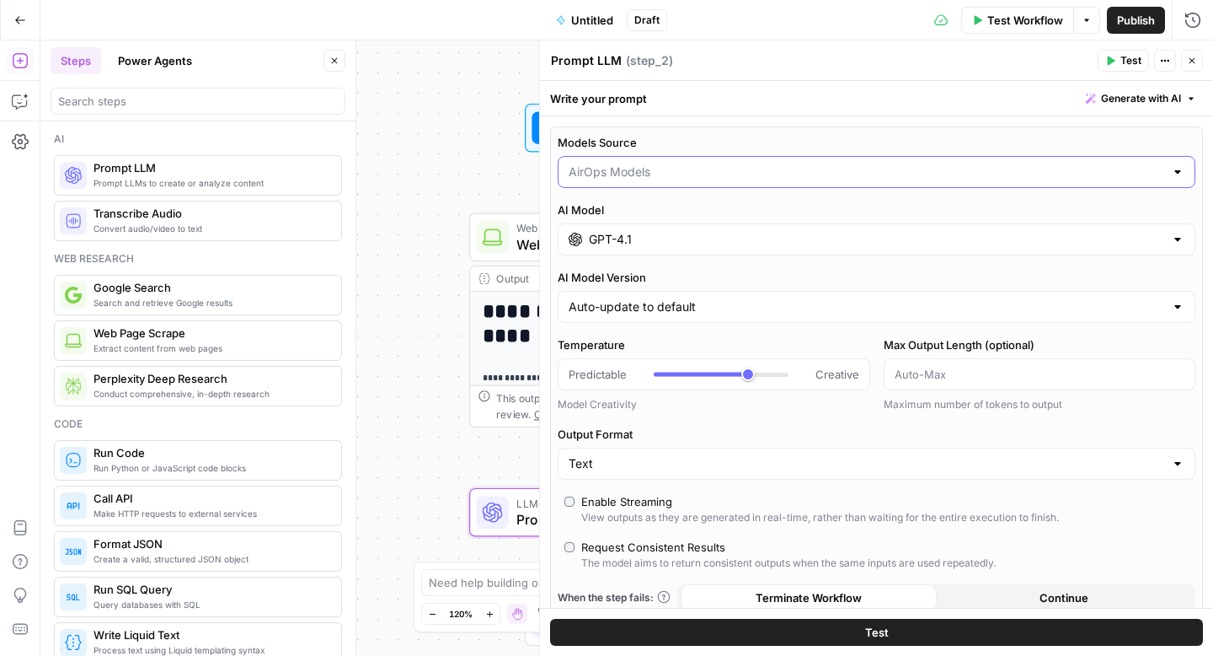
click at [1116, 164] on input "Models Source" at bounding box center [867, 171] width 596 height 17
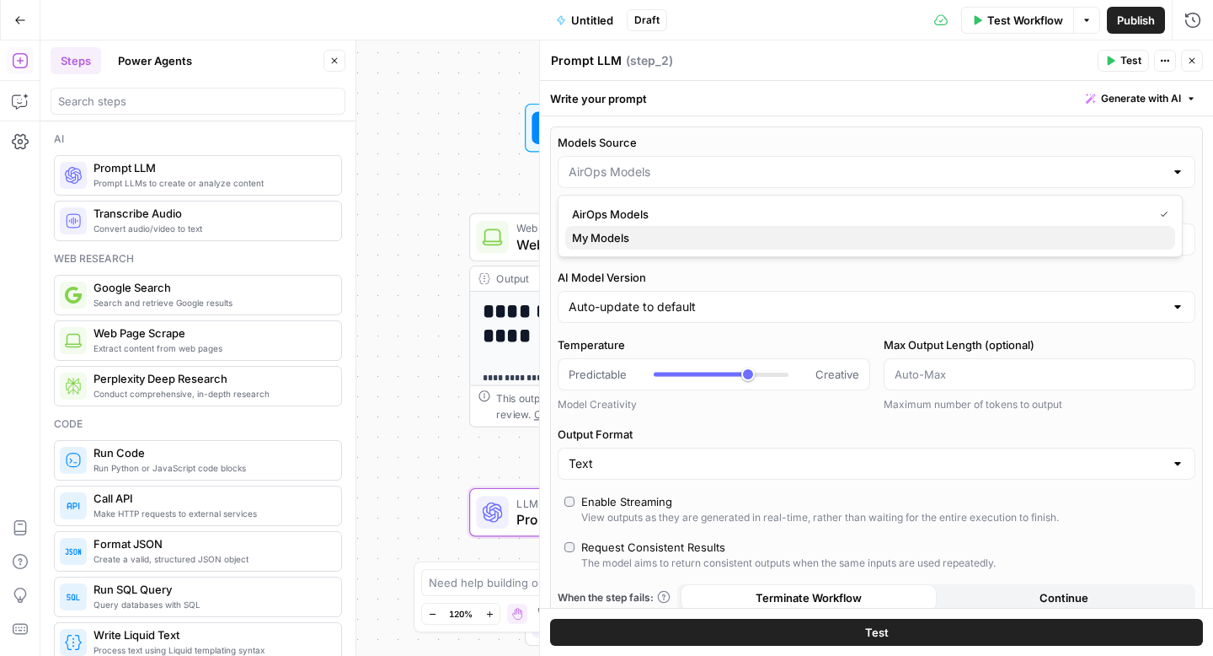
click at [1079, 228] on button "My Models" at bounding box center [870, 238] width 610 height 24
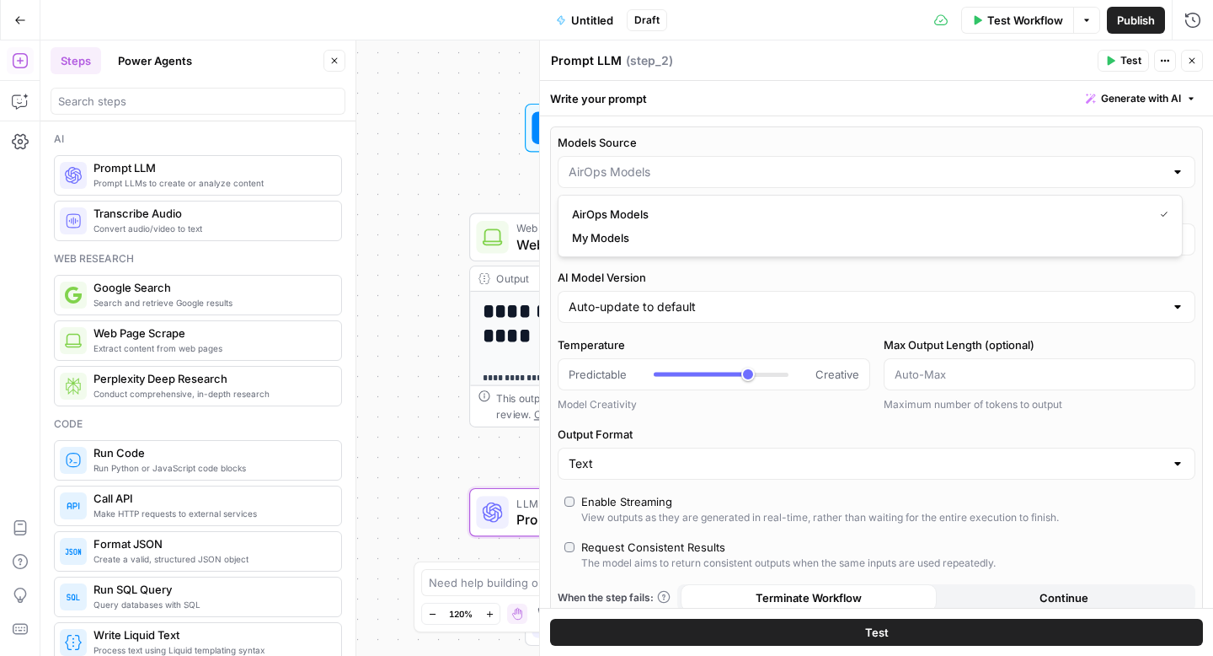
type input "My Models"
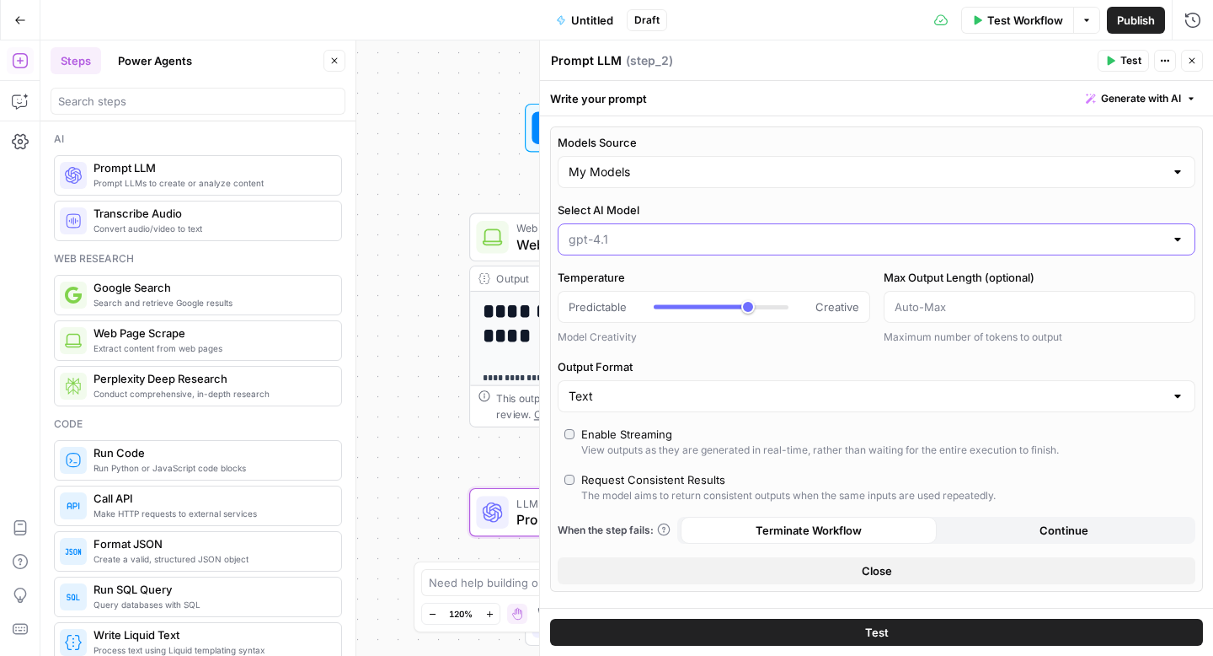
click at [1041, 234] on input "Select AI Model" at bounding box center [867, 239] width 596 height 17
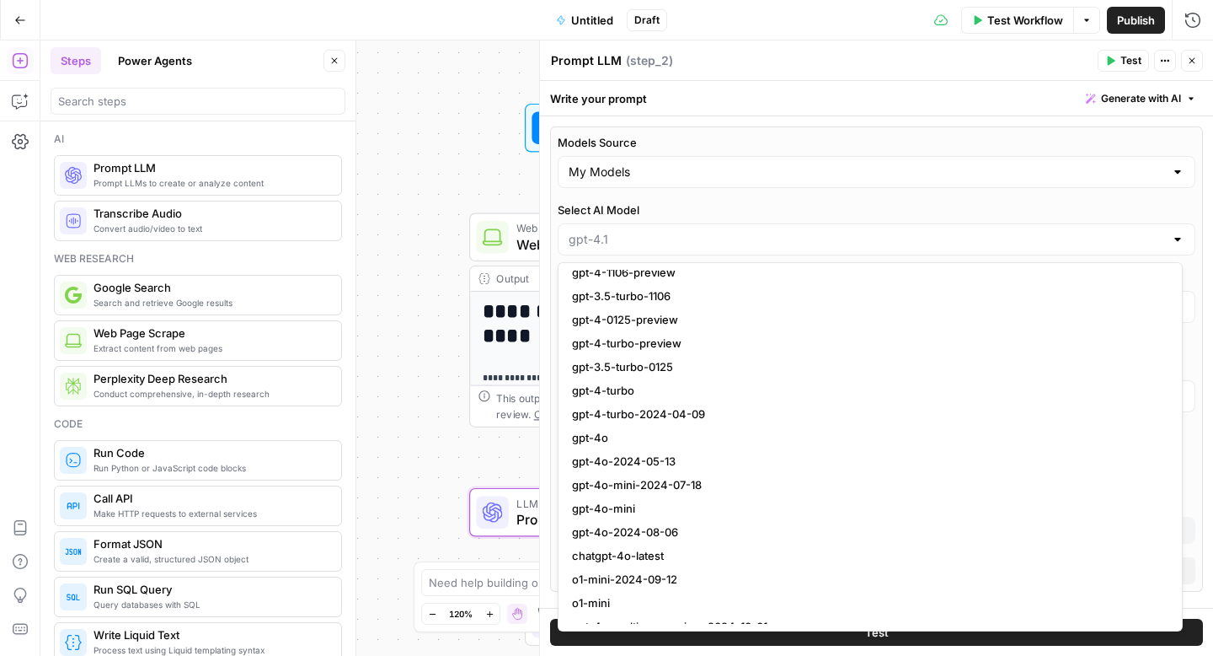
scroll to position [335, 0]
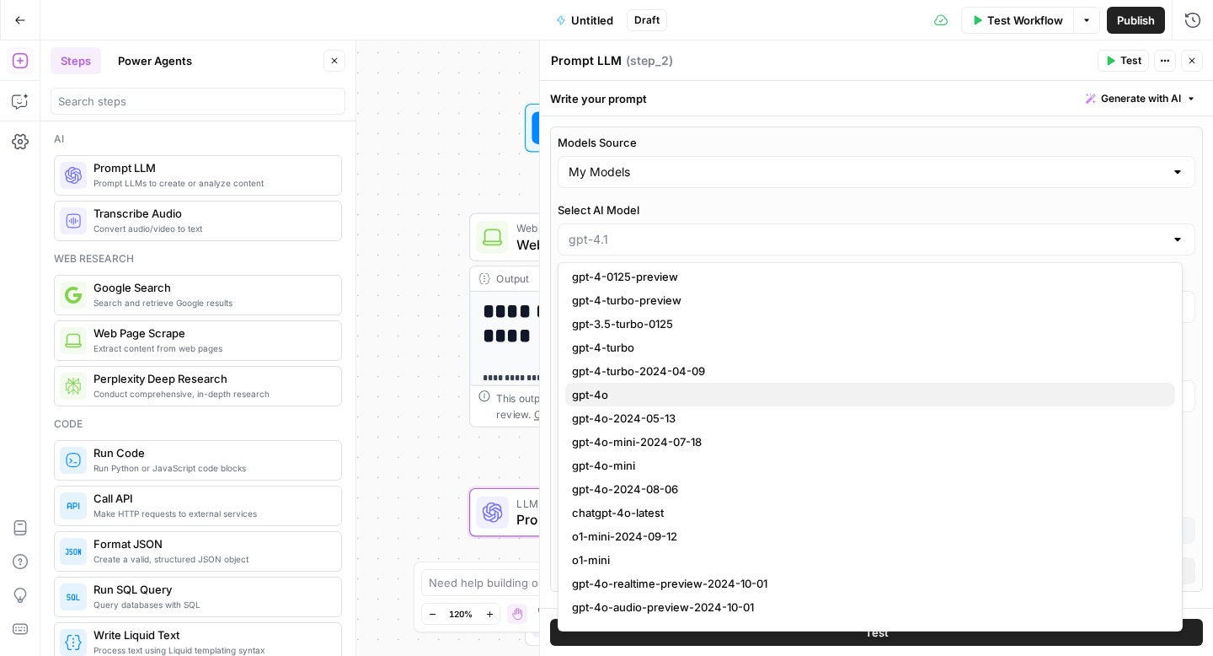
click at [708, 393] on span "gpt-4o" at bounding box center [867, 394] width 590 height 17
type input "gpt-4o"
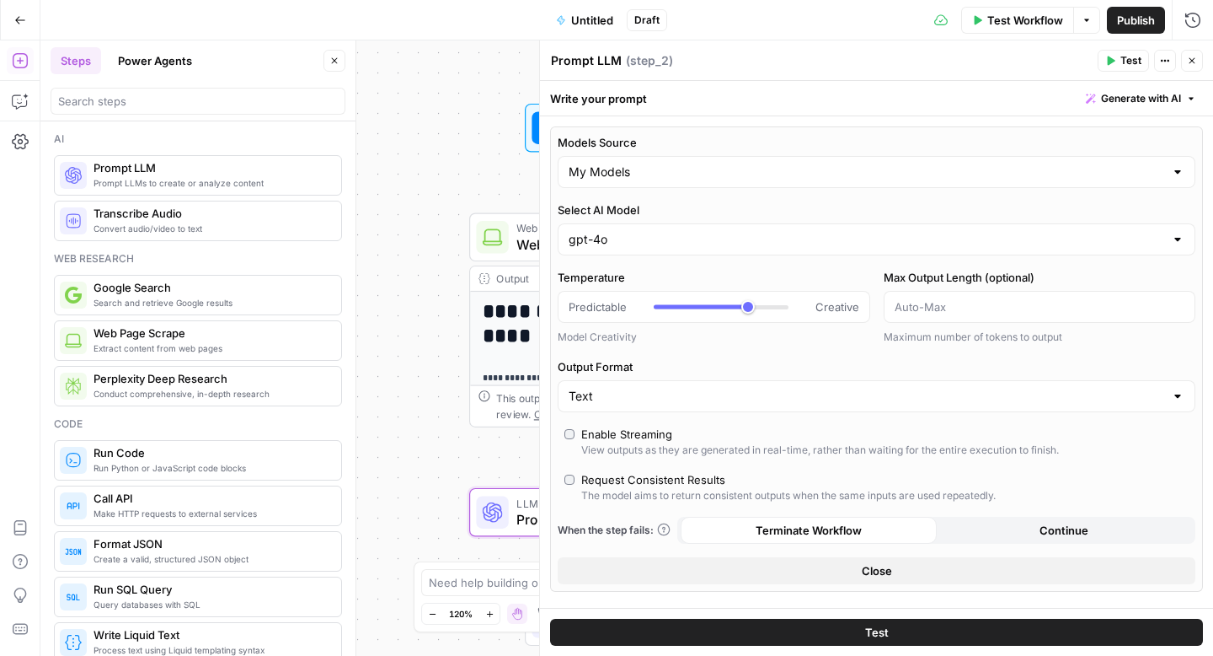
type input "*"
drag, startPoint x: 740, startPoint y: 313, endPoint x: 605, endPoint y: 303, distance: 135.2
click at [605, 303] on div "Predictable Creative" at bounding box center [714, 306] width 291 height 17
click at [766, 400] on input "Output Format" at bounding box center [867, 396] width 596 height 17
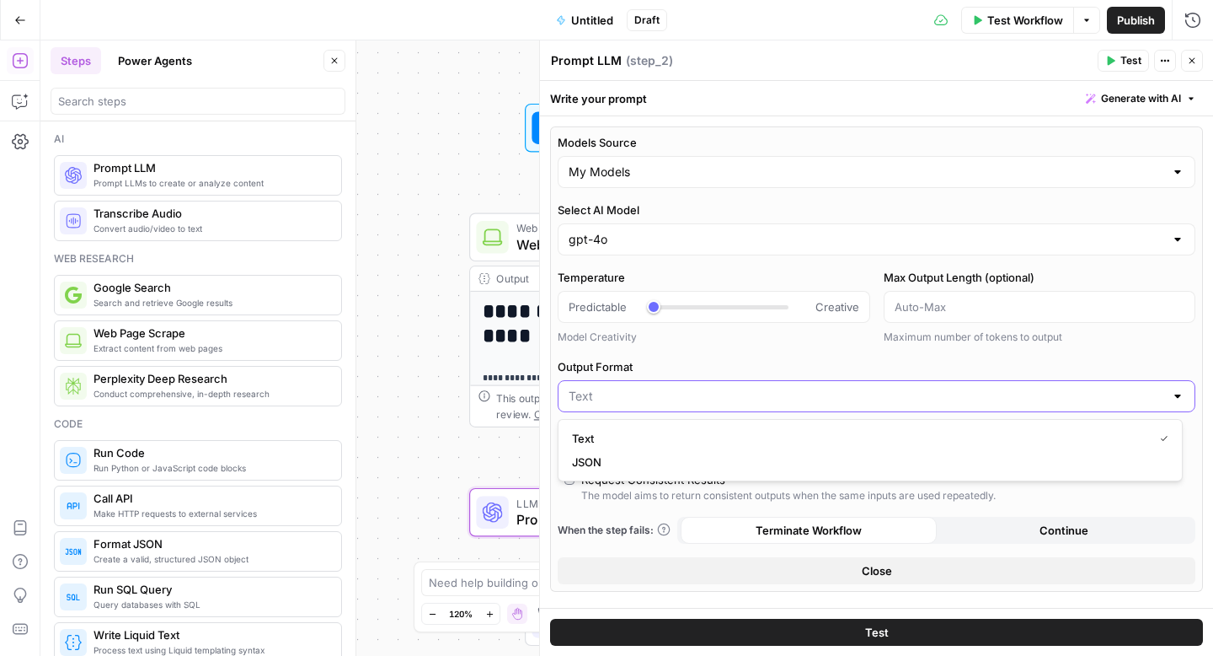
click at [766, 400] on input "Output Format" at bounding box center [867, 396] width 596 height 17
type input "Text"
click at [1190, 60] on icon "button" at bounding box center [1192, 61] width 10 height 10
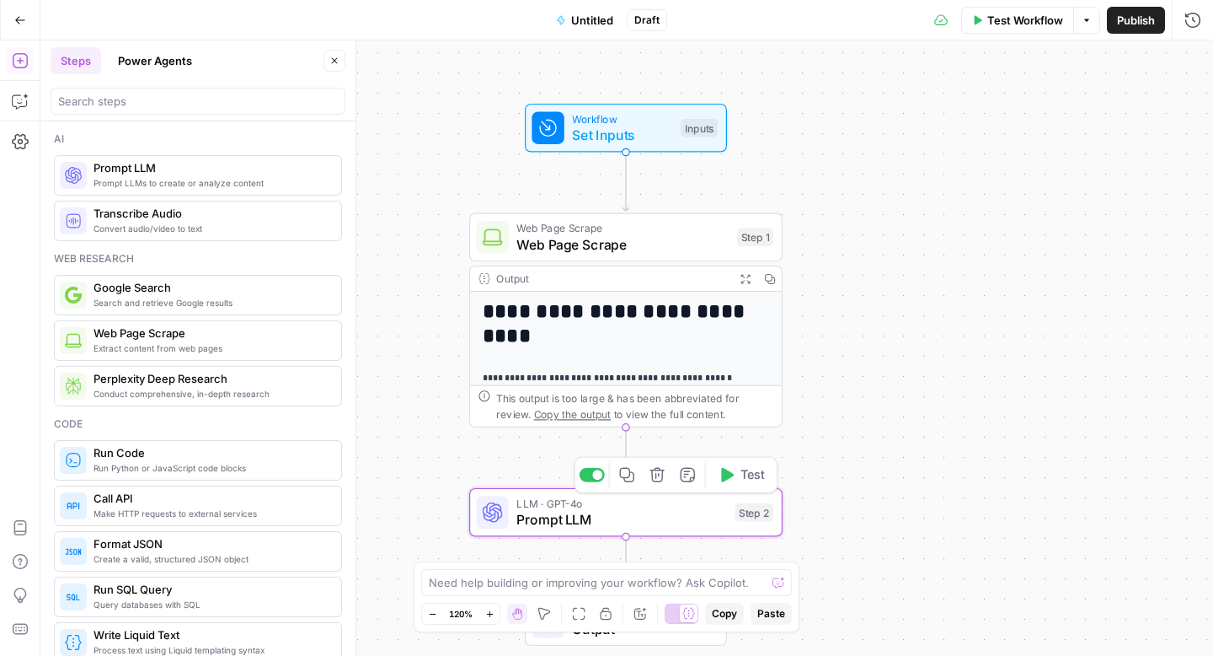
click at [720, 517] on span "Prompt LLM" at bounding box center [621, 519] width 211 height 20
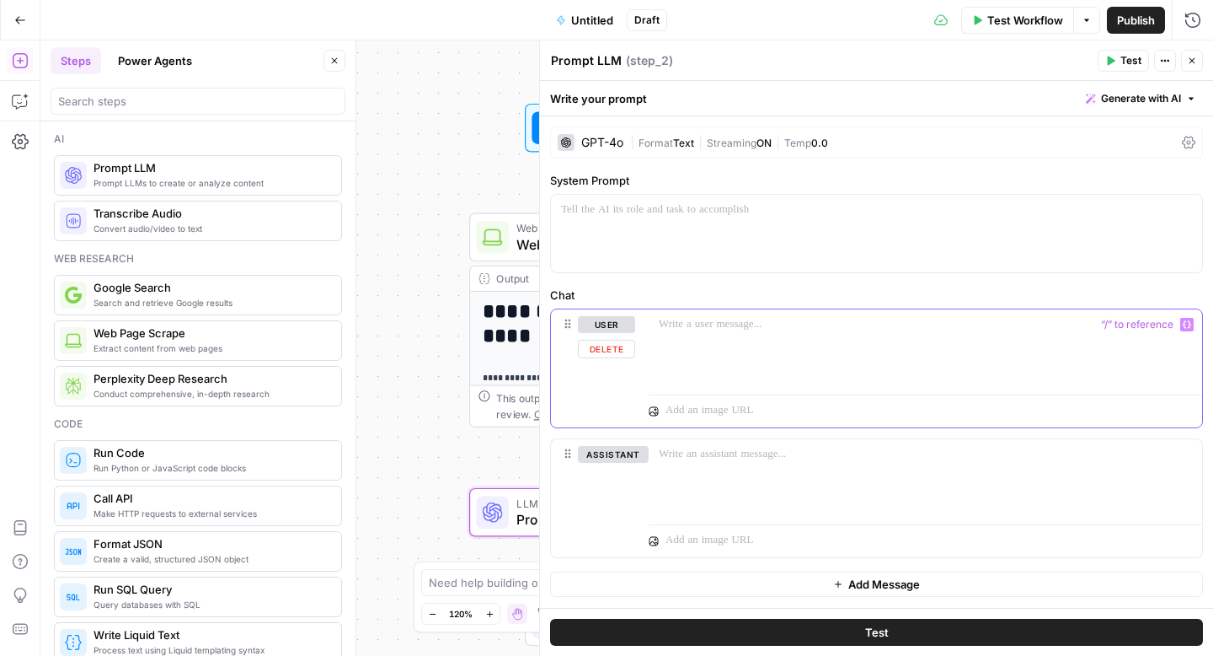
click at [720, 354] on div at bounding box center [926, 348] width 554 height 78
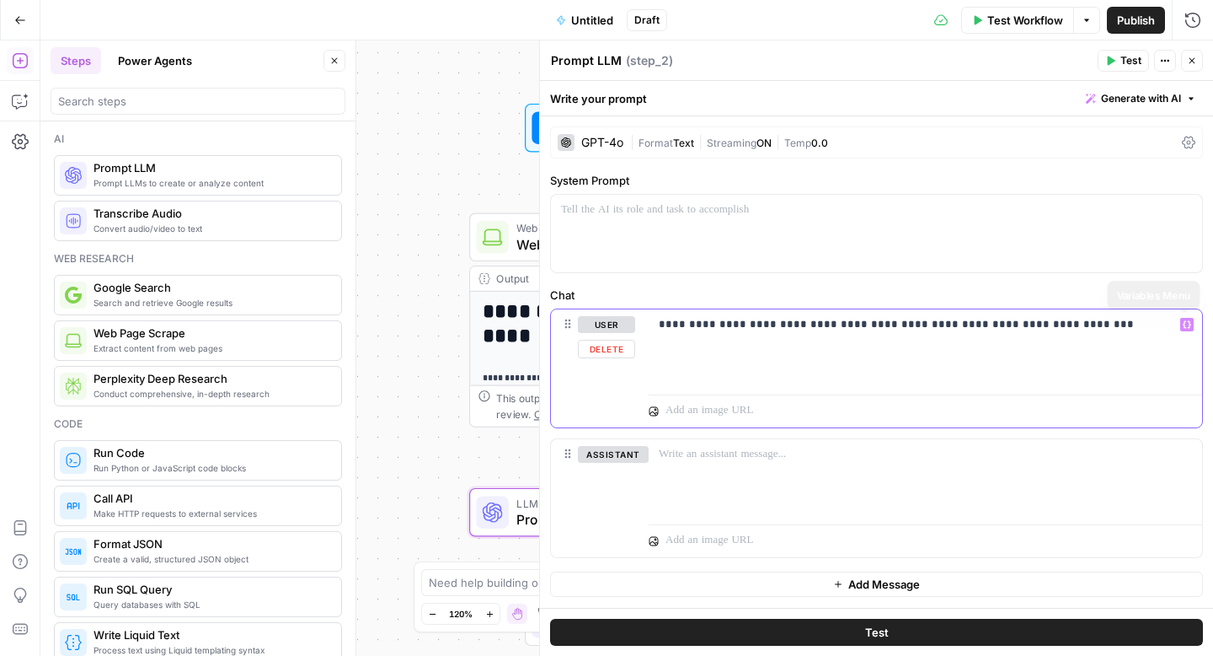
click at [1189, 328] on icon "button" at bounding box center [1187, 325] width 8 height 8
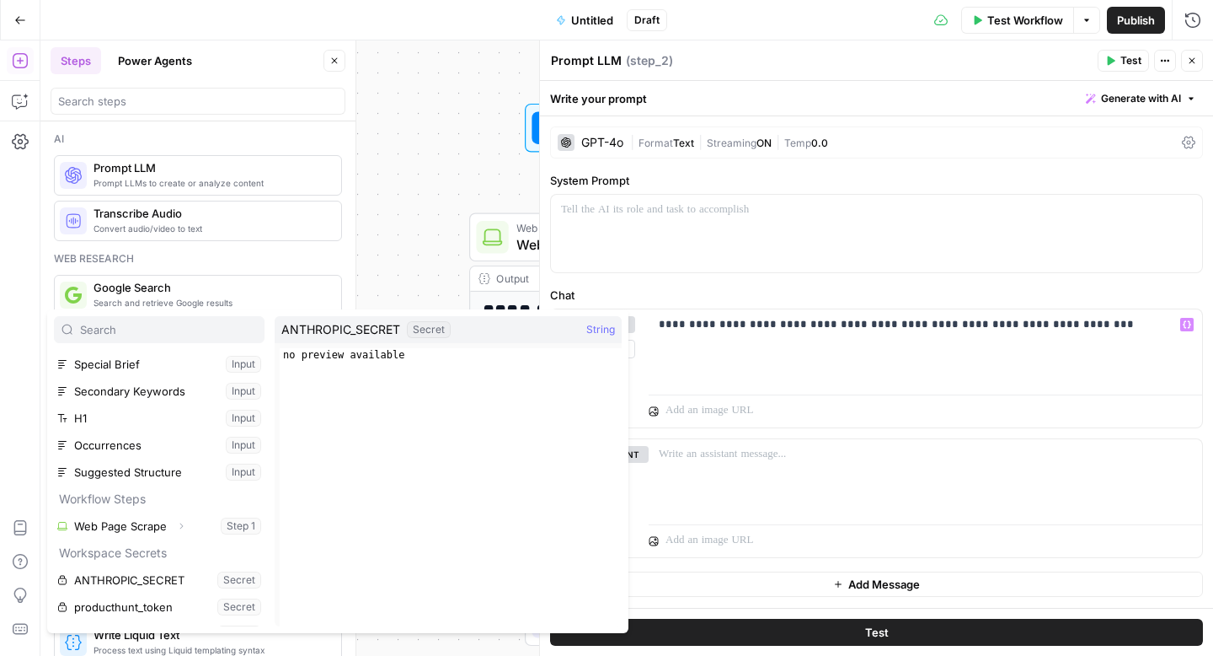
scroll to position [126, 0]
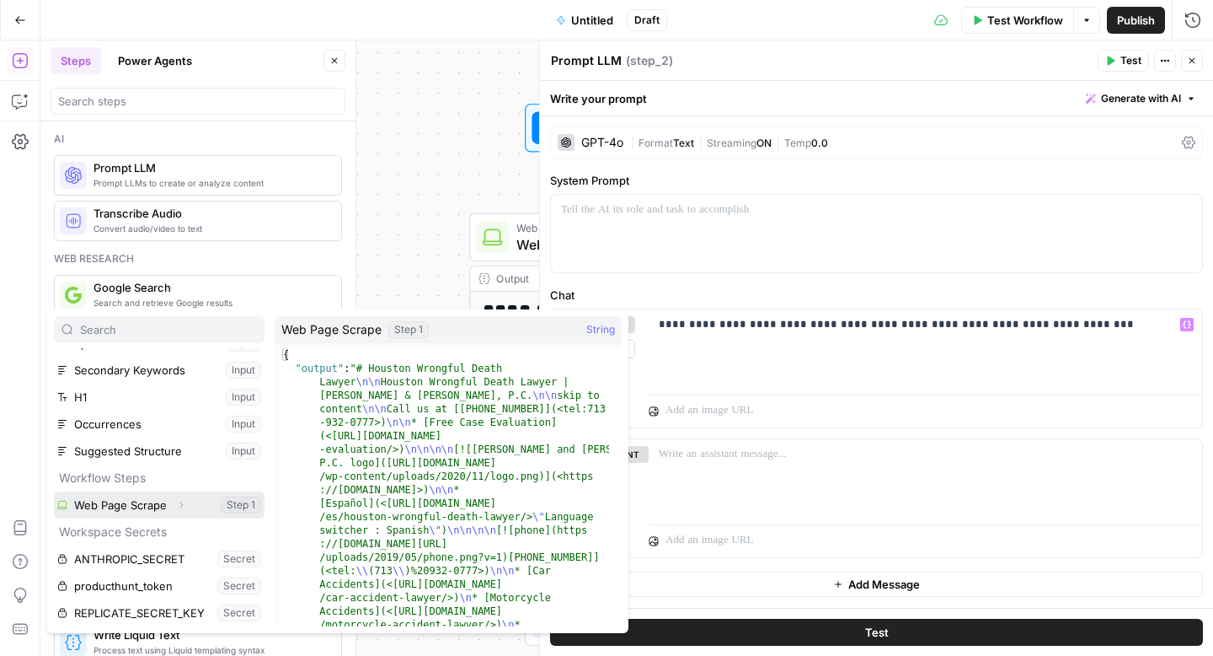
click at [181, 504] on icon "button" at bounding box center [181, 505] width 3 height 6
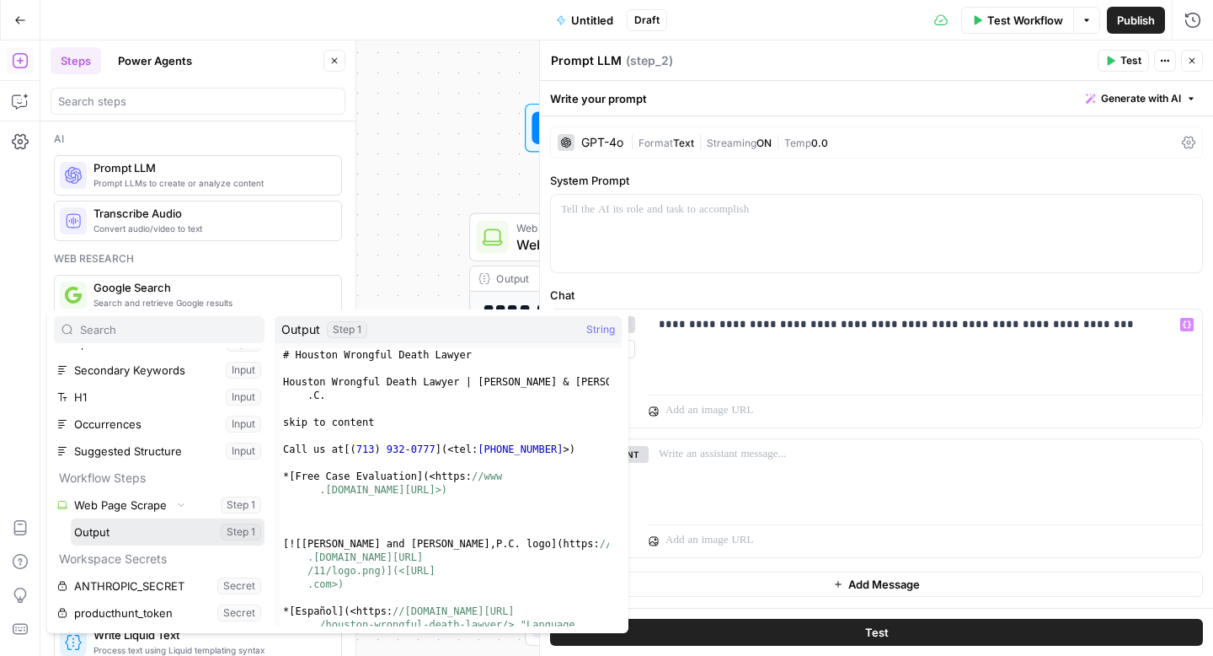
click at [158, 535] on button "Select variable Output" at bounding box center [168, 531] width 194 height 27
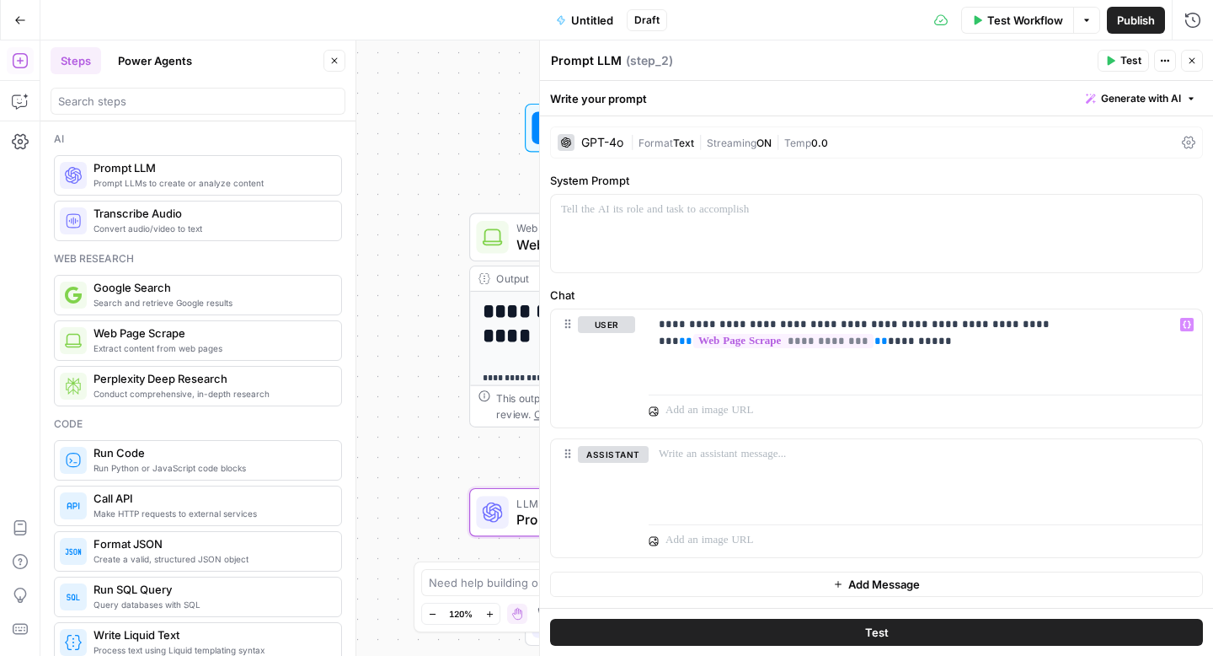
click at [717, 627] on button "Test" at bounding box center [876, 631] width 653 height 27
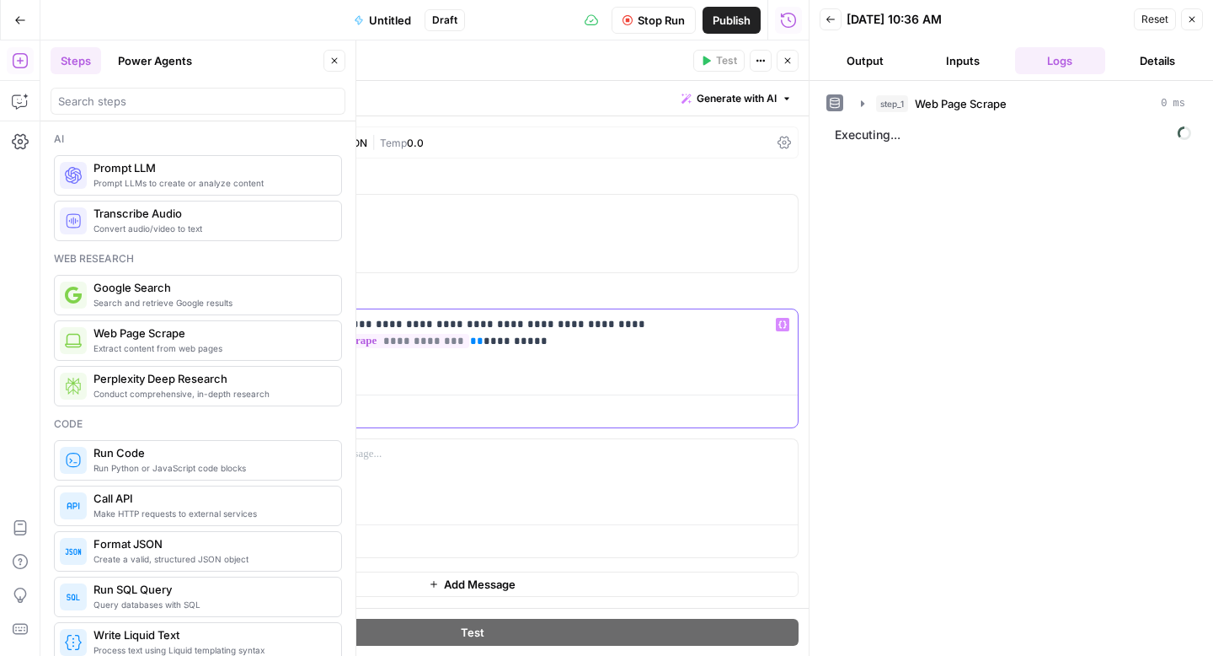
click at [566, 350] on div "**********" at bounding box center [521, 348] width 554 height 78
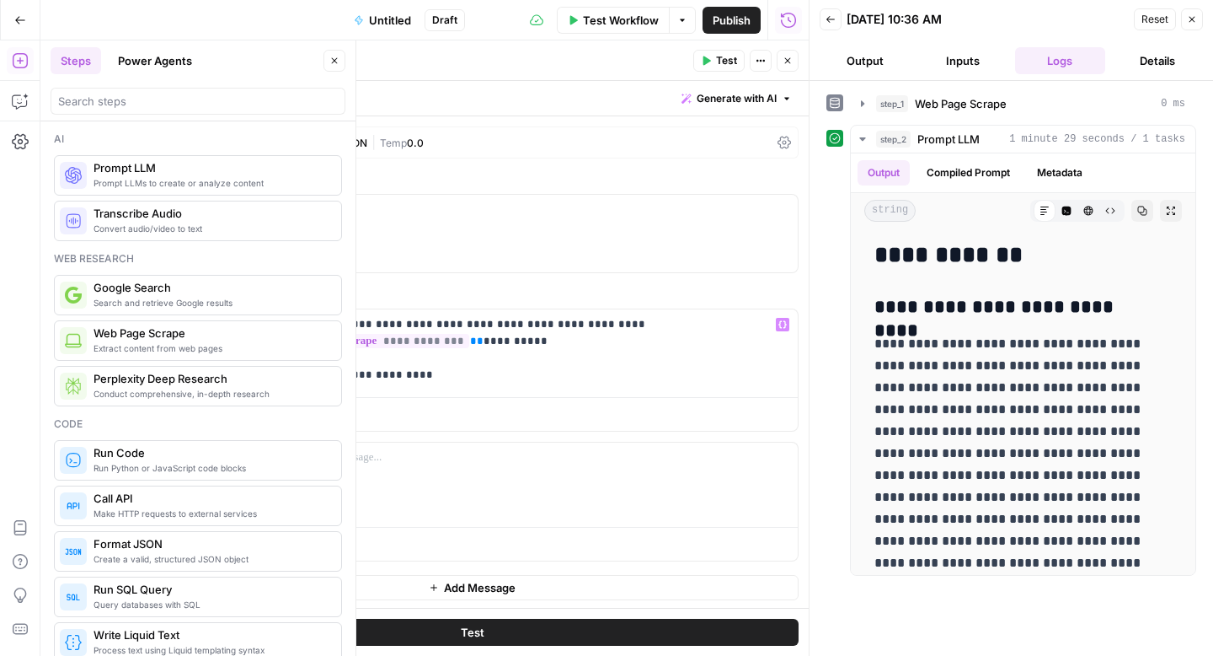
click at [641, 622] on button "Test" at bounding box center [472, 631] width 653 height 27
